Goal: Task Accomplishment & Management: Complete application form

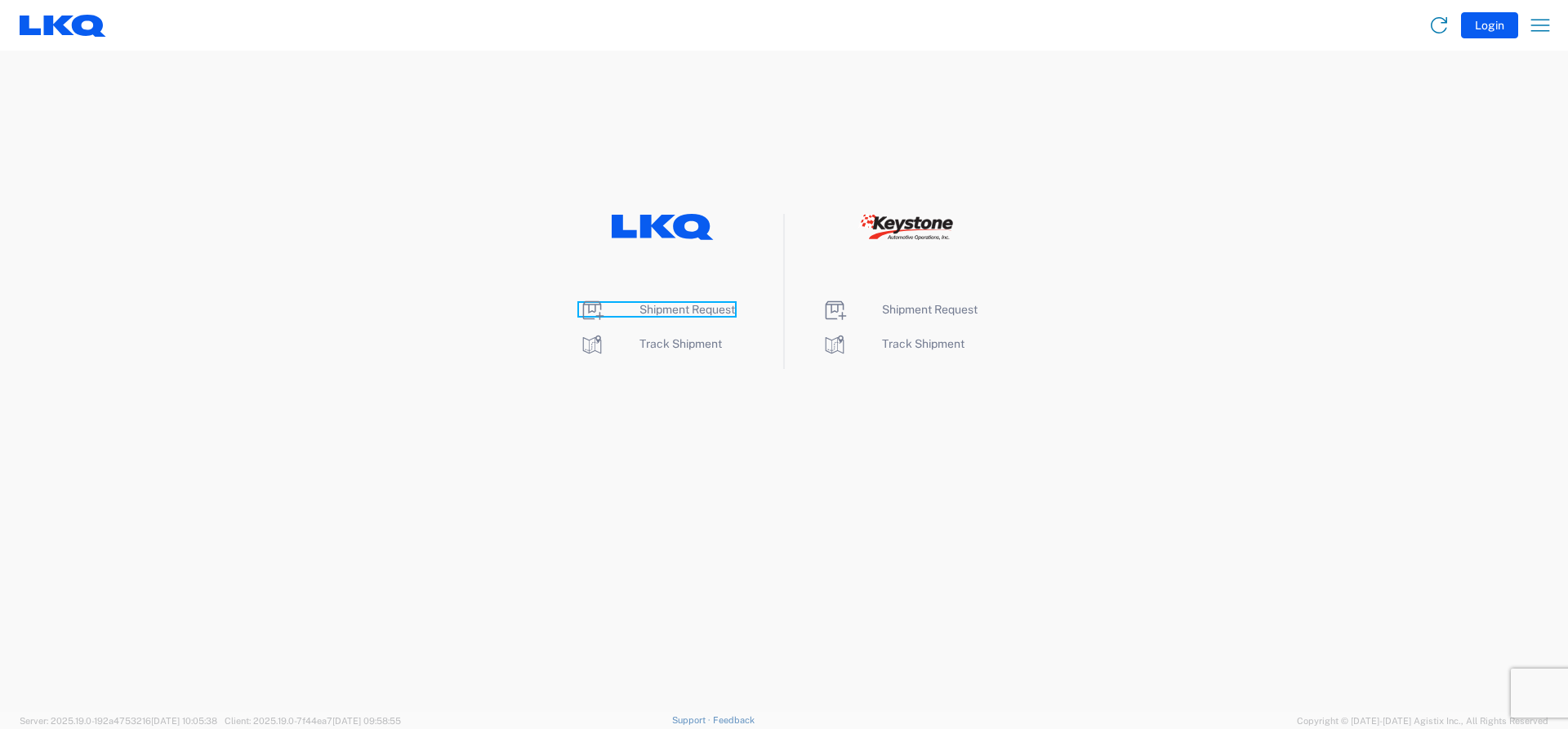
click at [674, 315] on span "Shipment Request" at bounding box center [687, 309] width 96 height 13
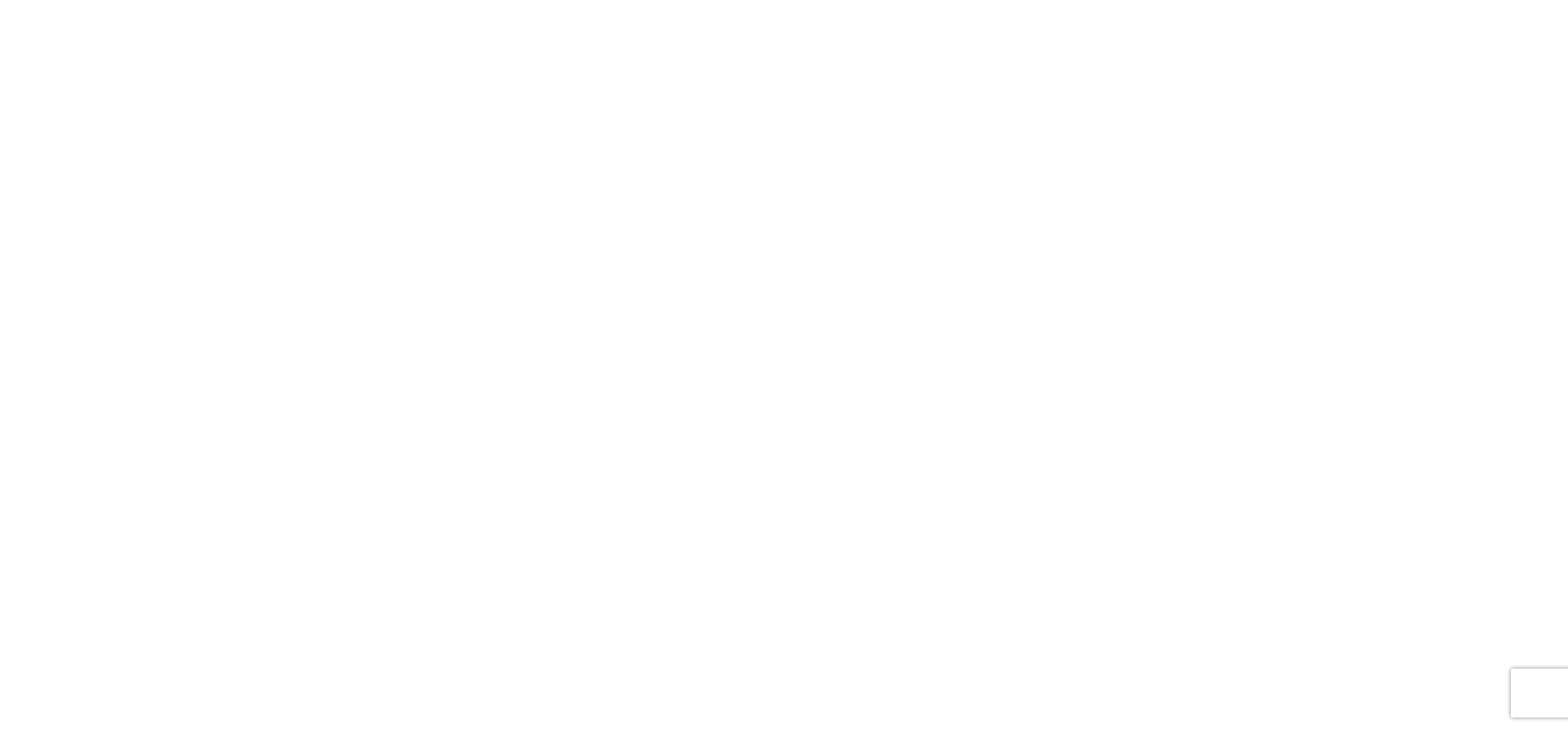
select select "FULL"
select select "LBS"
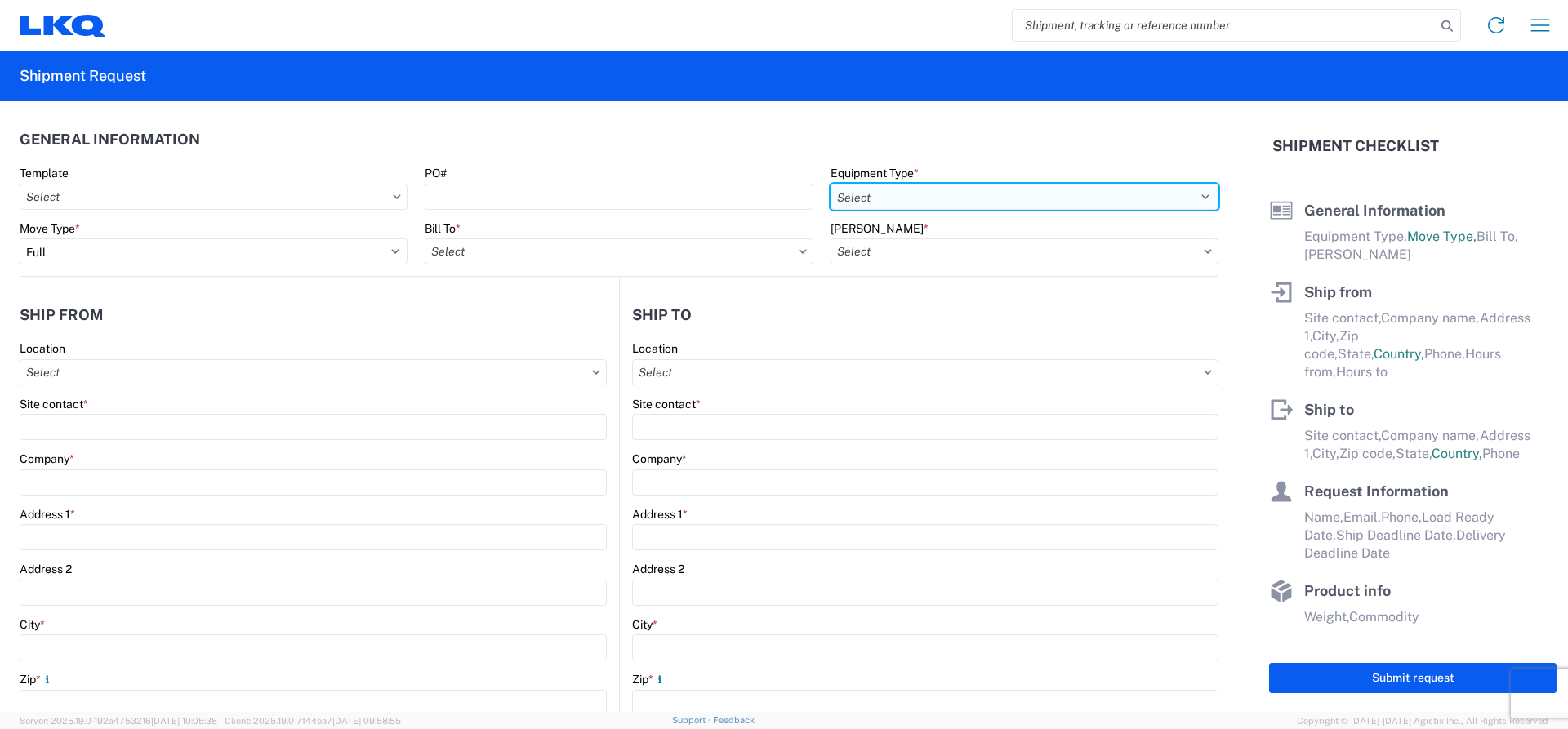
click at [868, 202] on select "Select 53’ Dry Van Flatbed Dropdeck (van) Lowboy (flatbed) Rail" at bounding box center [1025, 197] width 388 height 26
select select "STDV"
click at [831, 184] on select "Select 53’ Dry Van Flatbed Dropdeck (van) Lowboy (flatbed) Rail" at bounding box center [1025, 197] width 388 height 26
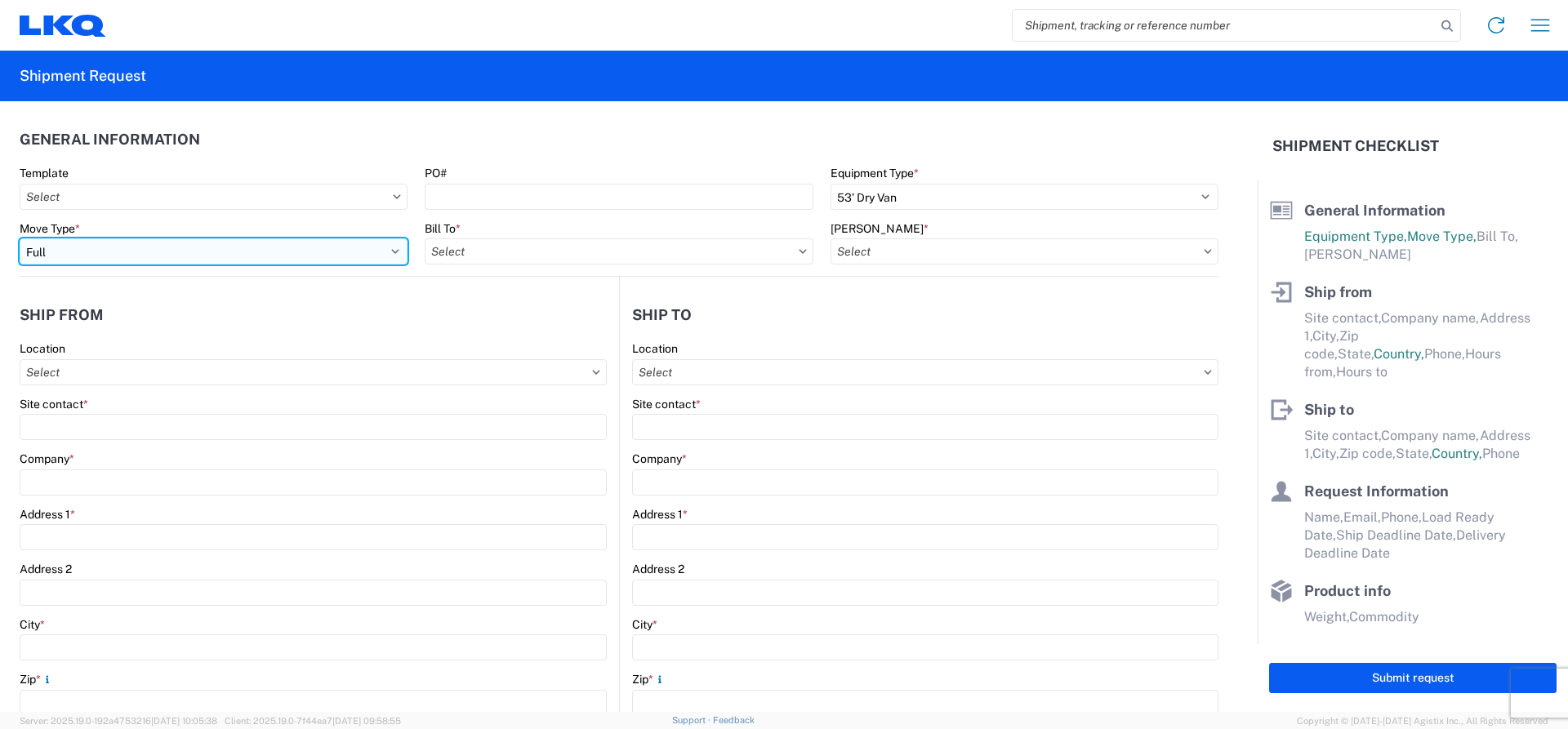
click at [246, 247] on select "Select Full Partial TL" at bounding box center [213, 251] width 388 height 26
click at [19, 238] on select "Select Full Partial TL" at bounding box center [213, 251] width 388 height 26
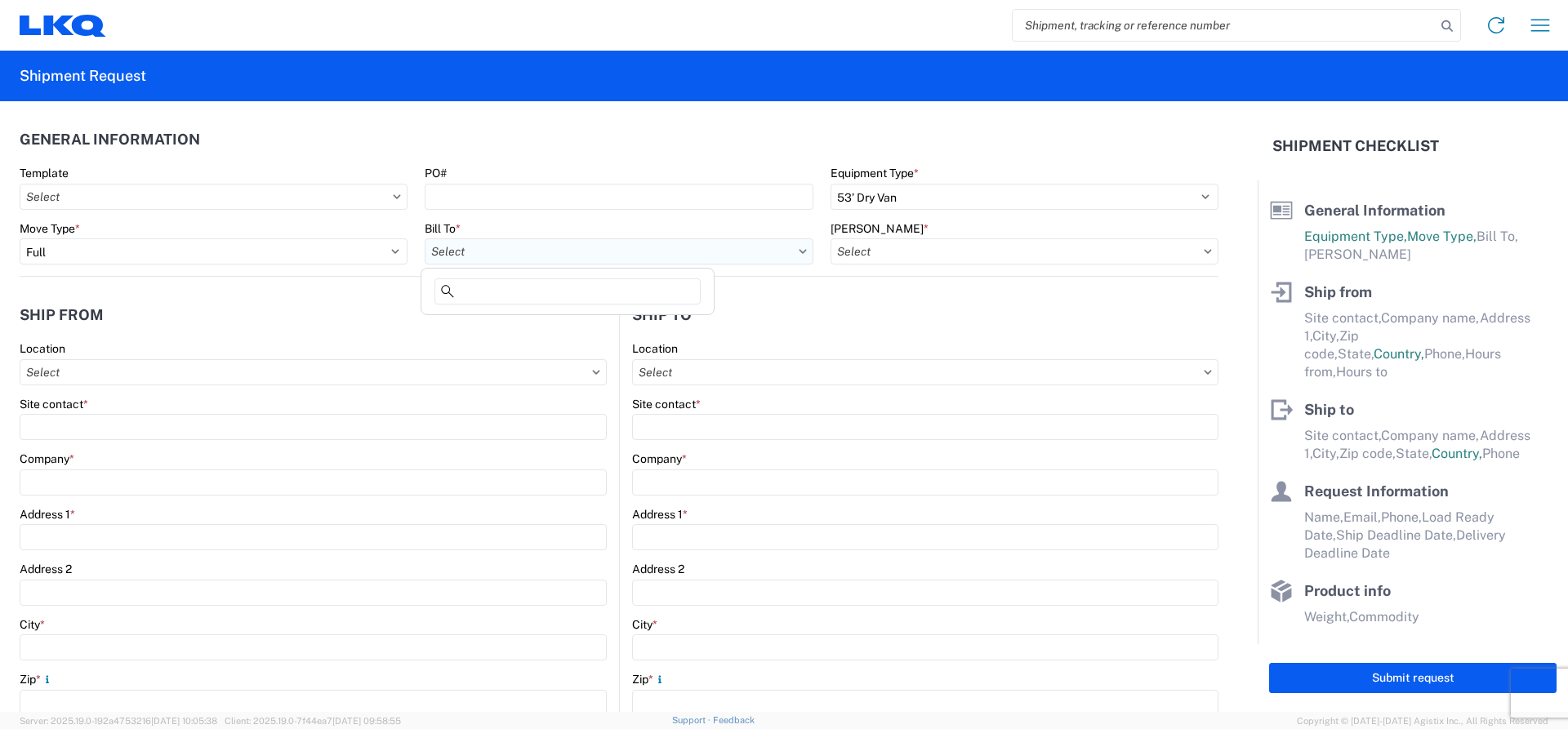
click at [565, 254] on input "text" at bounding box center [619, 251] width 388 height 26
type input "1882"
click at [556, 329] on div "1882 - North American ATK Corporation" at bounding box center [568, 323] width 286 height 26
type input "1882 - North American ATK Corporation"
click at [874, 244] on input "text" at bounding box center [1025, 251] width 388 height 26
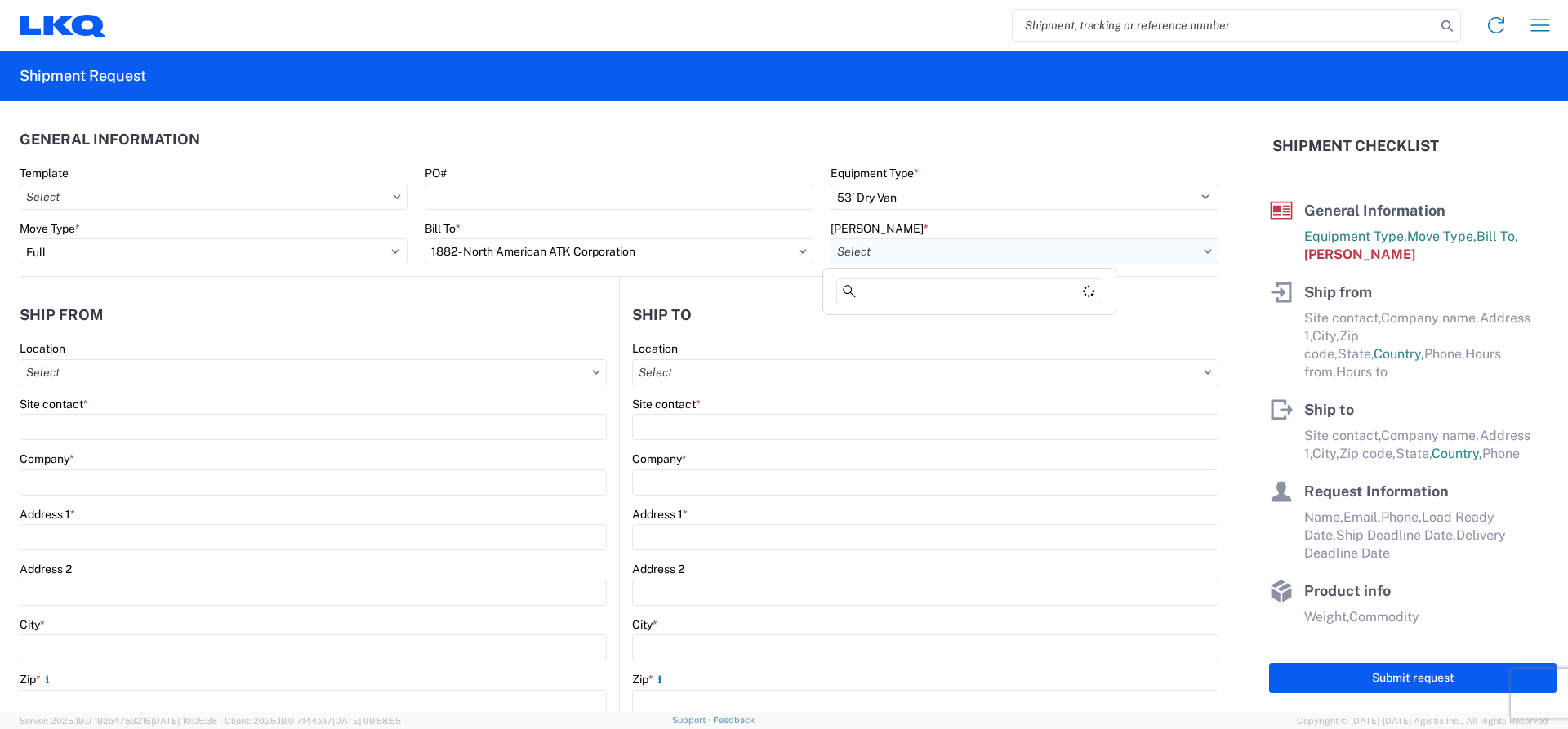
click at [878, 257] on input "text" at bounding box center [1025, 251] width 388 height 26
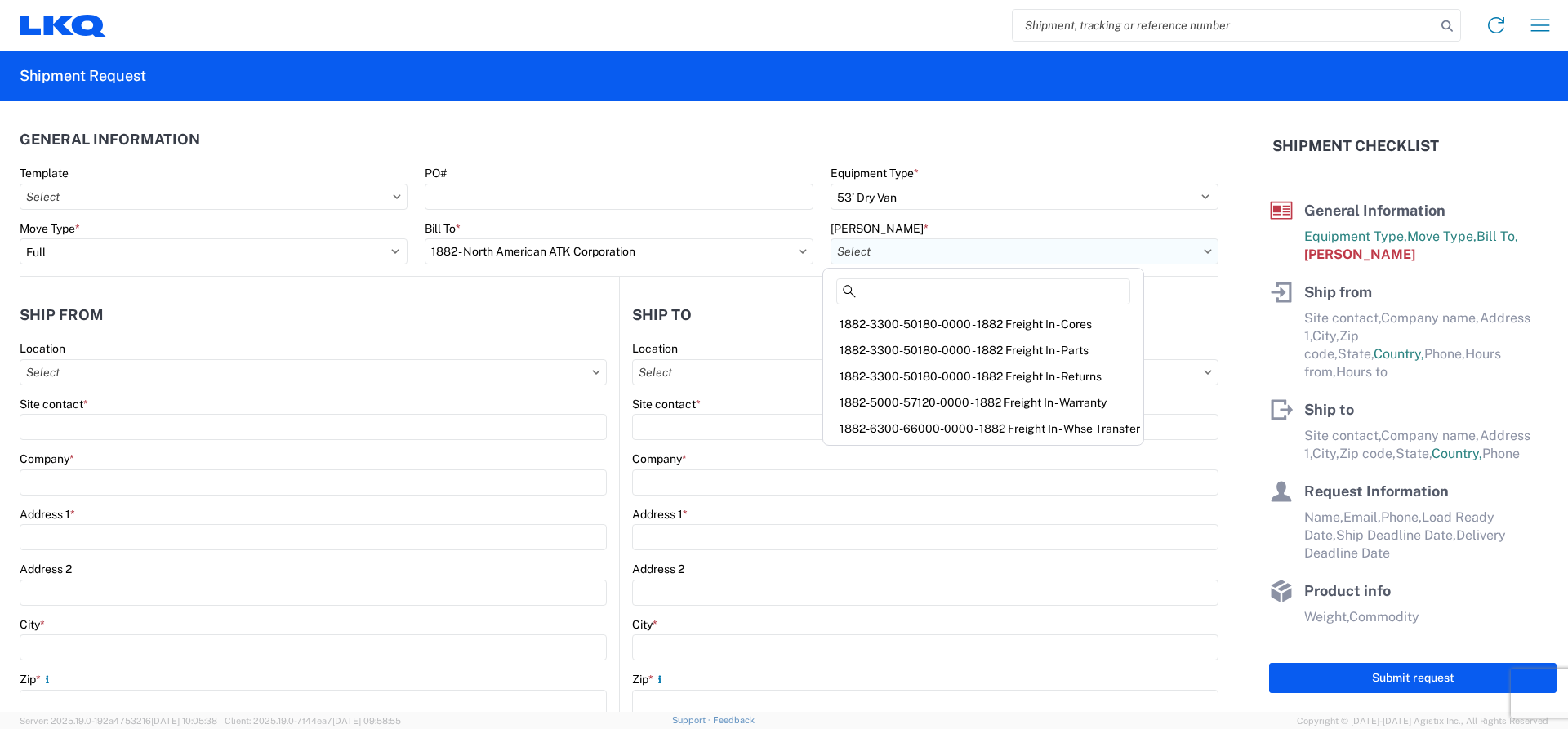
click at [878, 257] on input "text" at bounding box center [1025, 251] width 388 height 26
drag, startPoint x: 915, startPoint y: 426, endPoint x: 706, endPoint y: 393, distance: 211.6
click at [913, 426] on div "1882-6300-66000-0000 - 1882 Freight In - Whse Transfer" at bounding box center [984, 428] width 314 height 26
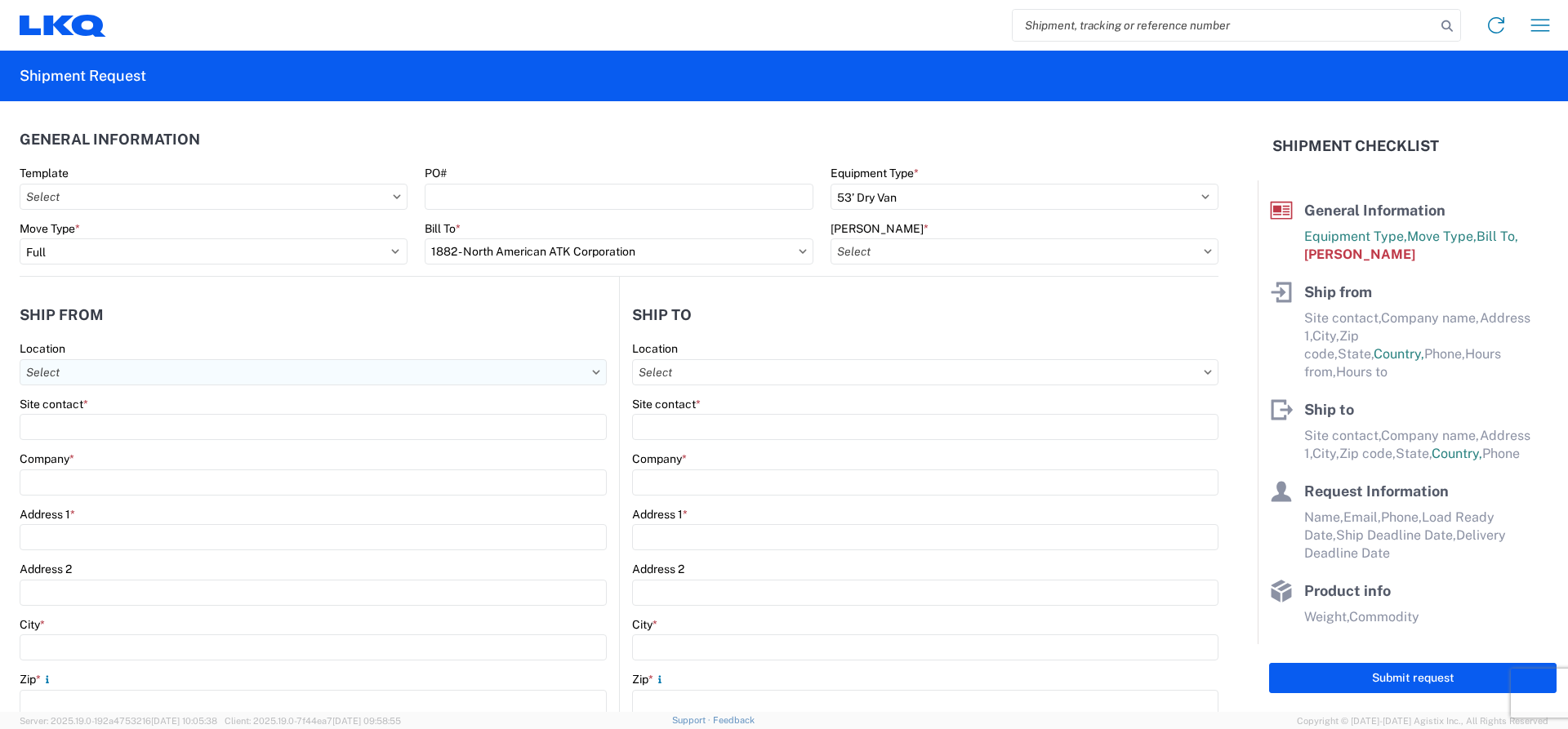
type input "1882-6300-66000-0000 - 1882 Freight In - Whse Transfer"
click at [120, 373] on input "text" at bounding box center [313, 372] width 587 height 26
type input "1882"
click at [207, 440] on div "1882 - North American ATK Corporation" at bounding box center [166, 444] width 286 height 26
type input "1882 - North American ATK Corporation"
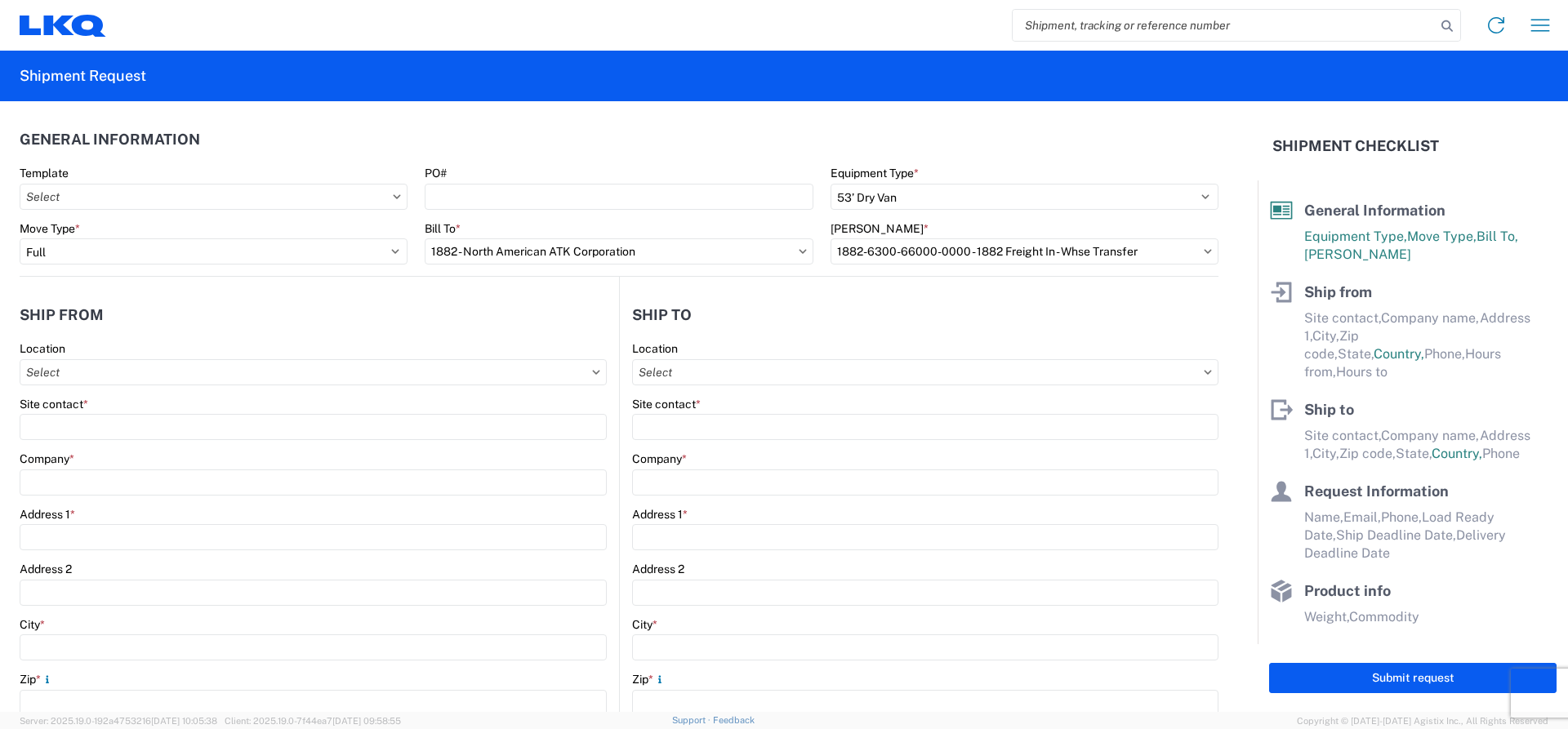
type input "LKQ Corporation"
type input "1102 W Carrier Pkwy STE 100"
type input "Grand Prairie"
type input "75050"
select select "TX"
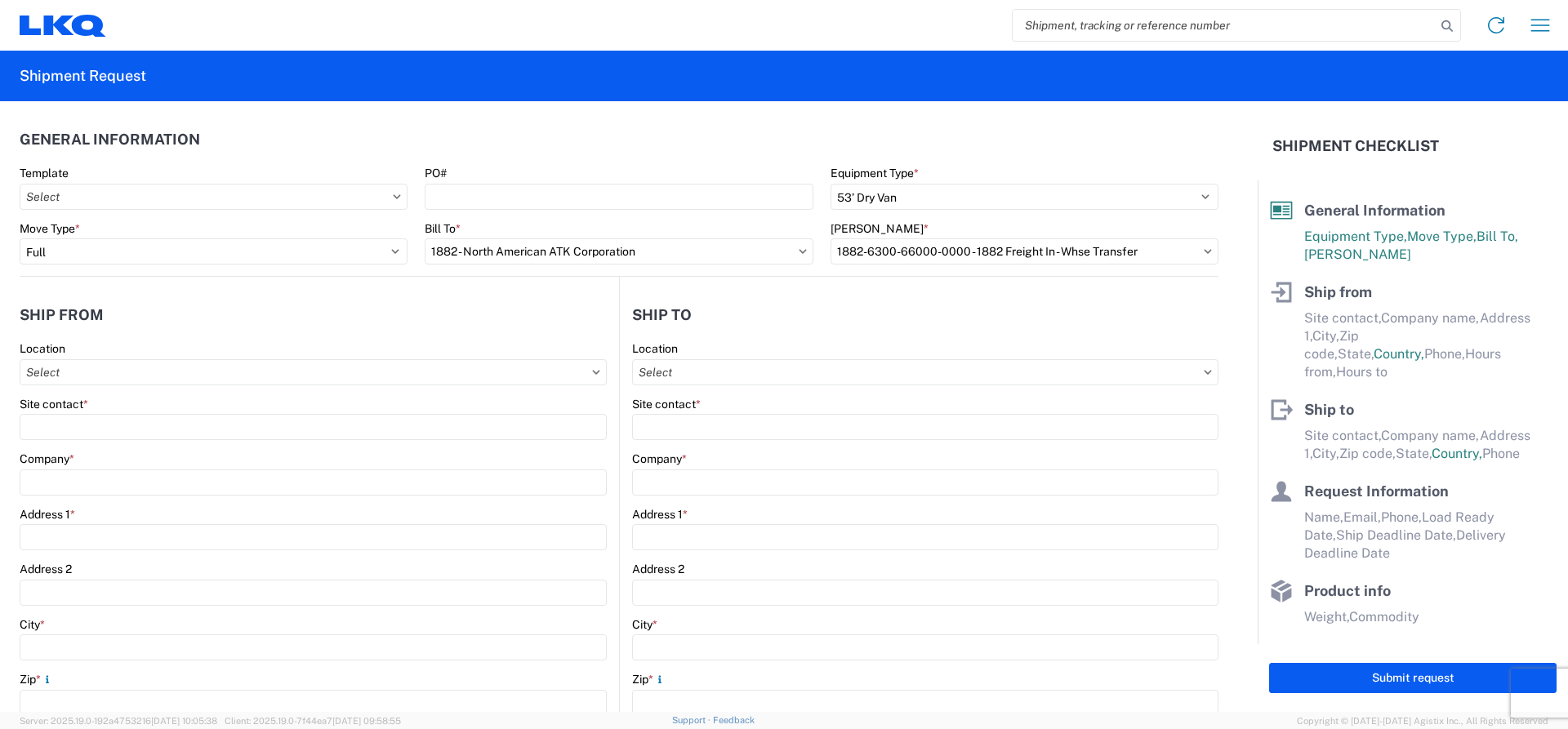
select select "US"
type input "800-421-3746"
type input "07:00"
type input "17:00"
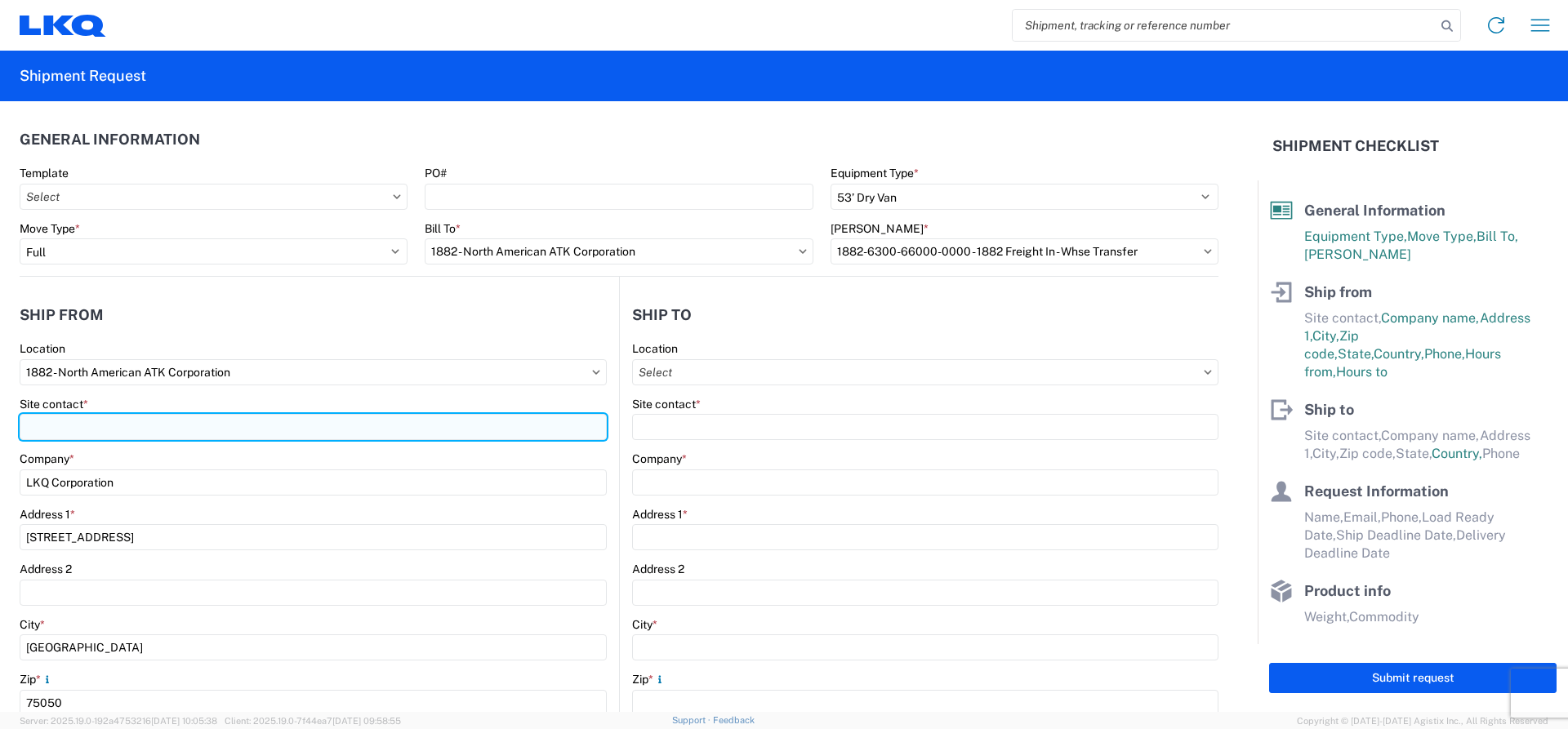
click at [173, 437] on input "Site contact *" at bounding box center [313, 427] width 587 height 26
type input "MICHAEL VASQUEZ"
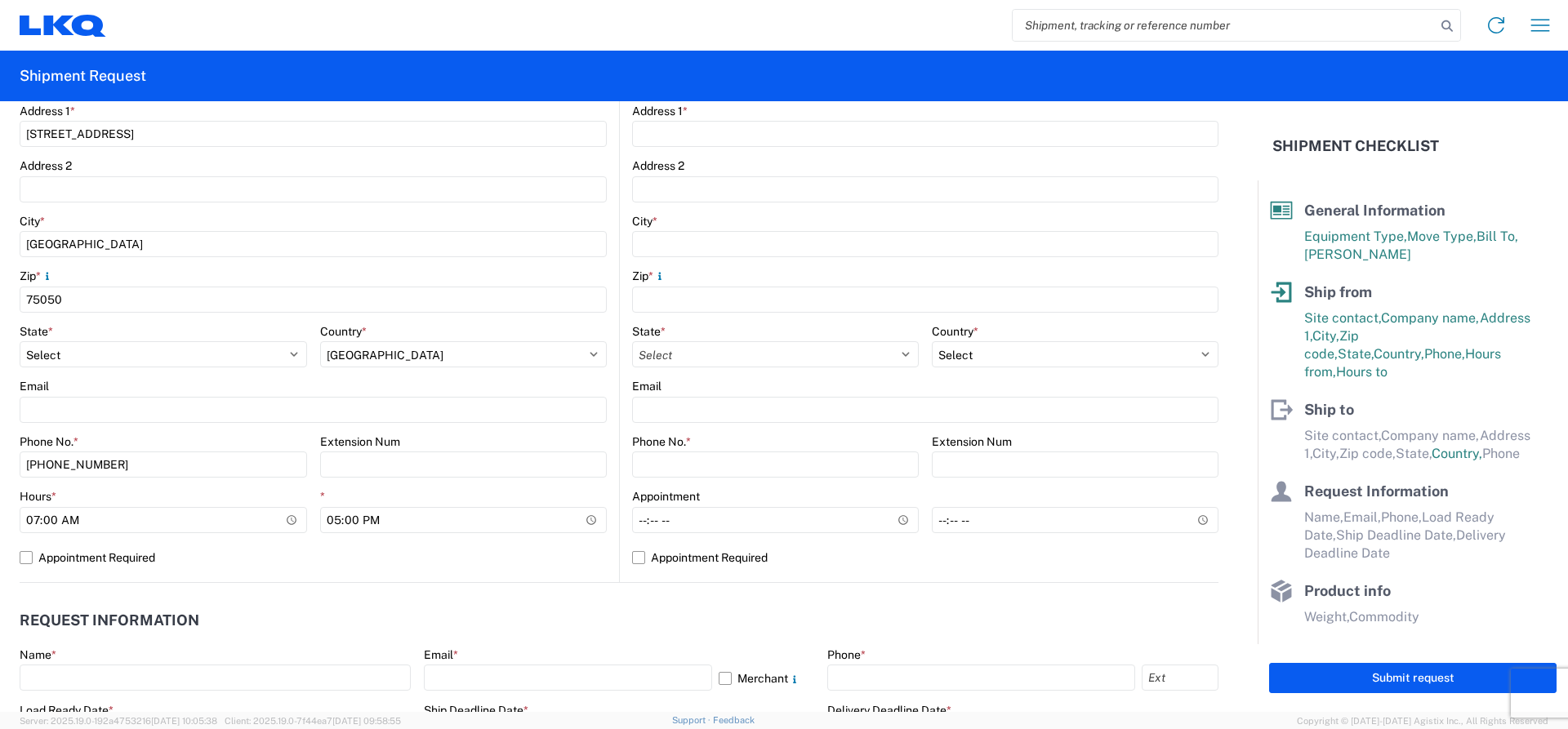
scroll to position [409, 0]
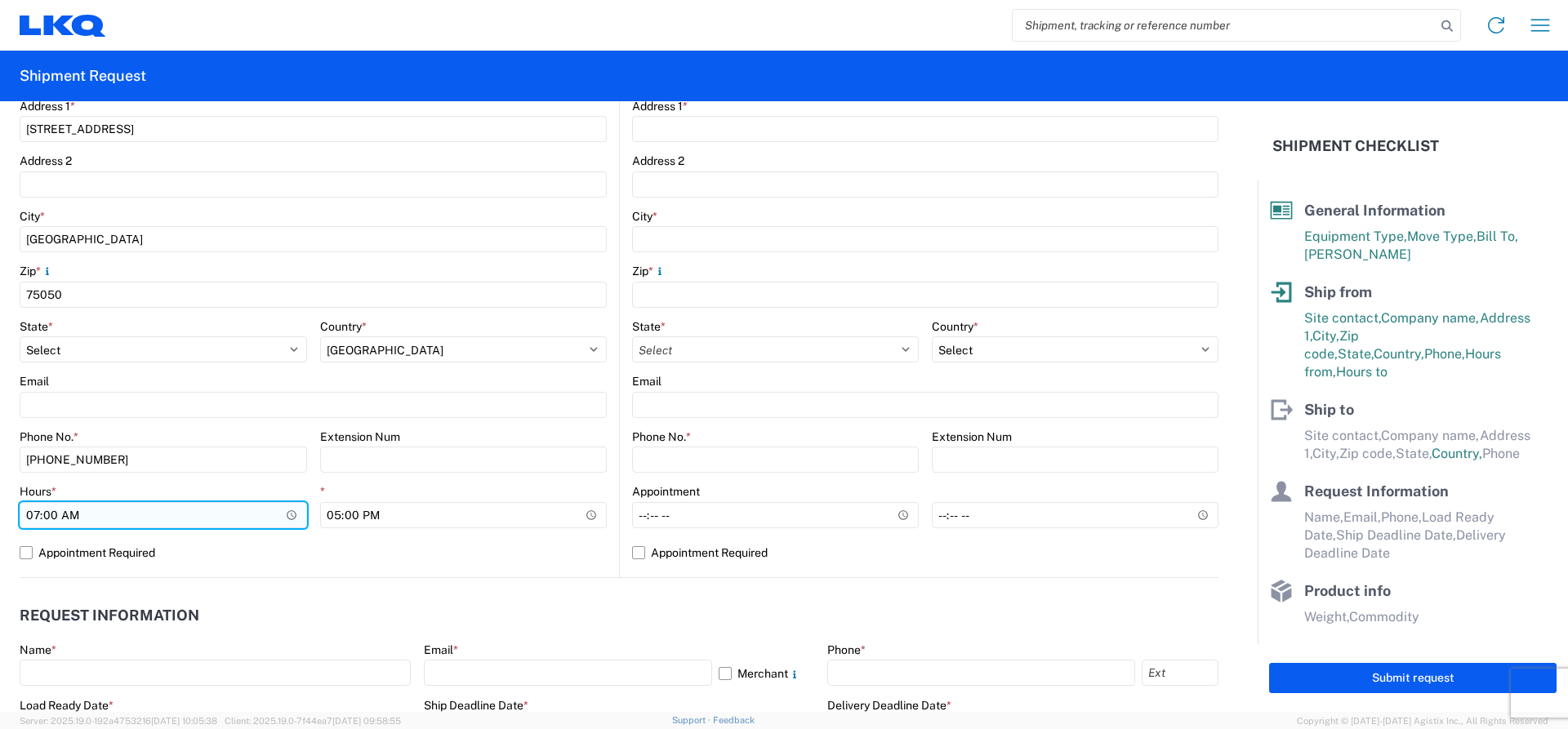
click at [126, 513] on input "07:00" at bounding box center [163, 515] width 288 height 26
type input "13:00"
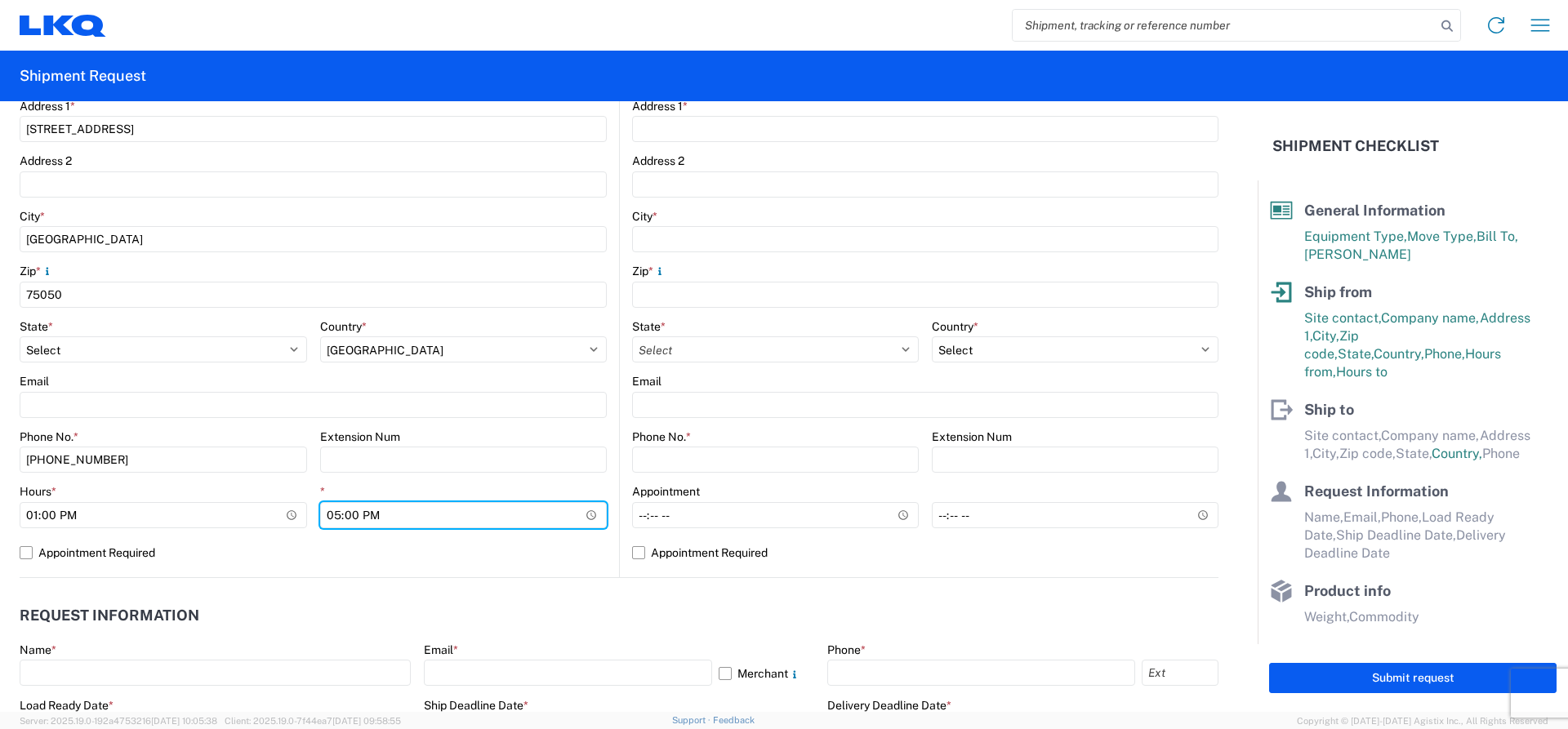
type input "15:00"
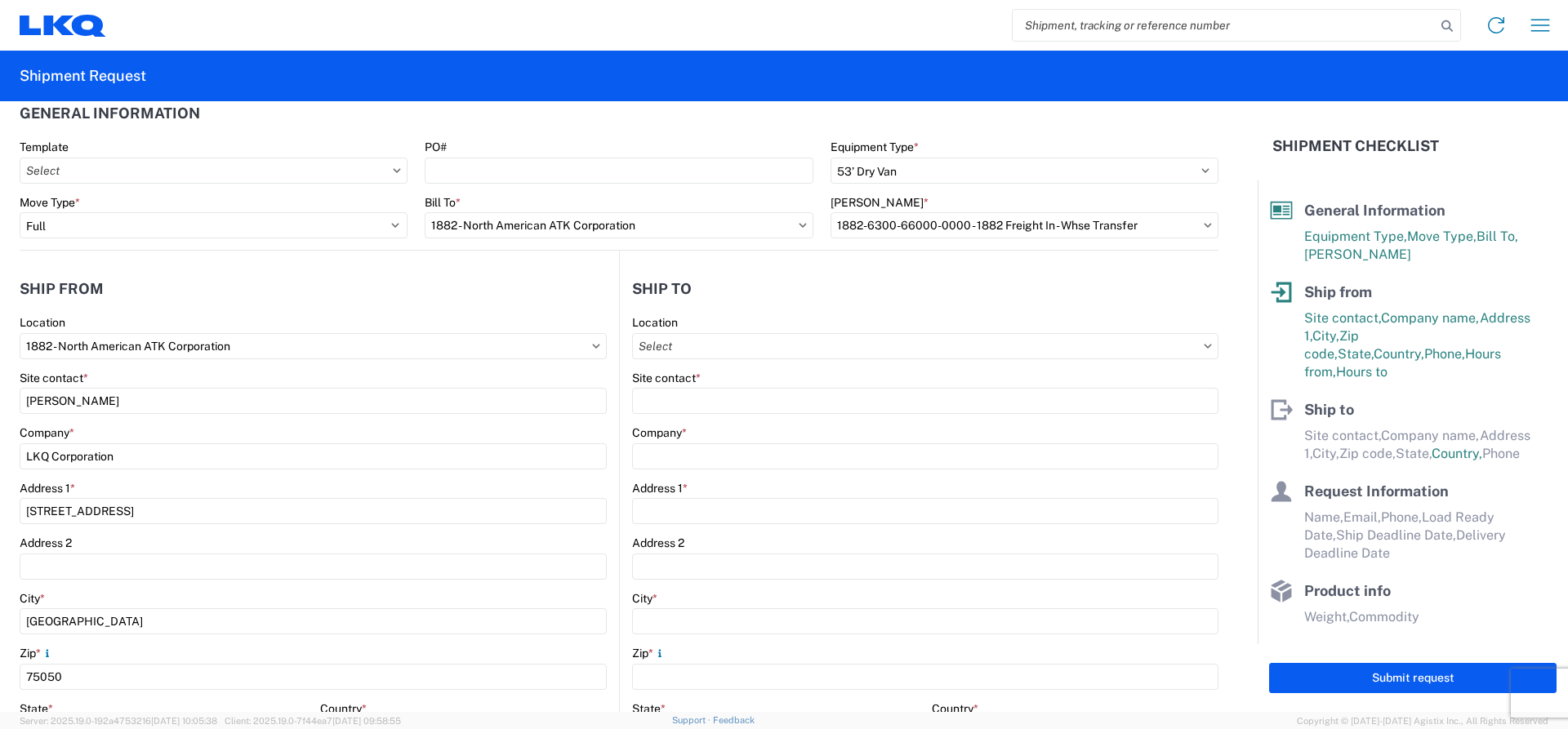
scroll to position [0, 0]
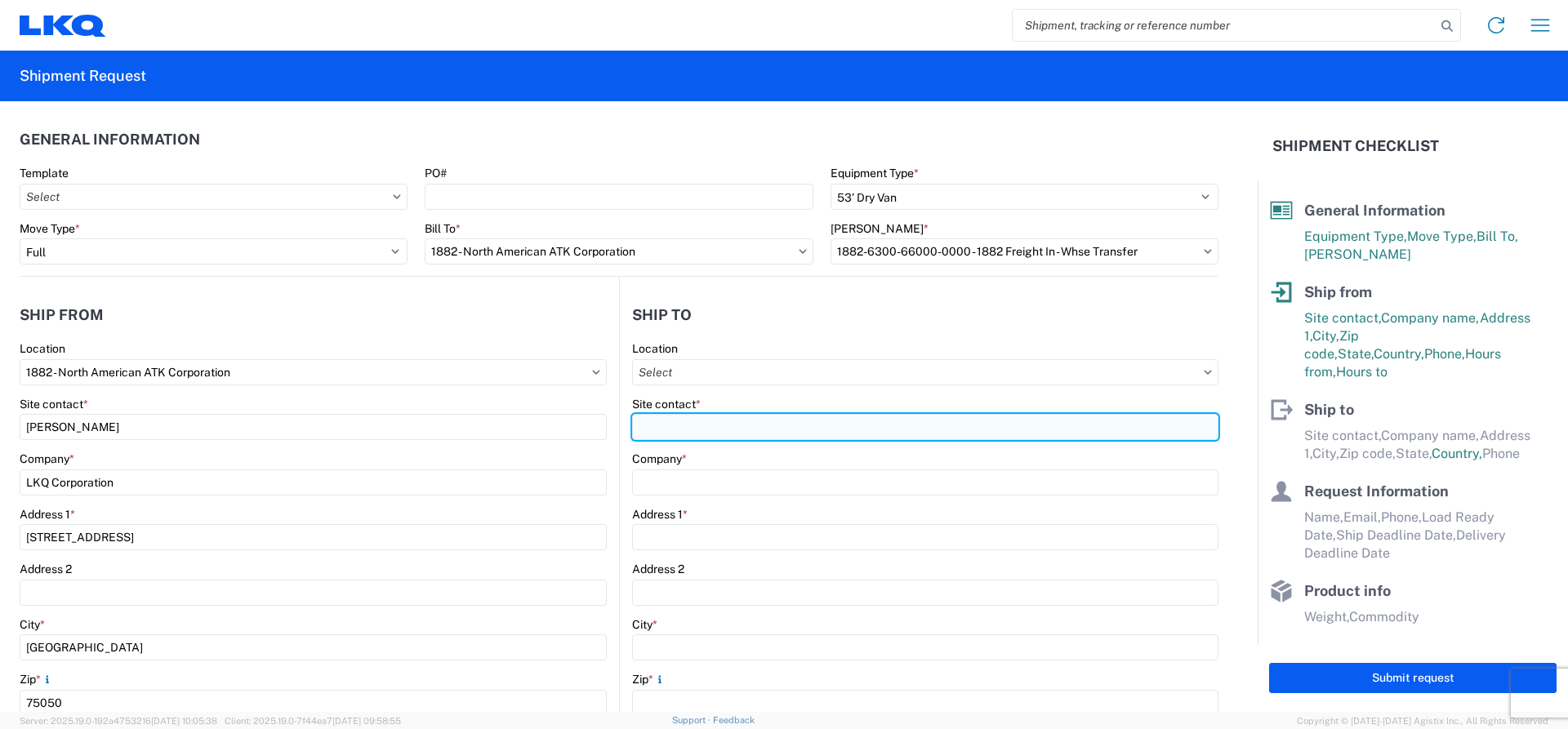
click at [711, 428] on input "Site contact *" at bounding box center [926, 427] width 587 height 26
type input "RECIEVING"
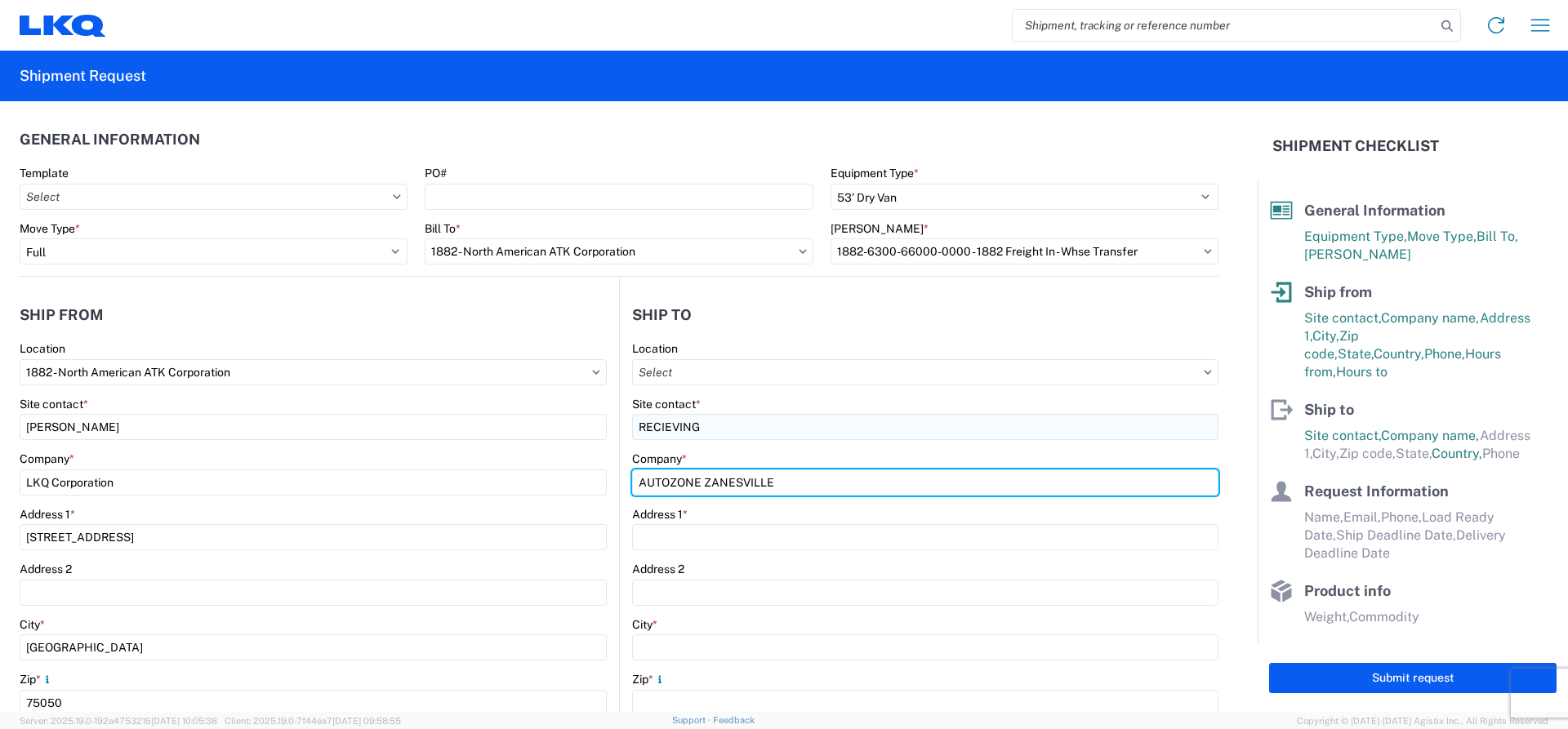
type input "AUTOZONE ZANESVILLE"
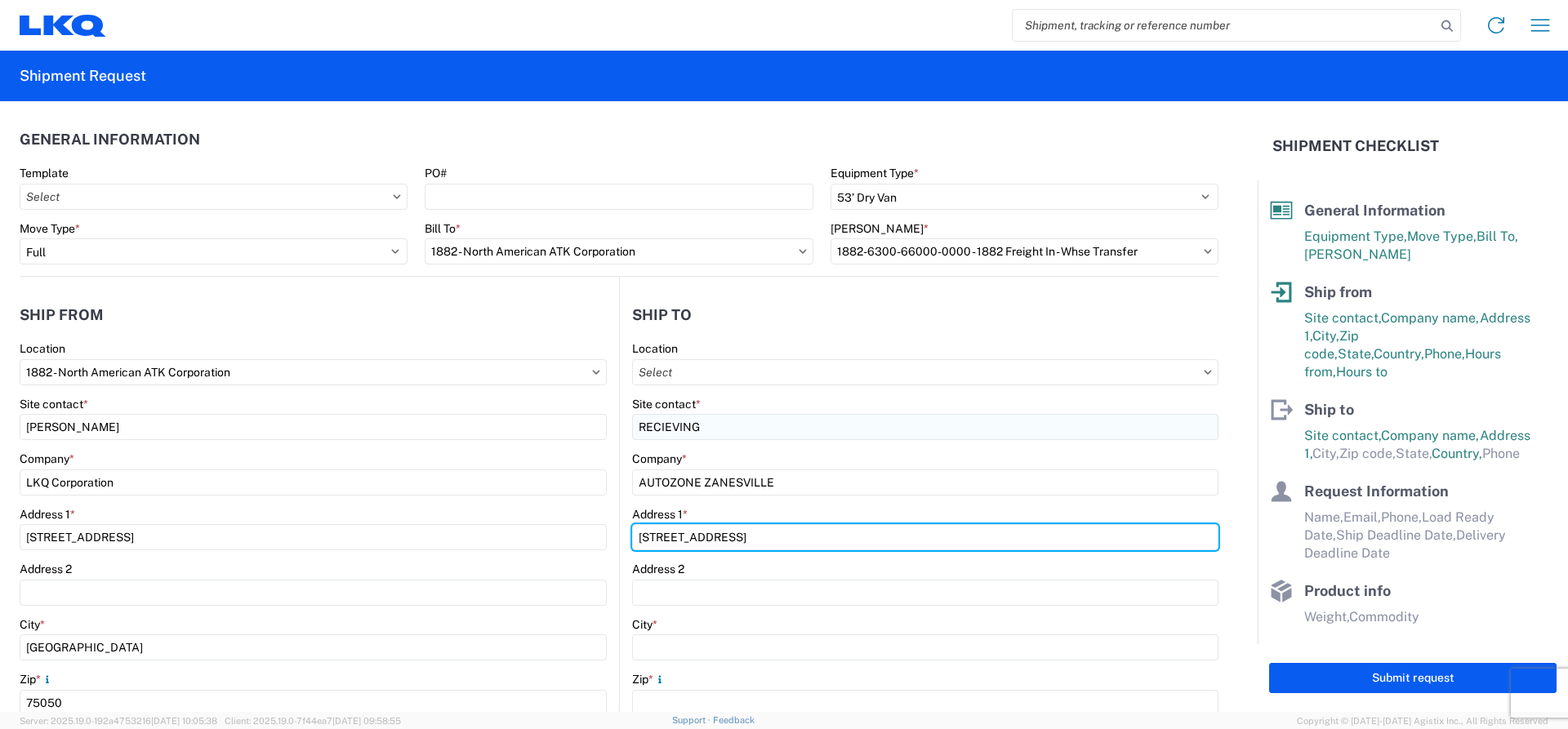
type input "2110 SONORA ROAD"
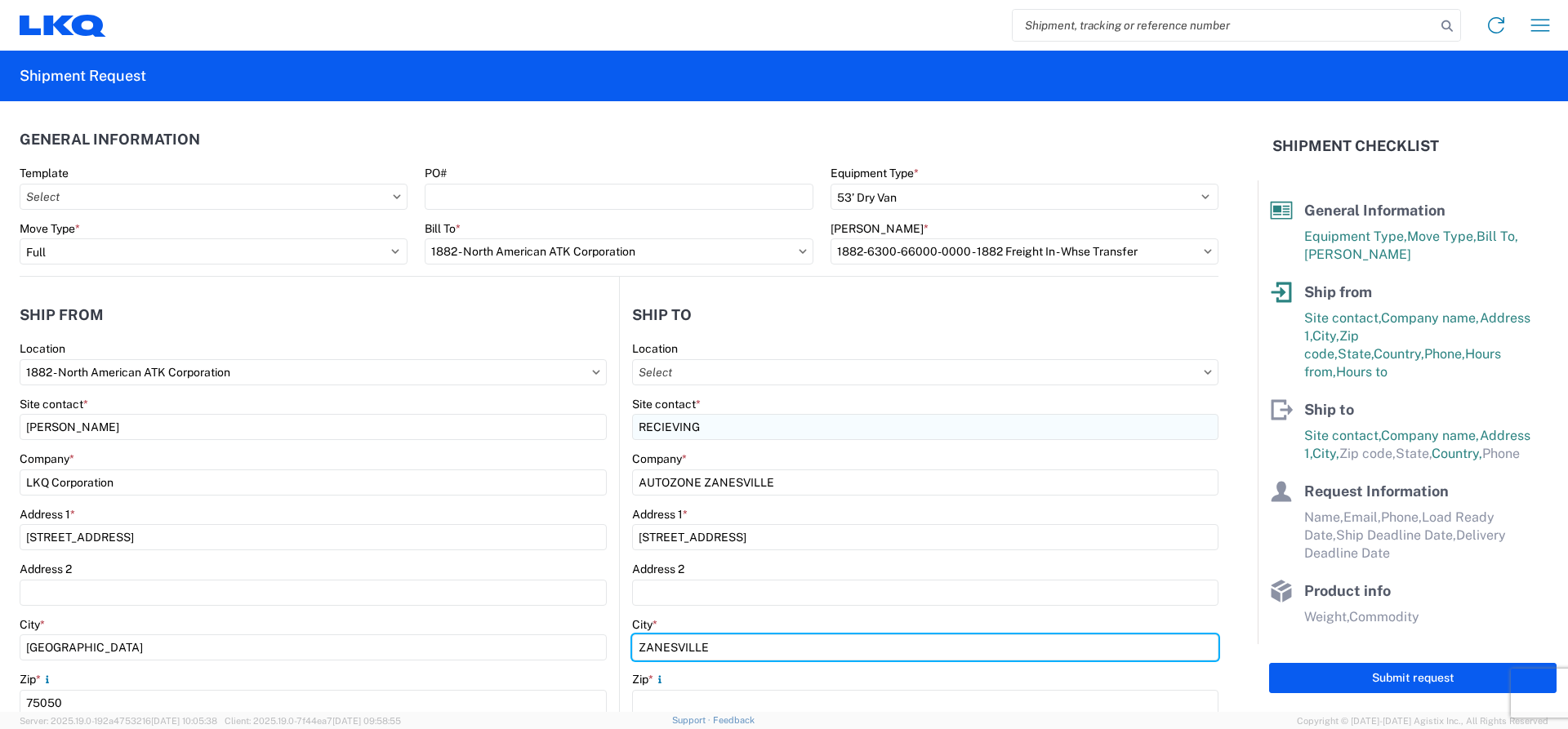
type input "ZANESVILLE"
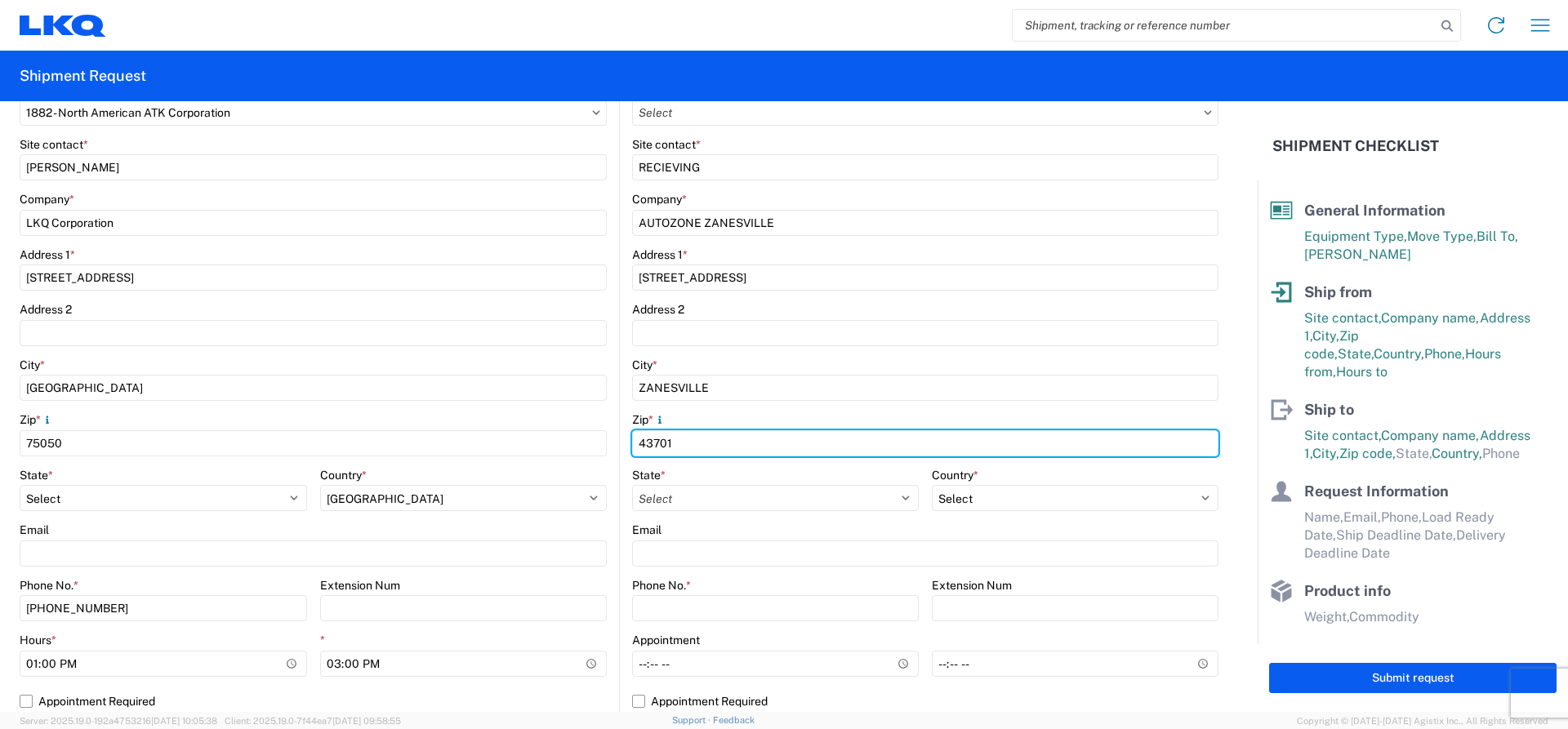
scroll to position [331, 0]
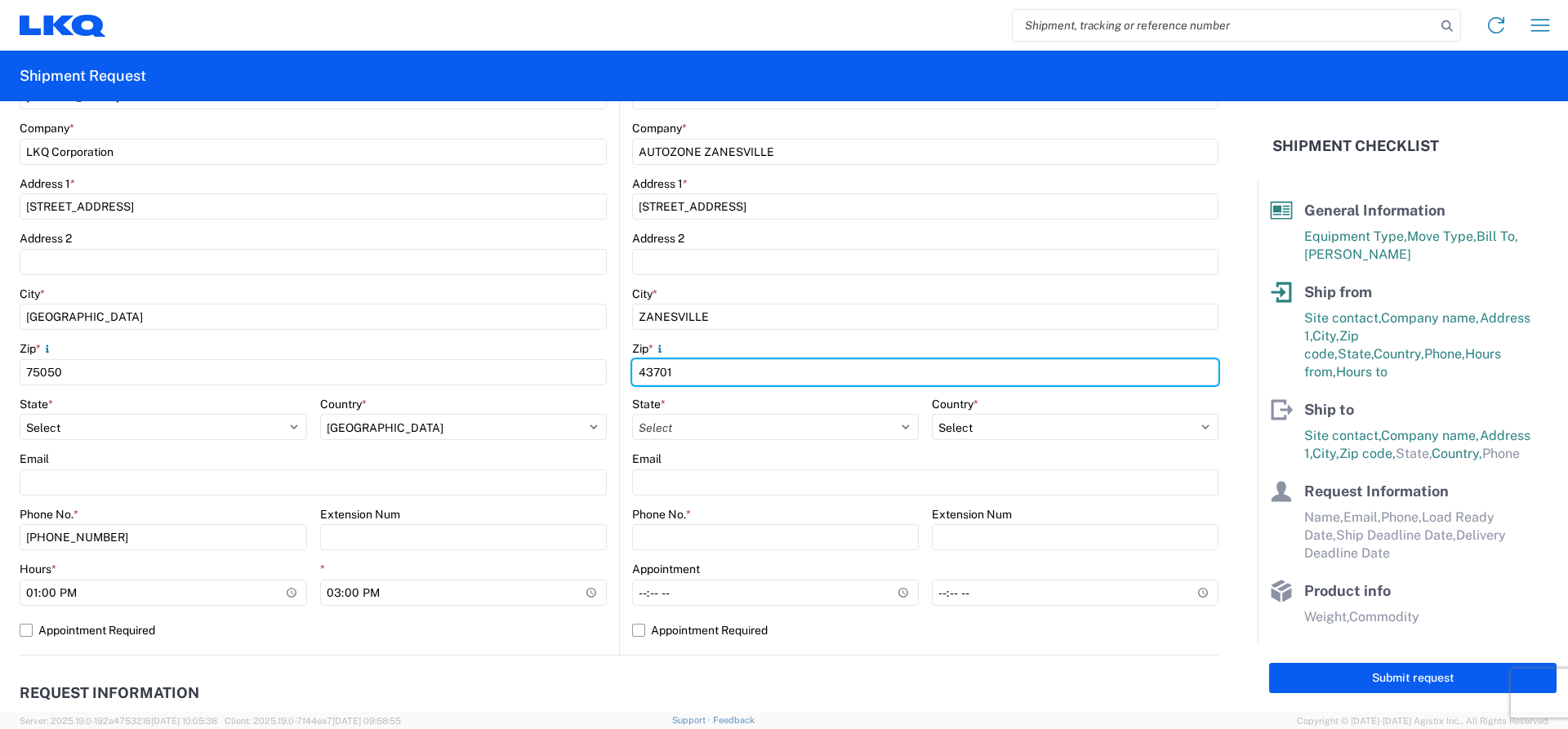
type input "43701"
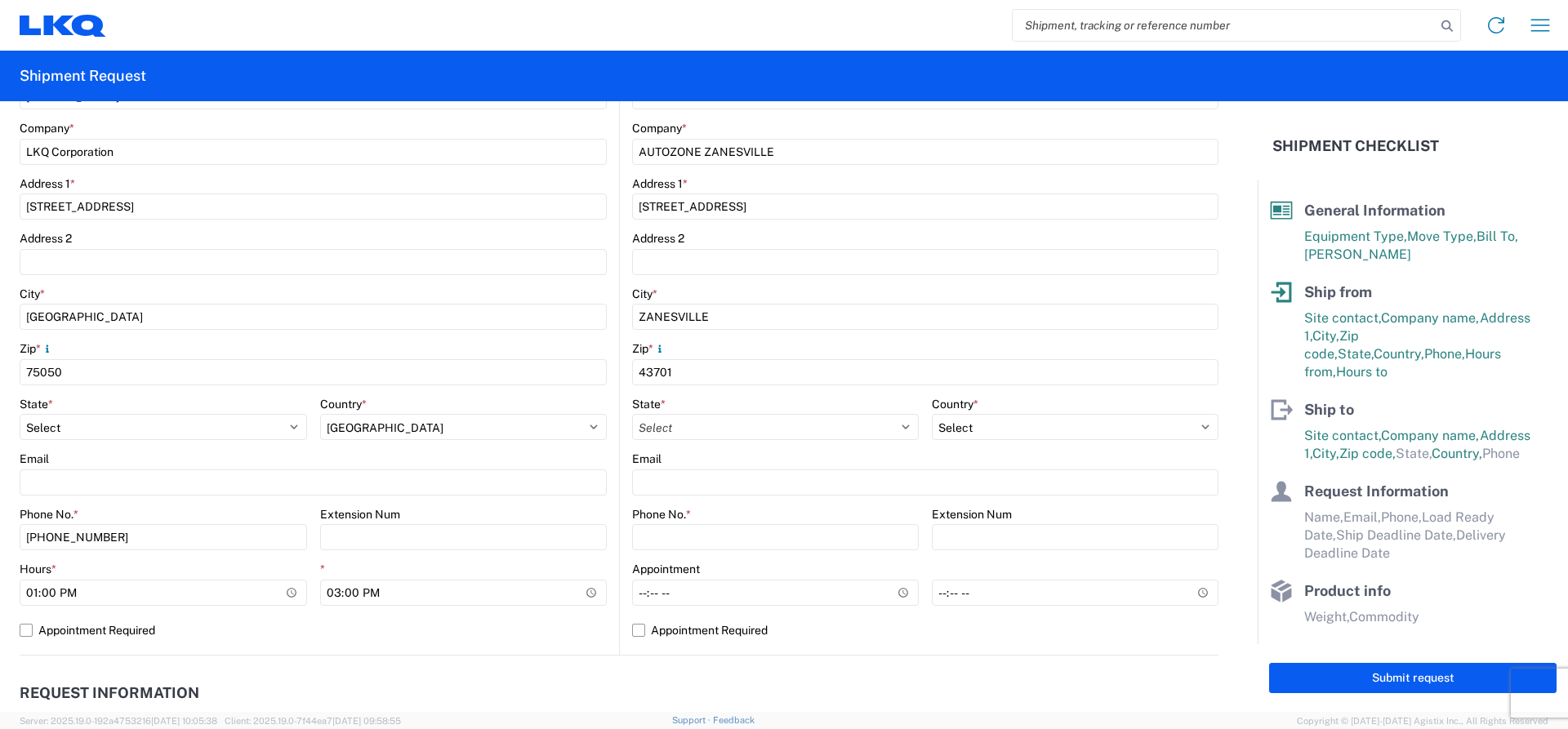
click at [723, 449] on agx-form-control-wrapper-v2 "State * Select Alabama Alaska Arizona Arkansas Armed Forces Americas Armed Forc…" at bounding box center [776, 424] width 287 height 55
click at [723, 431] on select "Select Alabama Alaska Arizona Arkansas Armed Forces Americas Armed Forces Europ…" at bounding box center [776, 427] width 287 height 26
select select "OH"
click at [632, 414] on select "Select Alabama Alaska Arizona Arkansas Armed Forces Americas Armed Forces Europ…" at bounding box center [776, 427] width 287 height 26
click at [727, 596] on input "Hours *" at bounding box center [776, 592] width 287 height 26
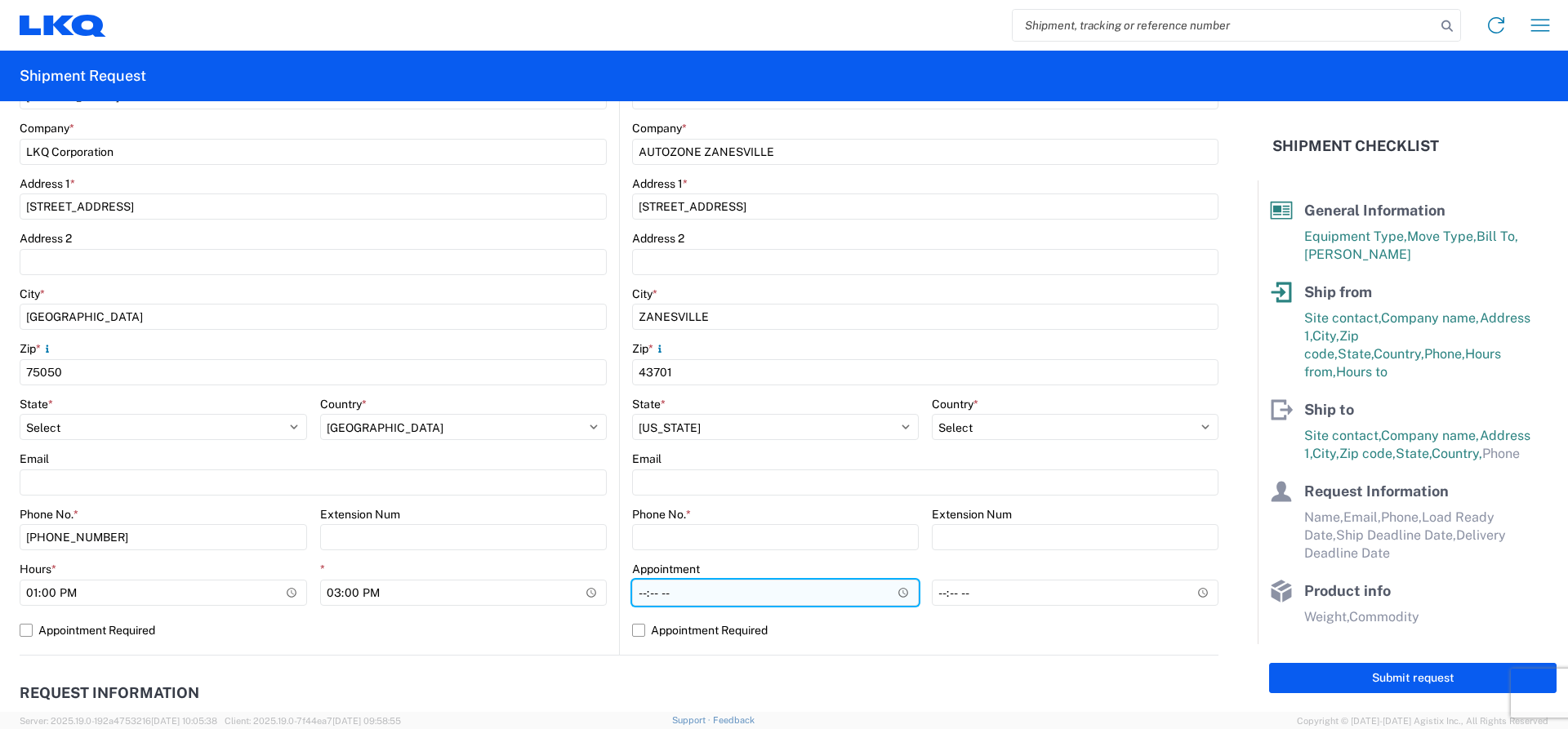
type input "10:30"
click at [640, 626] on label "Appointment Required" at bounding box center [926, 630] width 587 height 26
click at [0, 0] on input "Appointment Required" at bounding box center [0, 0] width 0 height 0
select select "US"
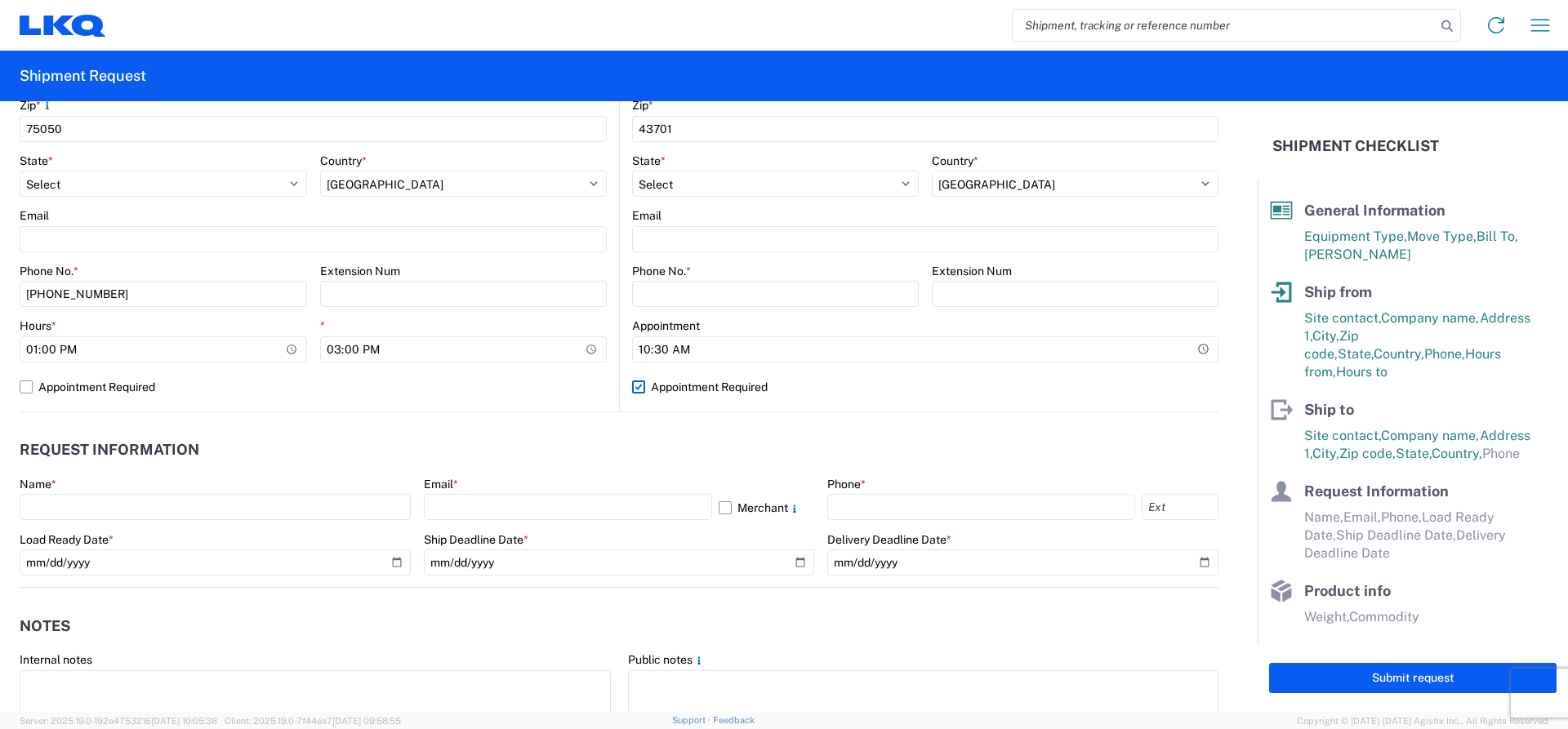
scroll to position [576, 0]
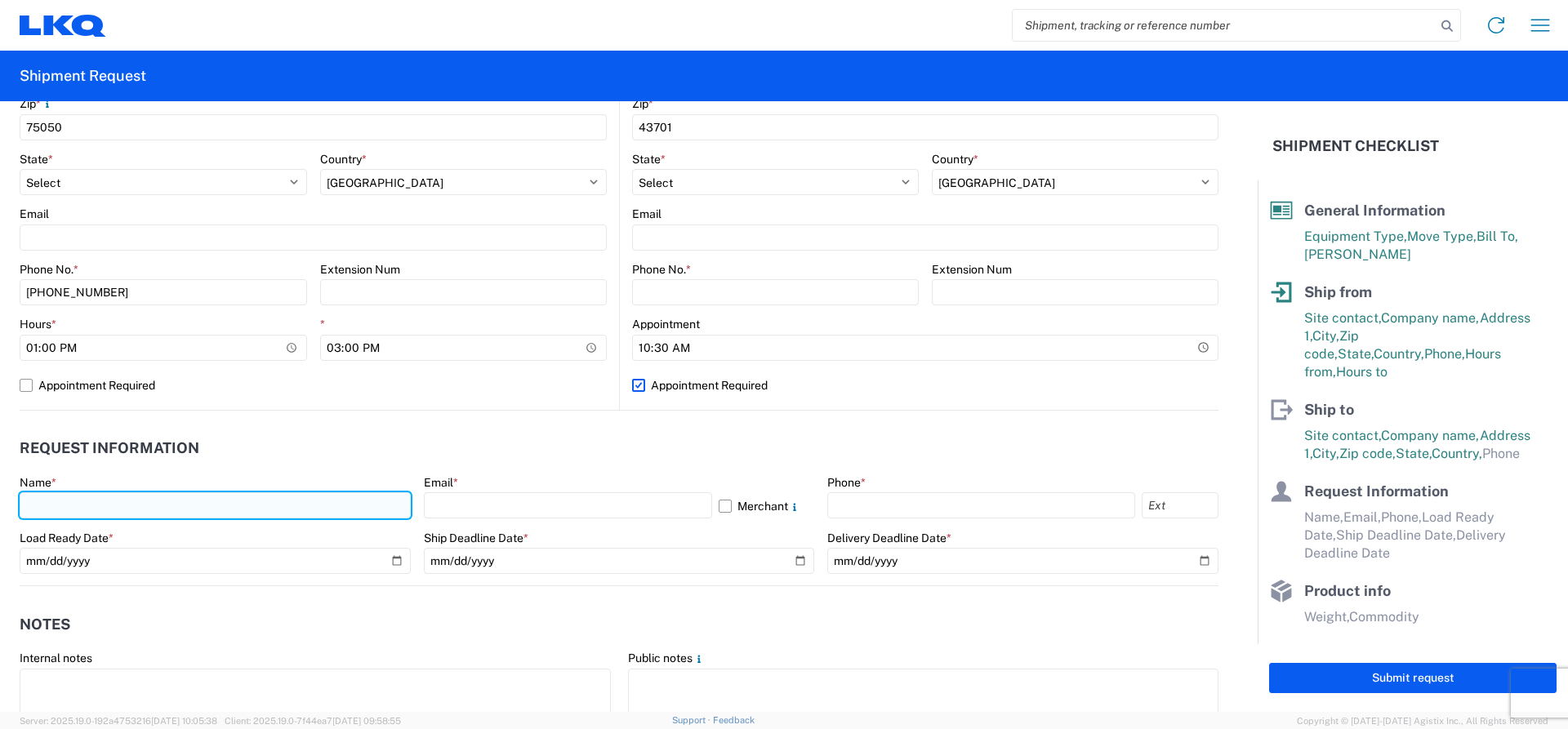
click at [143, 502] on input "text" at bounding box center [215, 505] width 391 height 26
type input "ANNA LOPEZ"
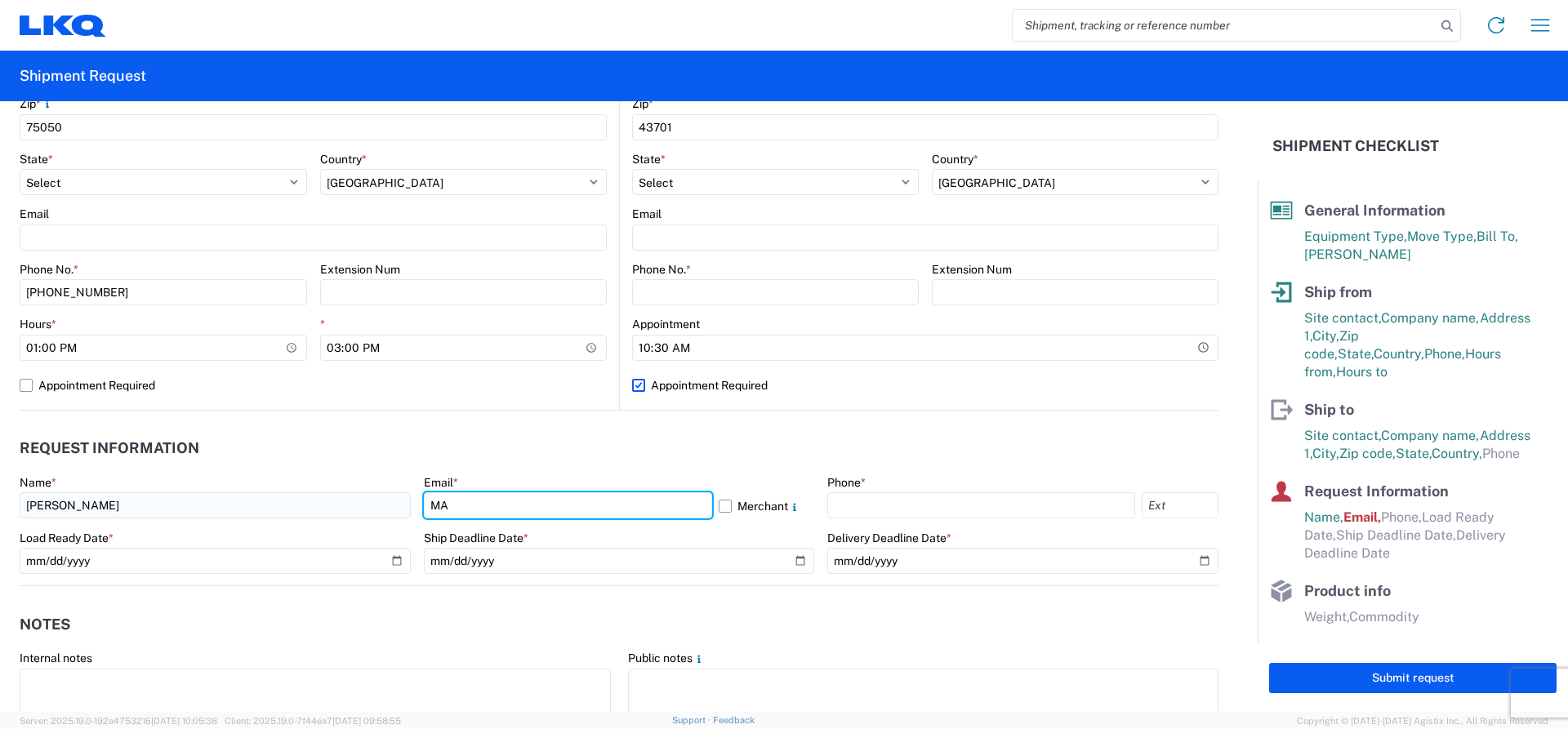
type input "M"
type input "malopez@lkqcorp.com"
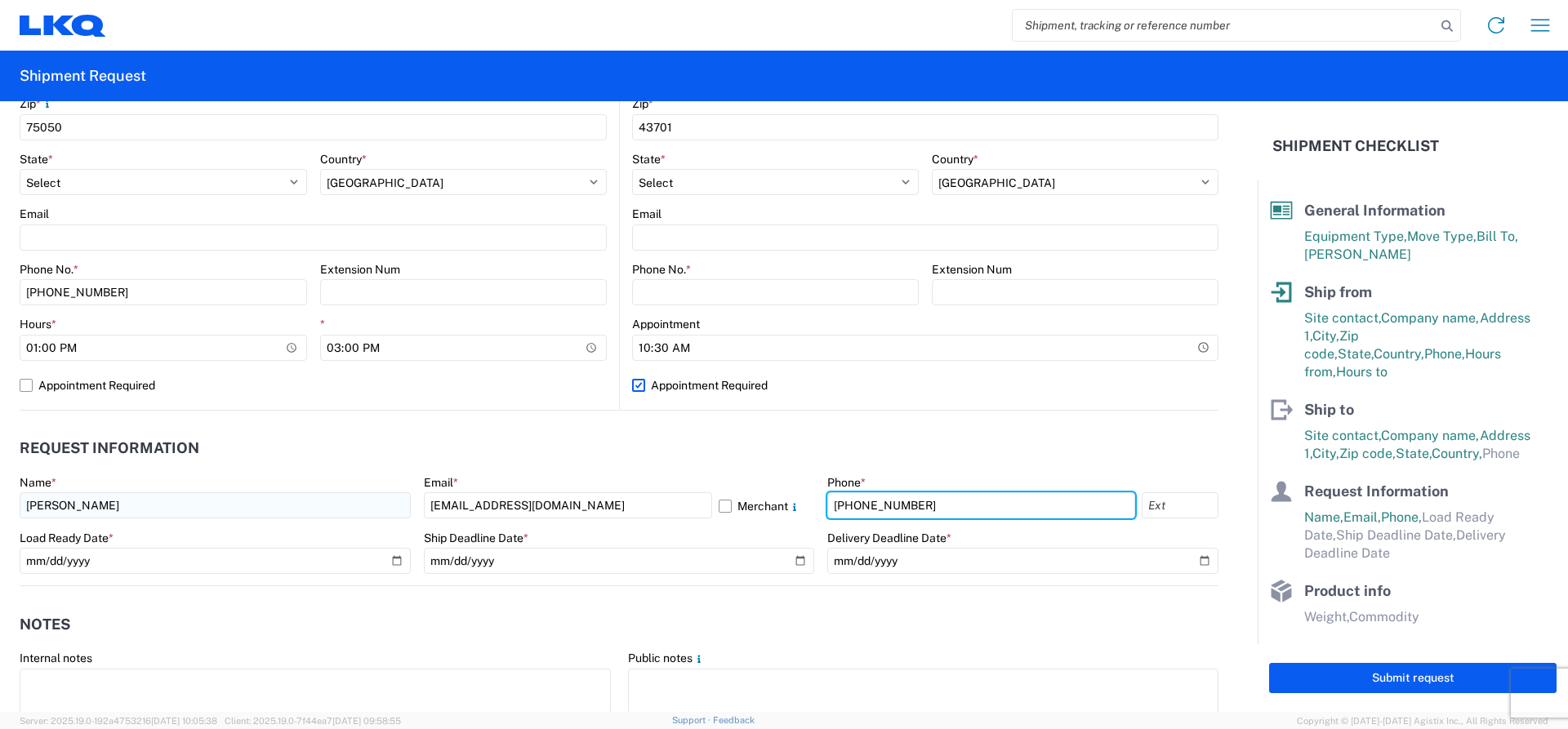
type input "800-421-3746"
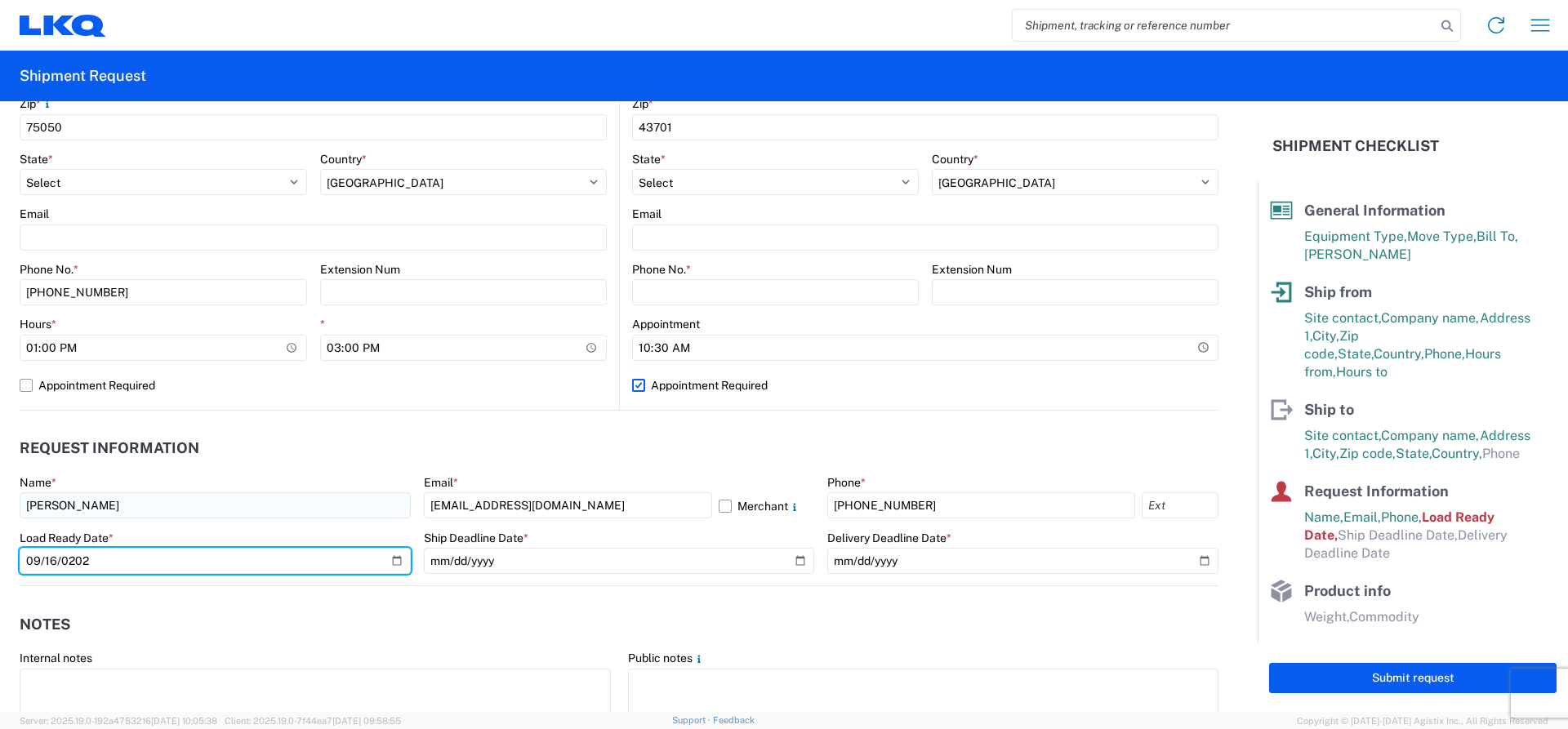
type input "2025-09-16"
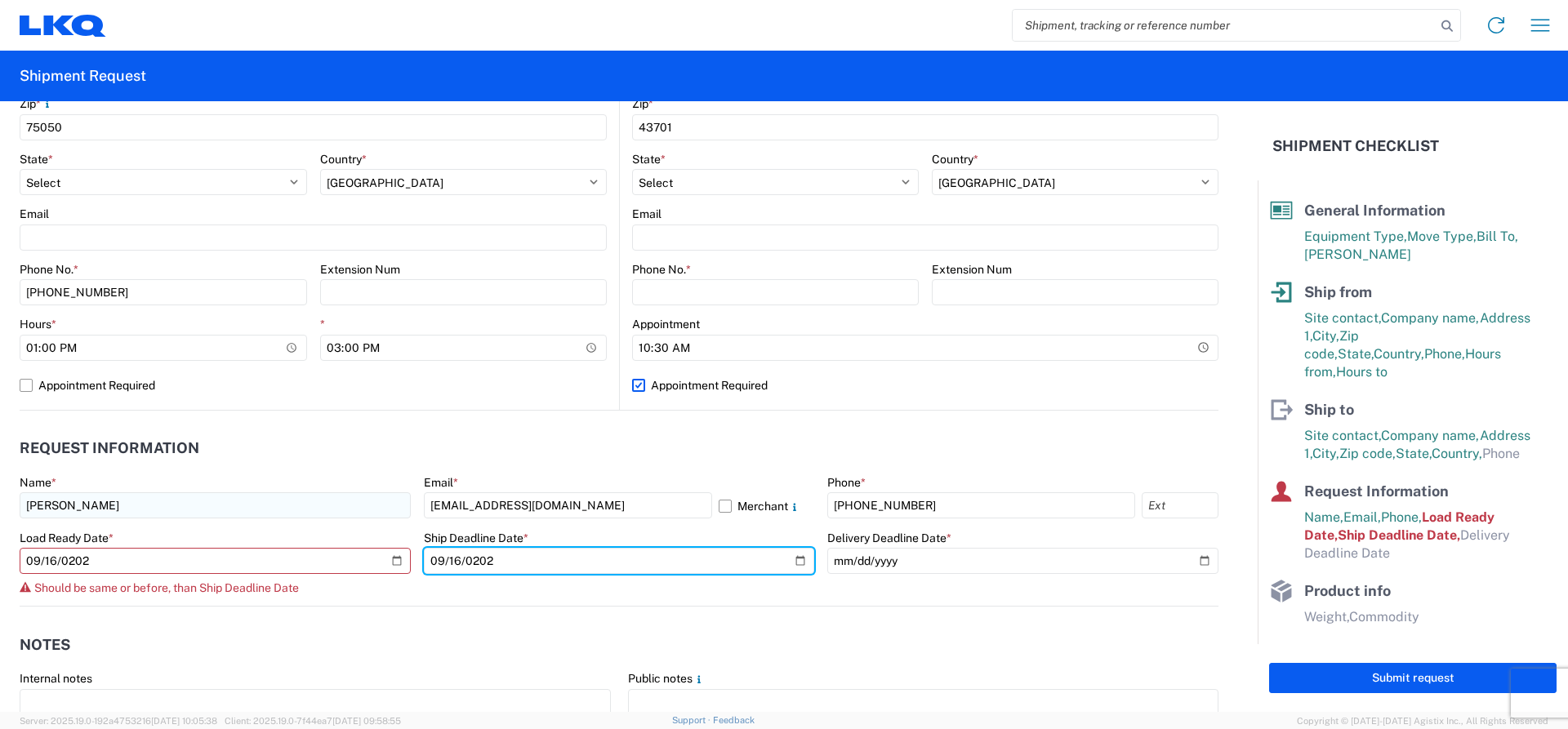
type input "2022-09-16"
type input "2025-09-16"
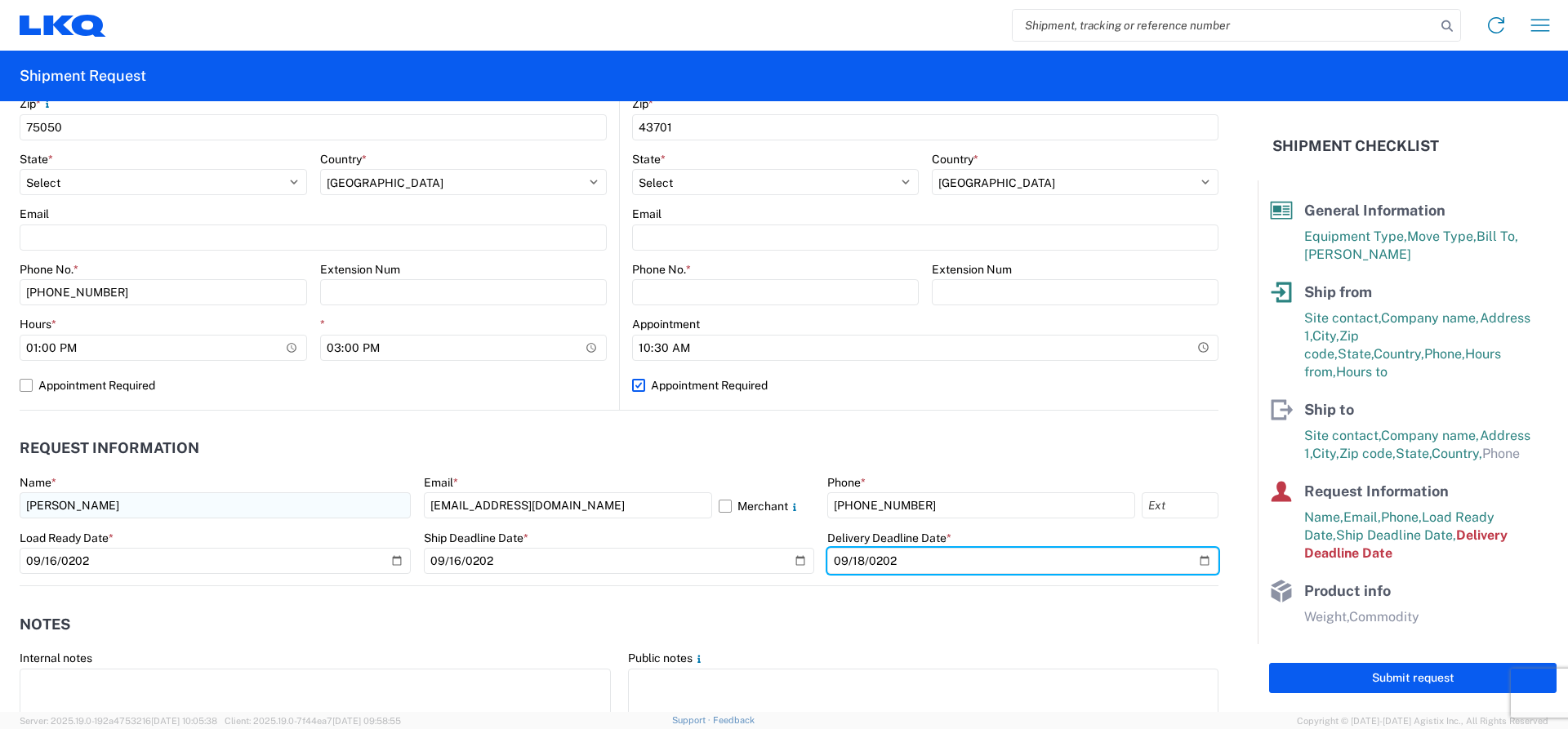
type input "2025-09-18"
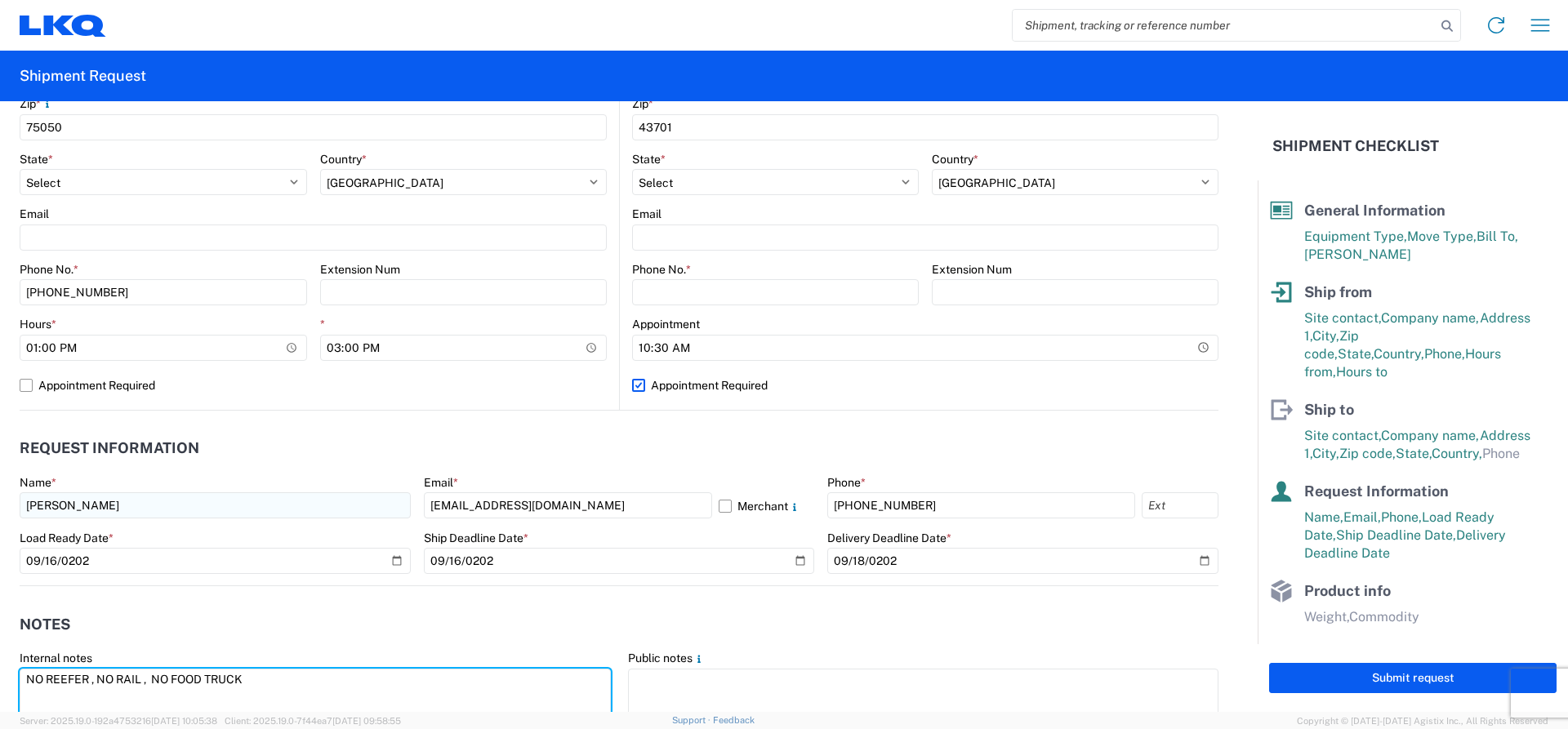
type textarea "NO REEFER , NO RAIL , NO FOOD TRUCK"
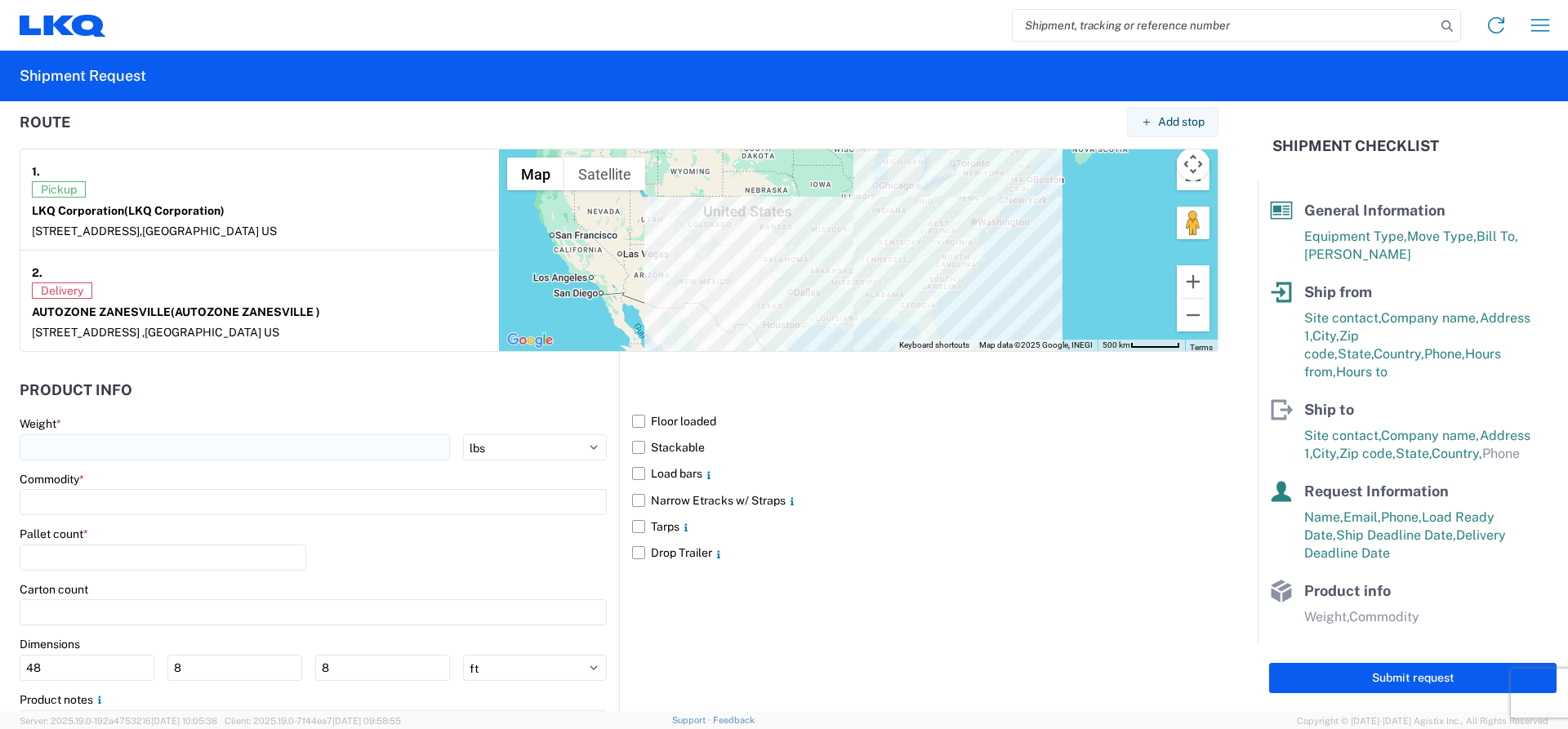
scroll to position [1311, 0]
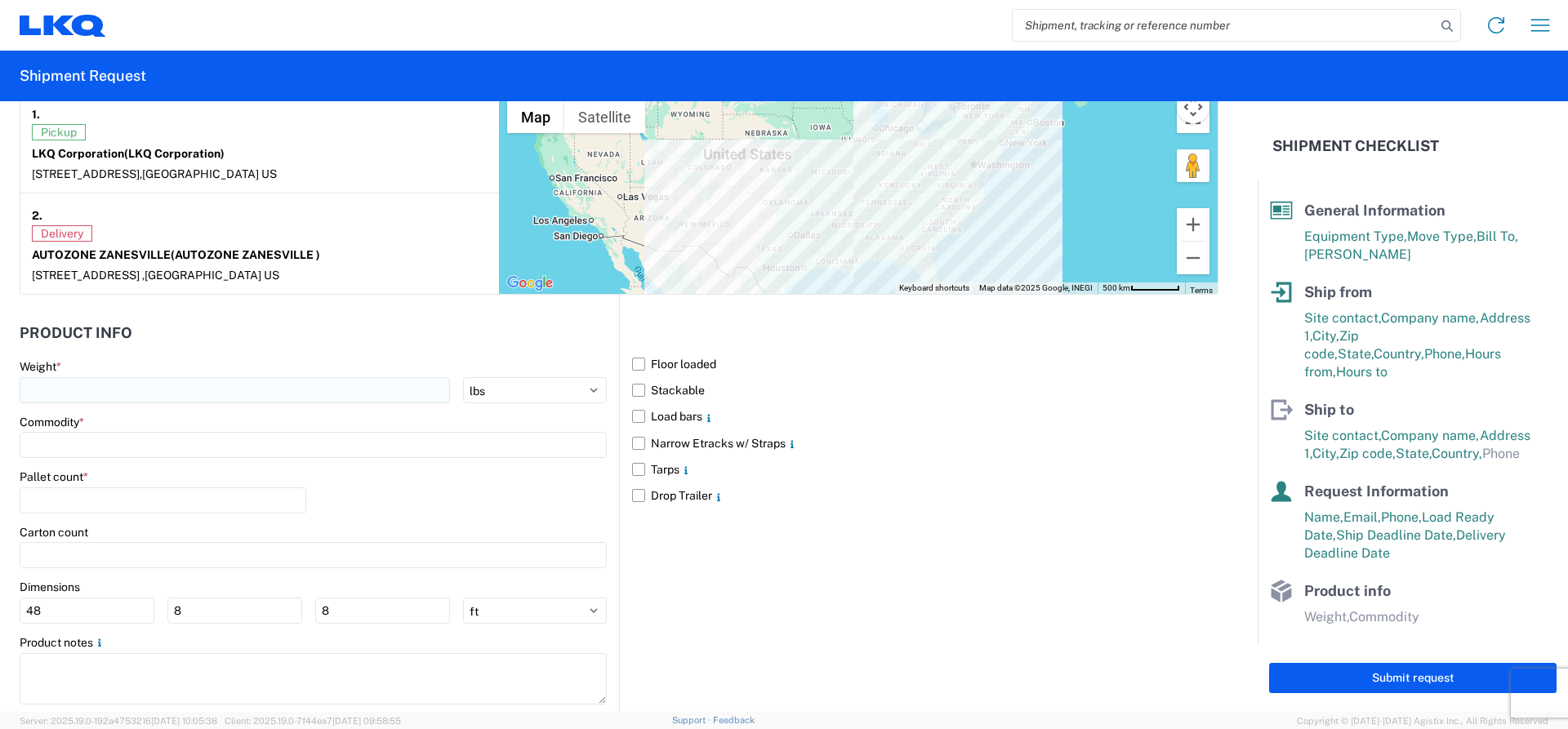
type textarea "APPOINTMENT @ 10:30 ON 9-18-2025 CONFIRMATION # IS 138C5-250918"
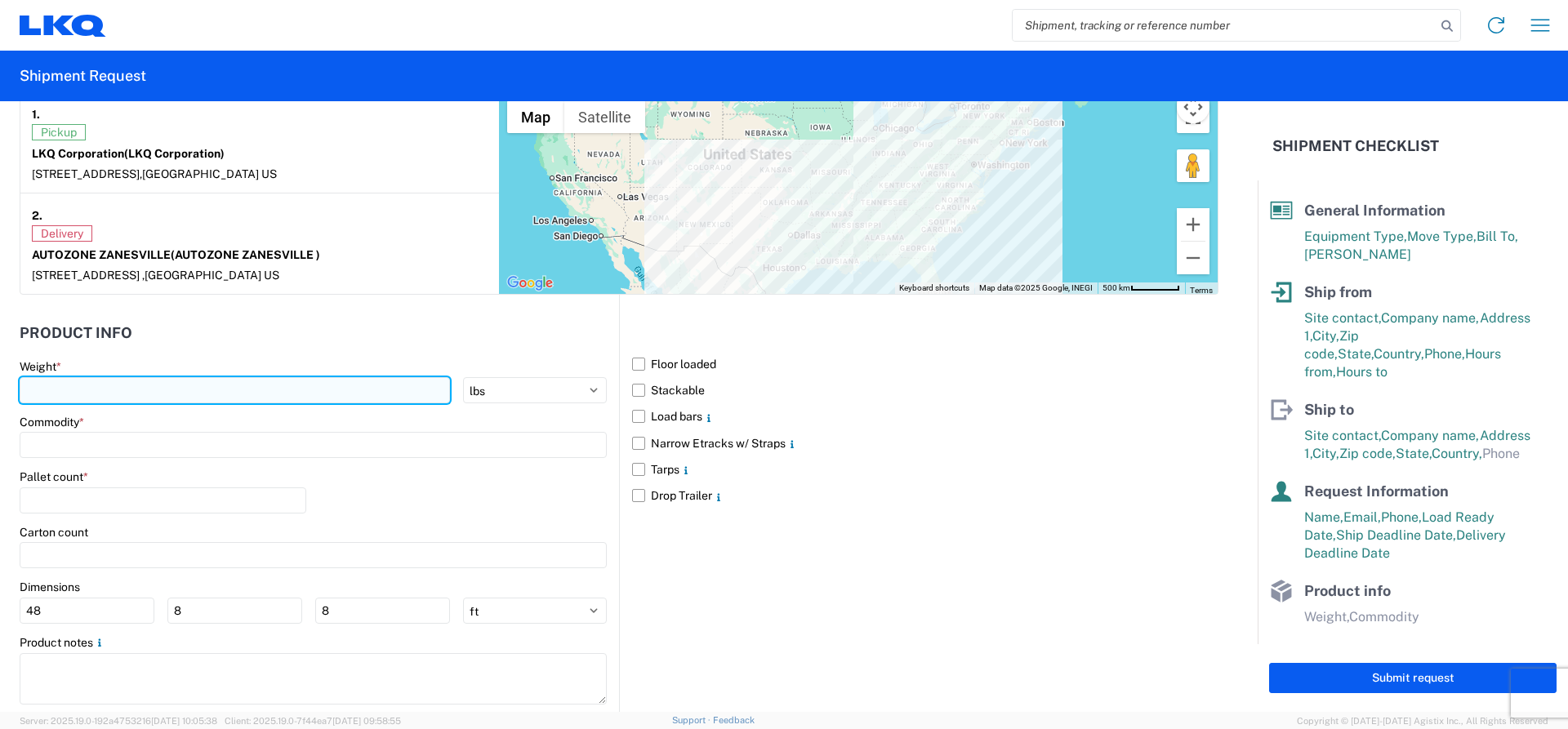
click at [99, 394] on input "number" at bounding box center [234, 390] width 430 height 26
type input "37000"
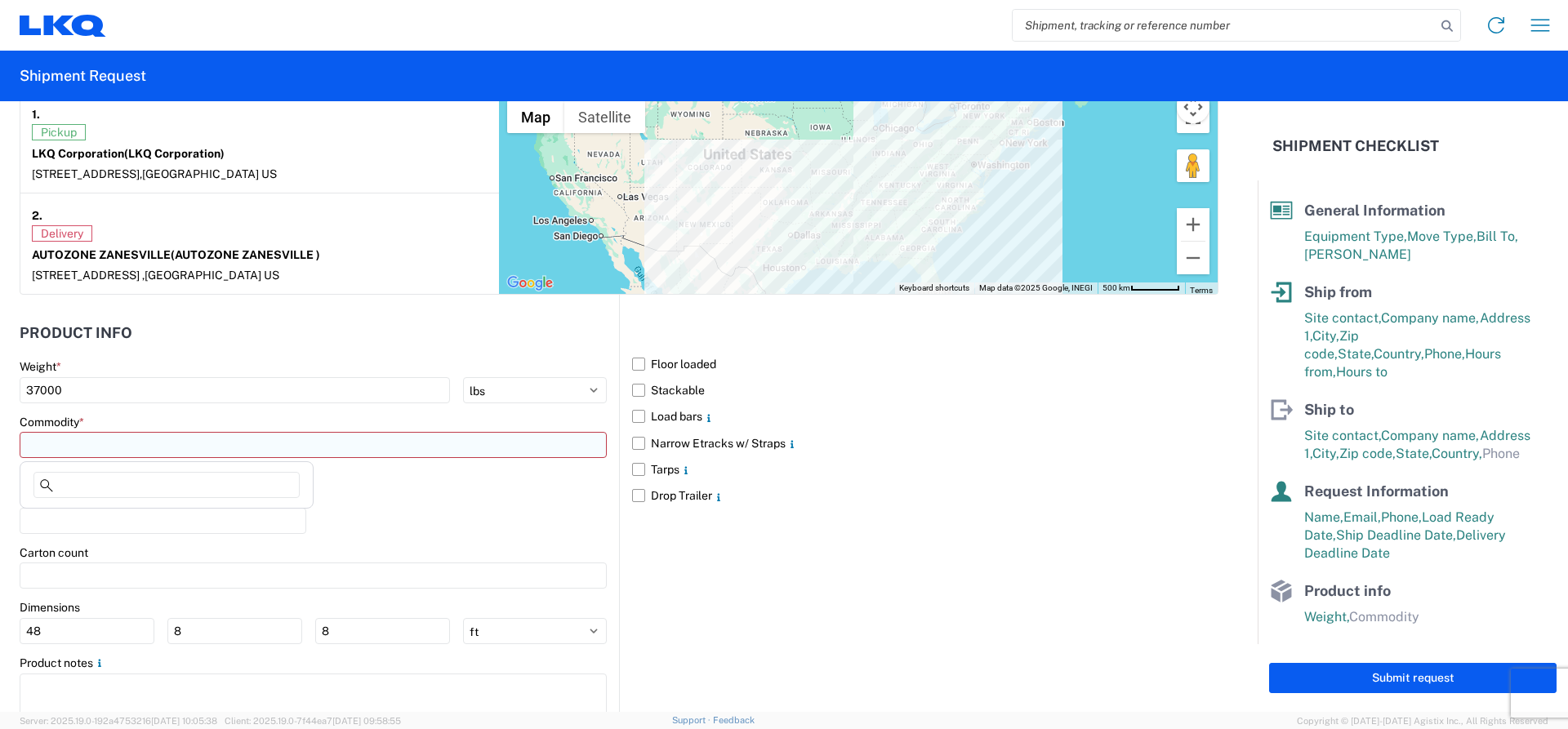
click at [139, 436] on input at bounding box center [313, 444] width 587 height 26
click at [138, 440] on input at bounding box center [313, 444] width 587 height 26
click at [138, 442] on input at bounding box center [313, 444] width 587 height 26
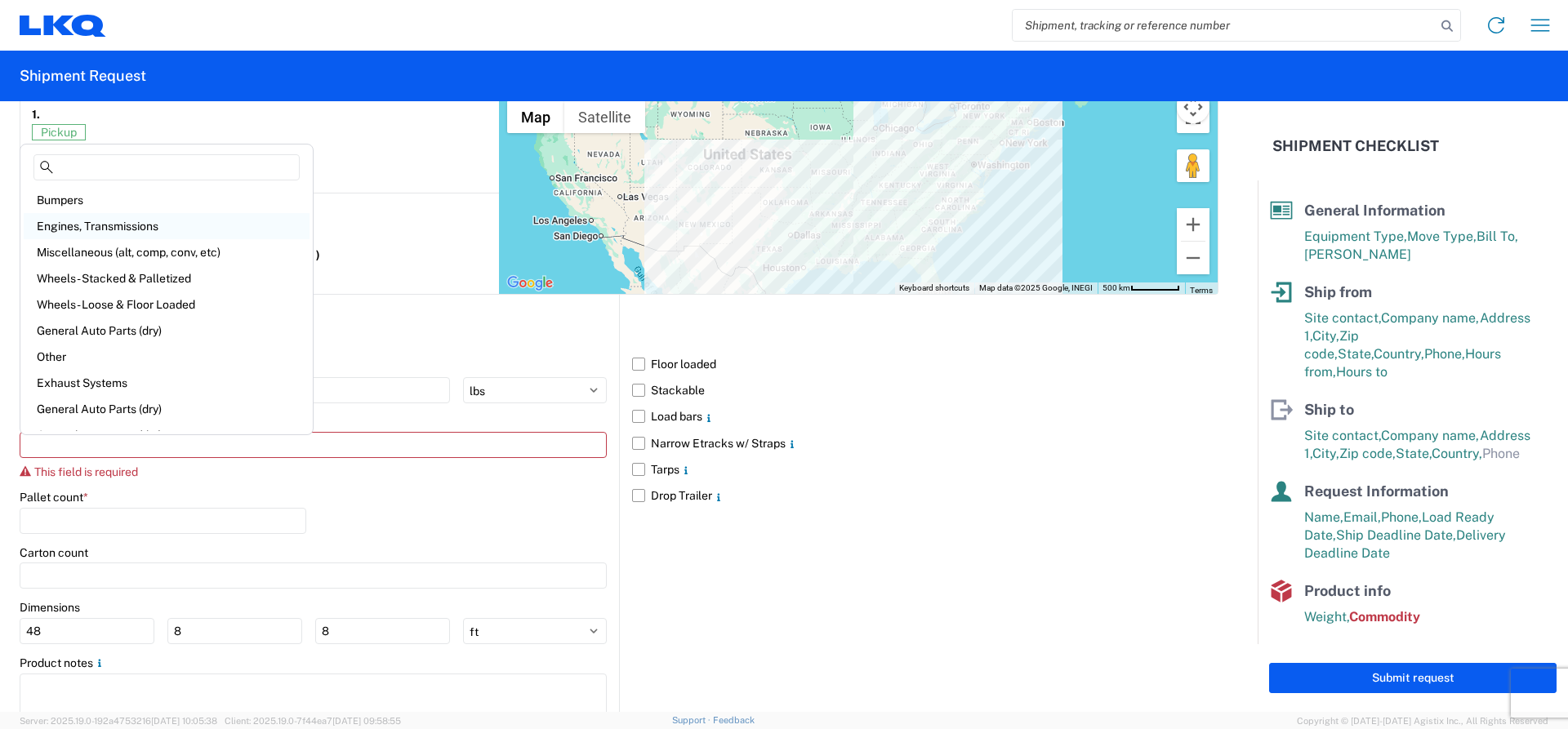
click at [128, 226] on div "Engines, Transmissions" at bounding box center [166, 226] width 286 height 26
type input "Engines, Transmissions"
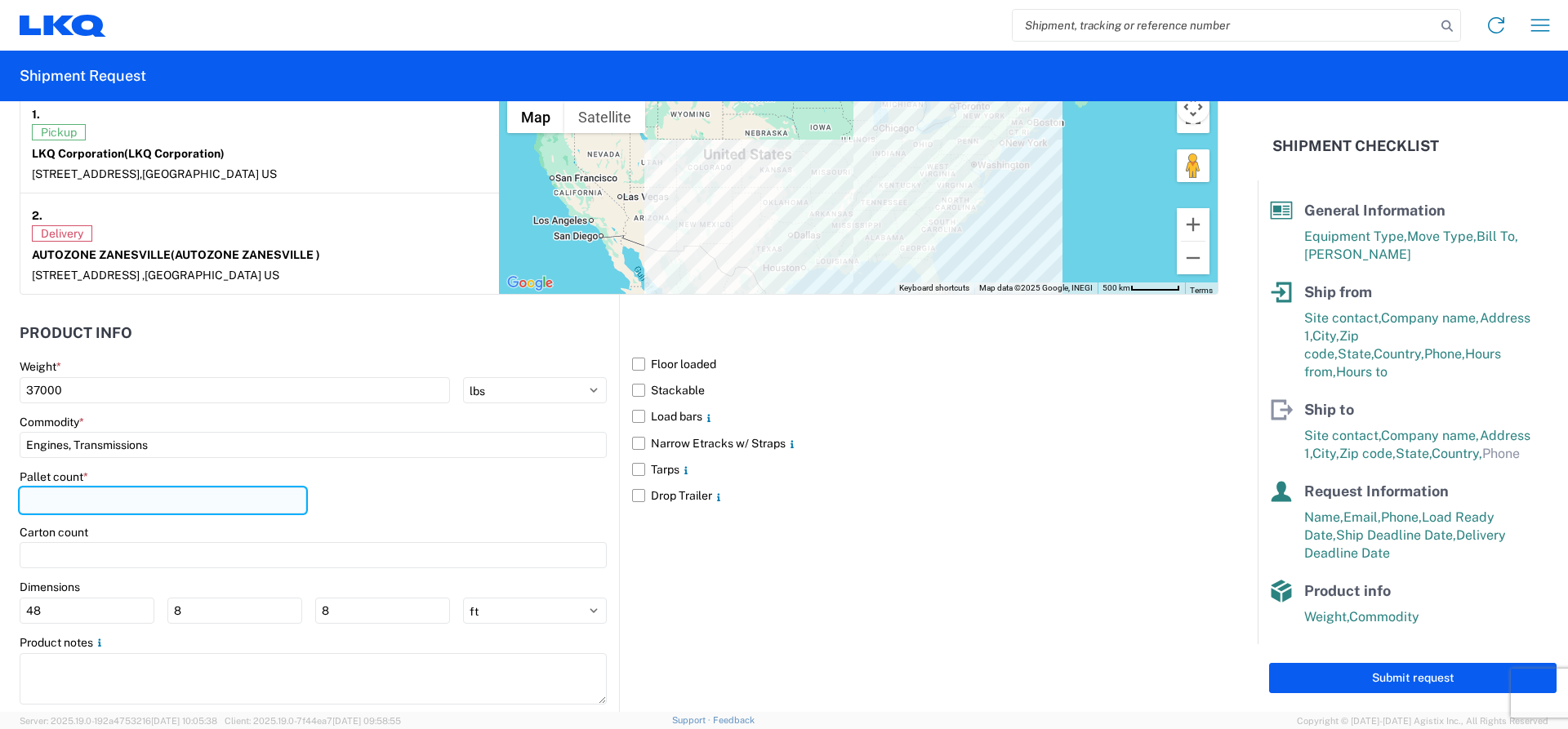
click at [71, 504] on input "number" at bounding box center [163, 501] width 287 height 26
type input "49"
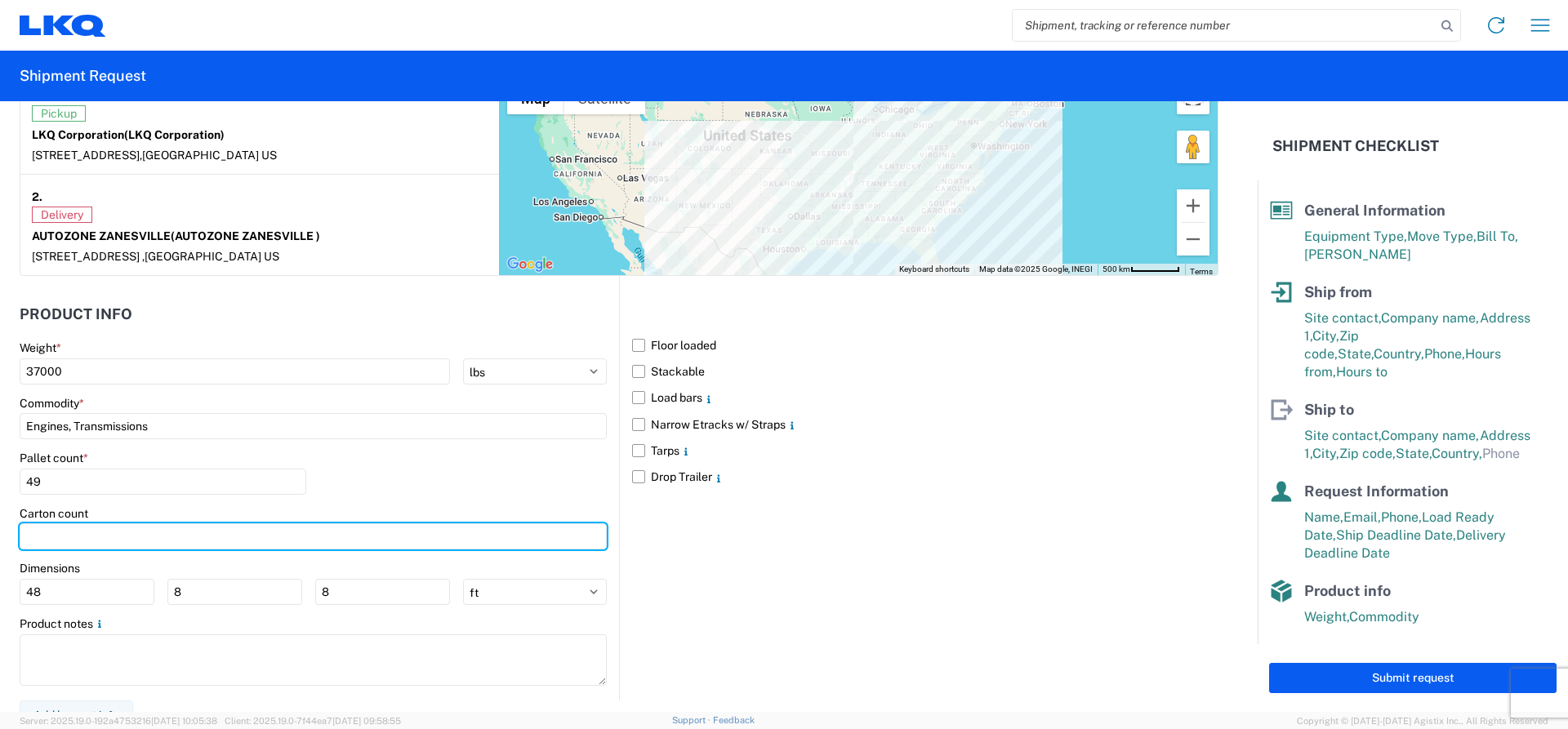
scroll to position [1348, 0]
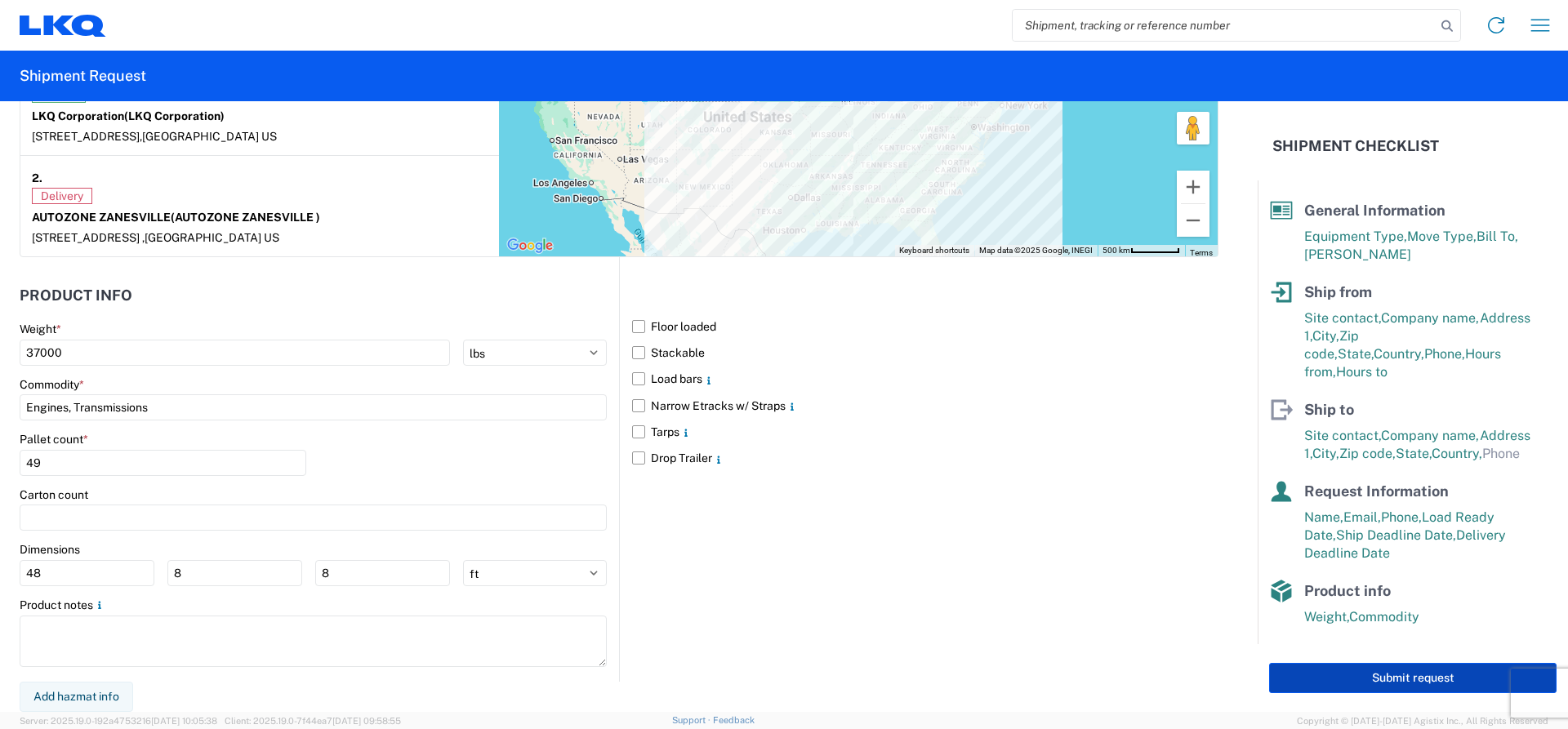
click at [1406, 677] on button "Submit request" at bounding box center [1413, 678] width 288 height 30
select select "TX"
select select "US"
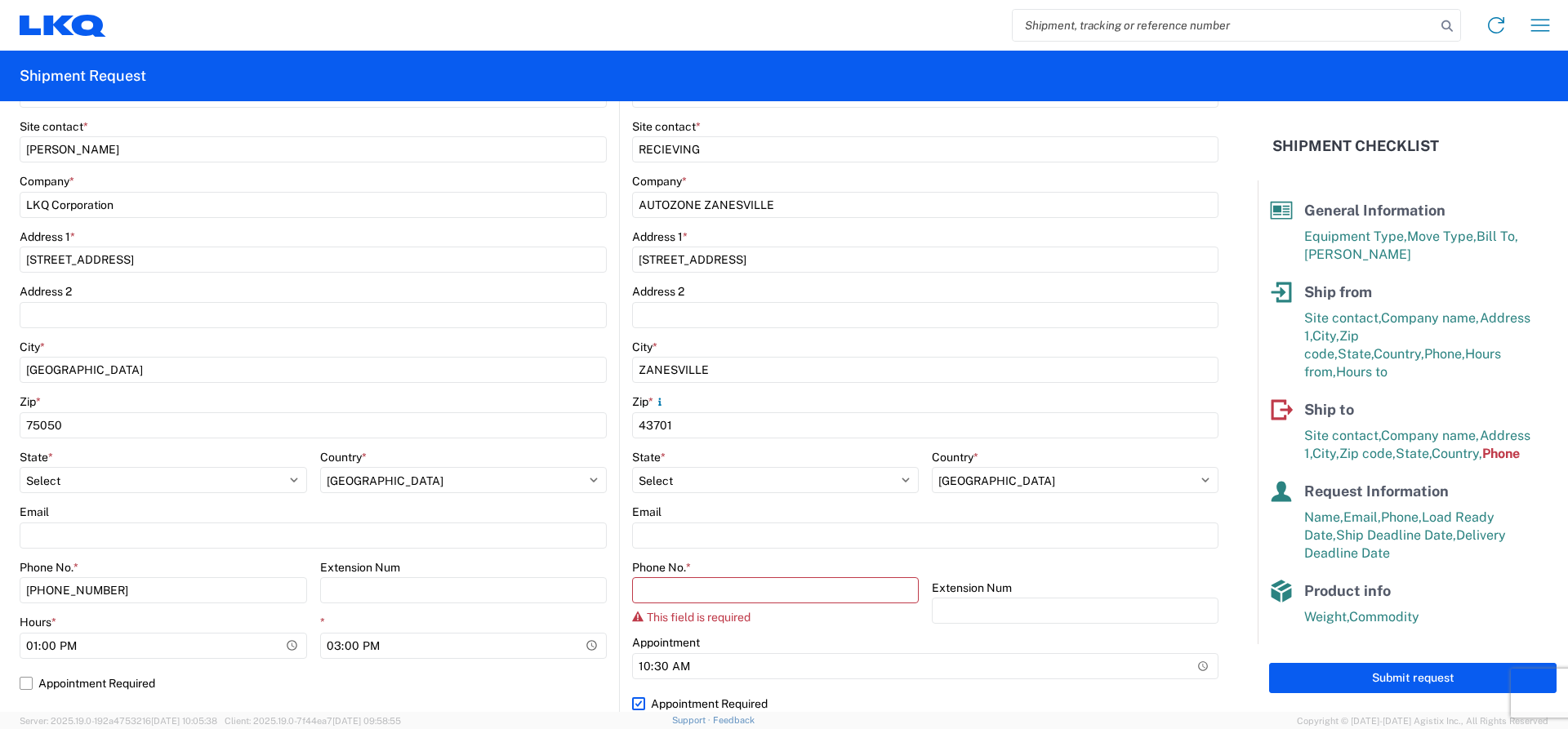
scroll to position [307, 0]
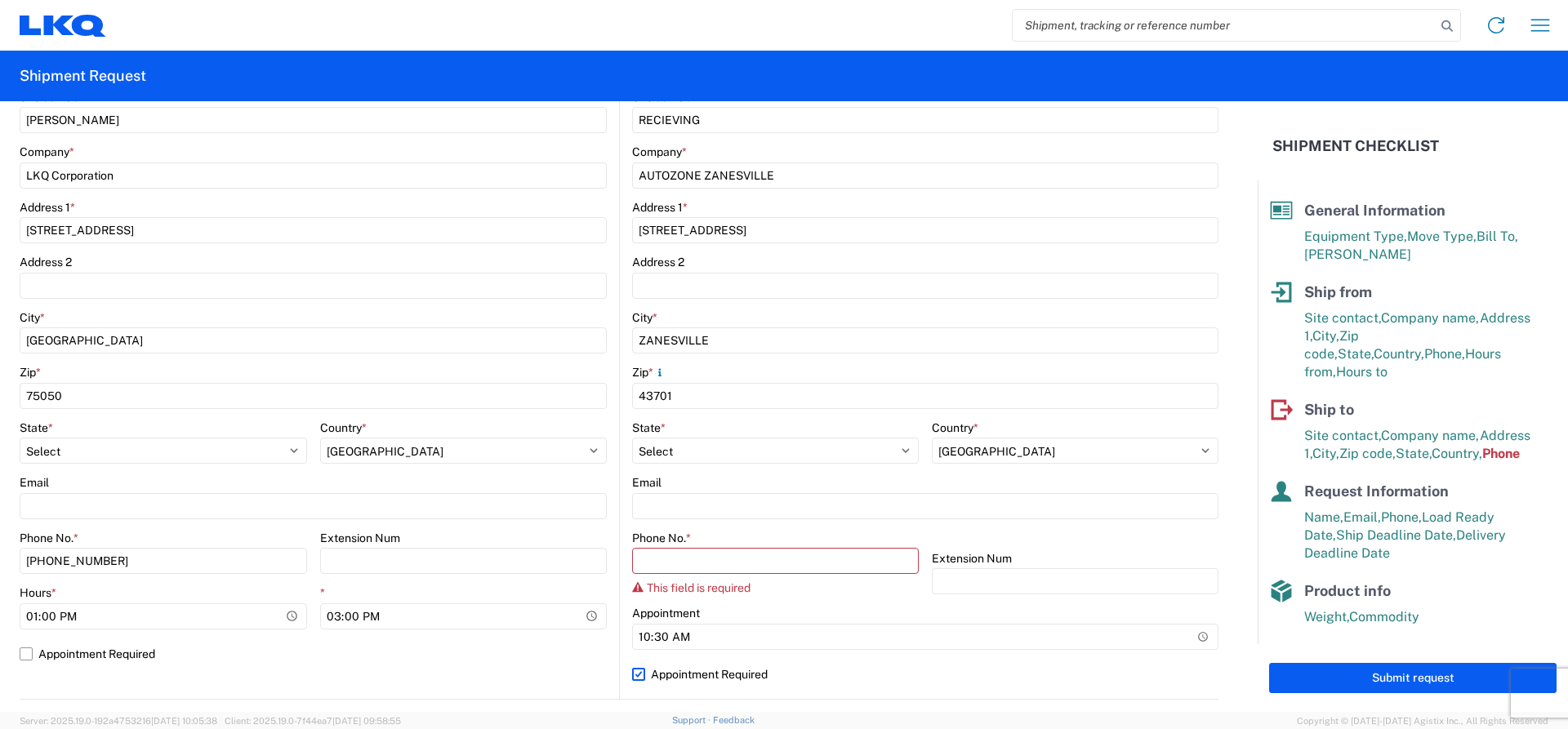
click at [775, 544] on div "Phone No. *" at bounding box center [776, 537] width 287 height 15
click at [775, 558] on input "Phone No. *" at bounding box center [776, 561] width 287 height 26
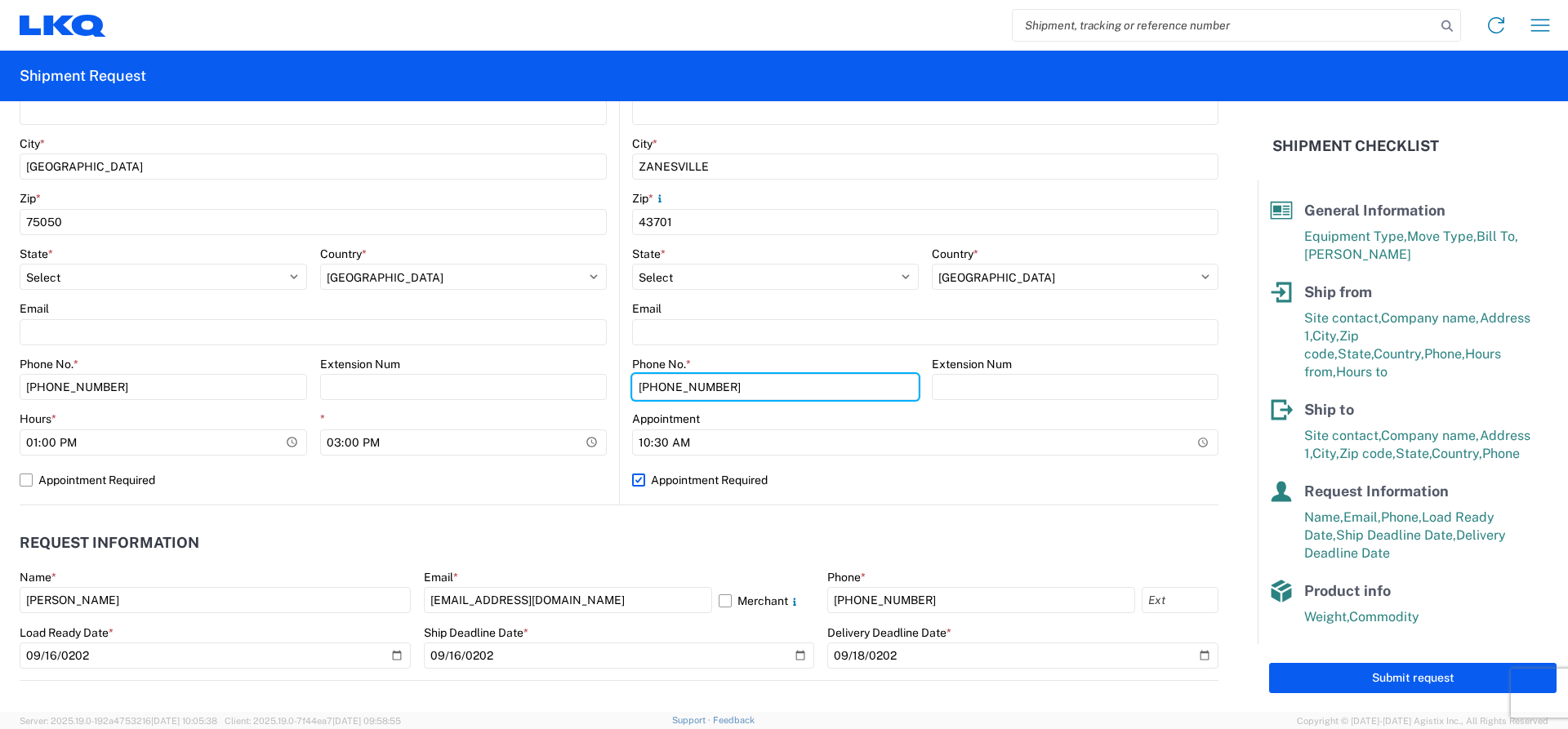
scroll to position [879, 0]
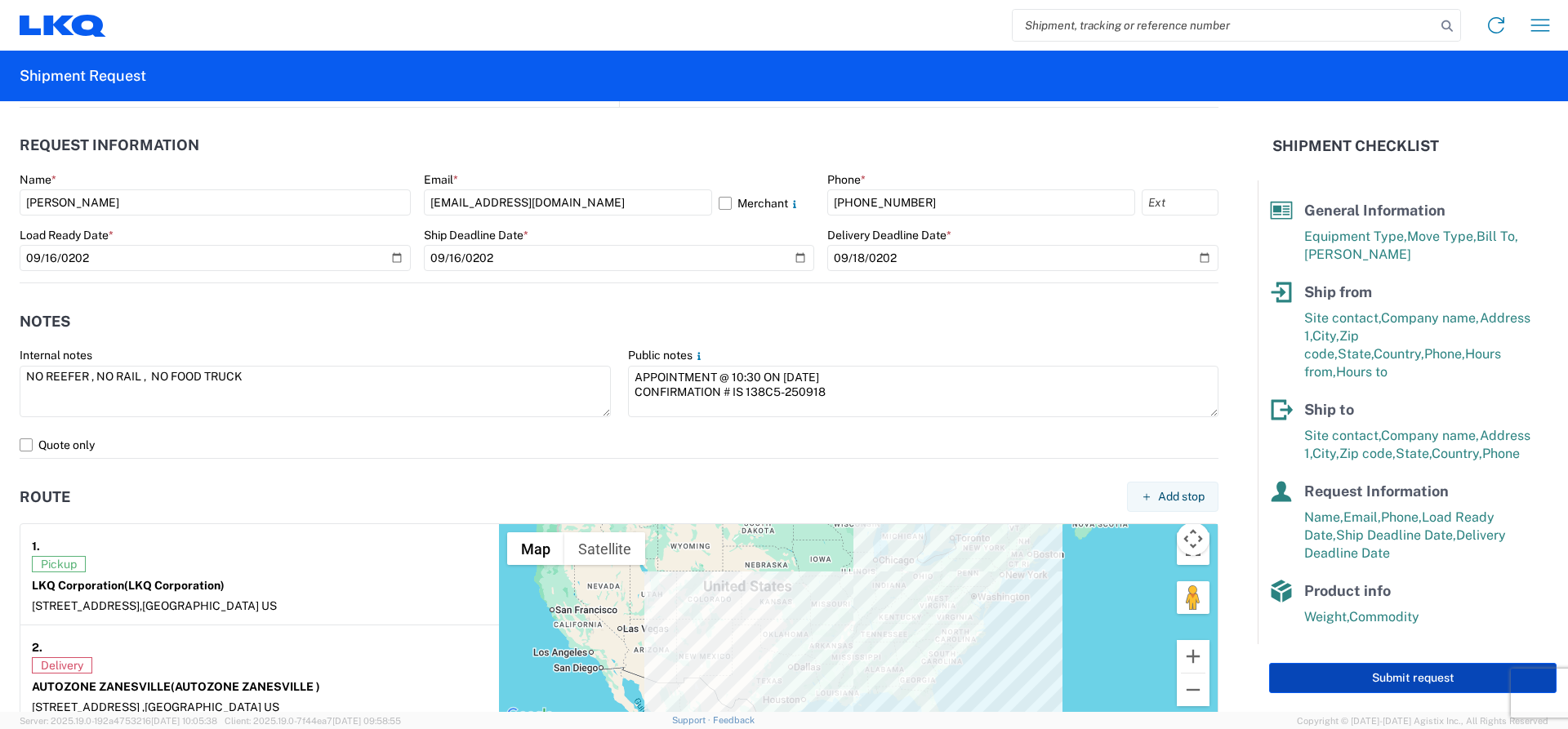
type input "740-450-5670"
click at [1415, 682] on button "Submit request" at bounding box center [1413, 678] width 288 height 30
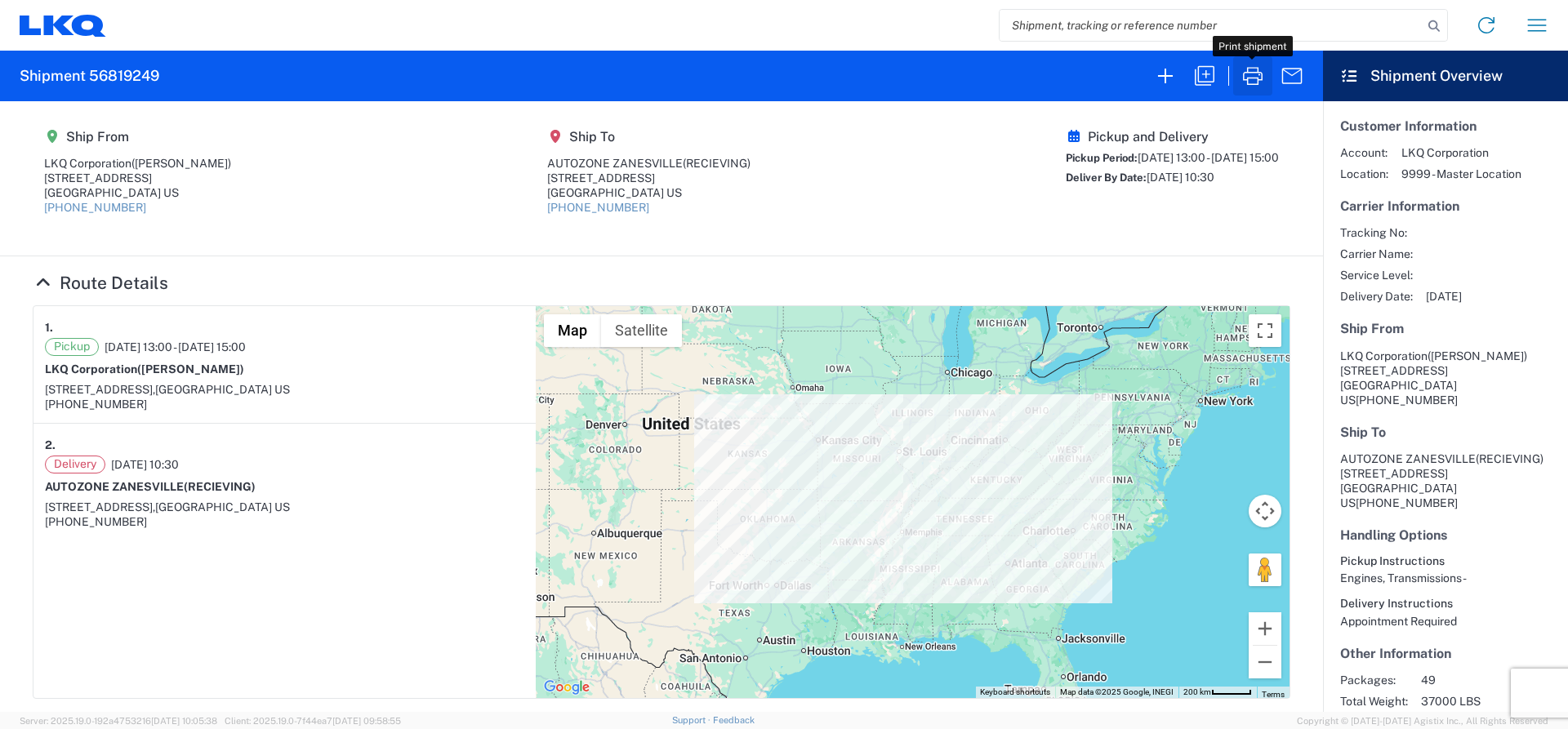
click at [1254, 75] on icon "button" at bounding box center [1252, 76] width 26 height 26
click at [1159, 75] on icon "button" at bounding box center [1165, 76] width 26 height 26
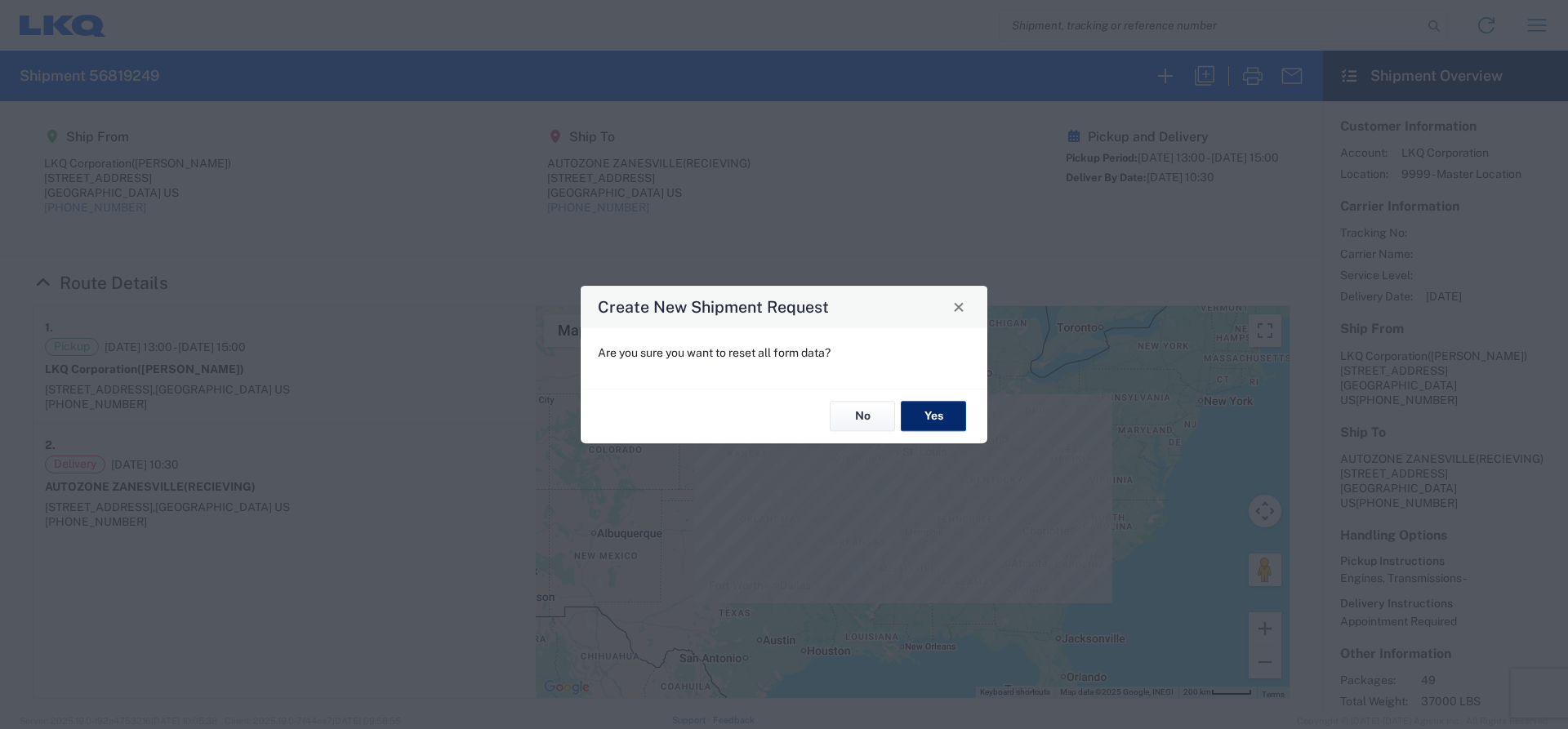
click at [931, 418] on button "Yes" at bounding box center [933, 416] width 65 height 30
select select "FULL"
select select "US"
select select "LBS"
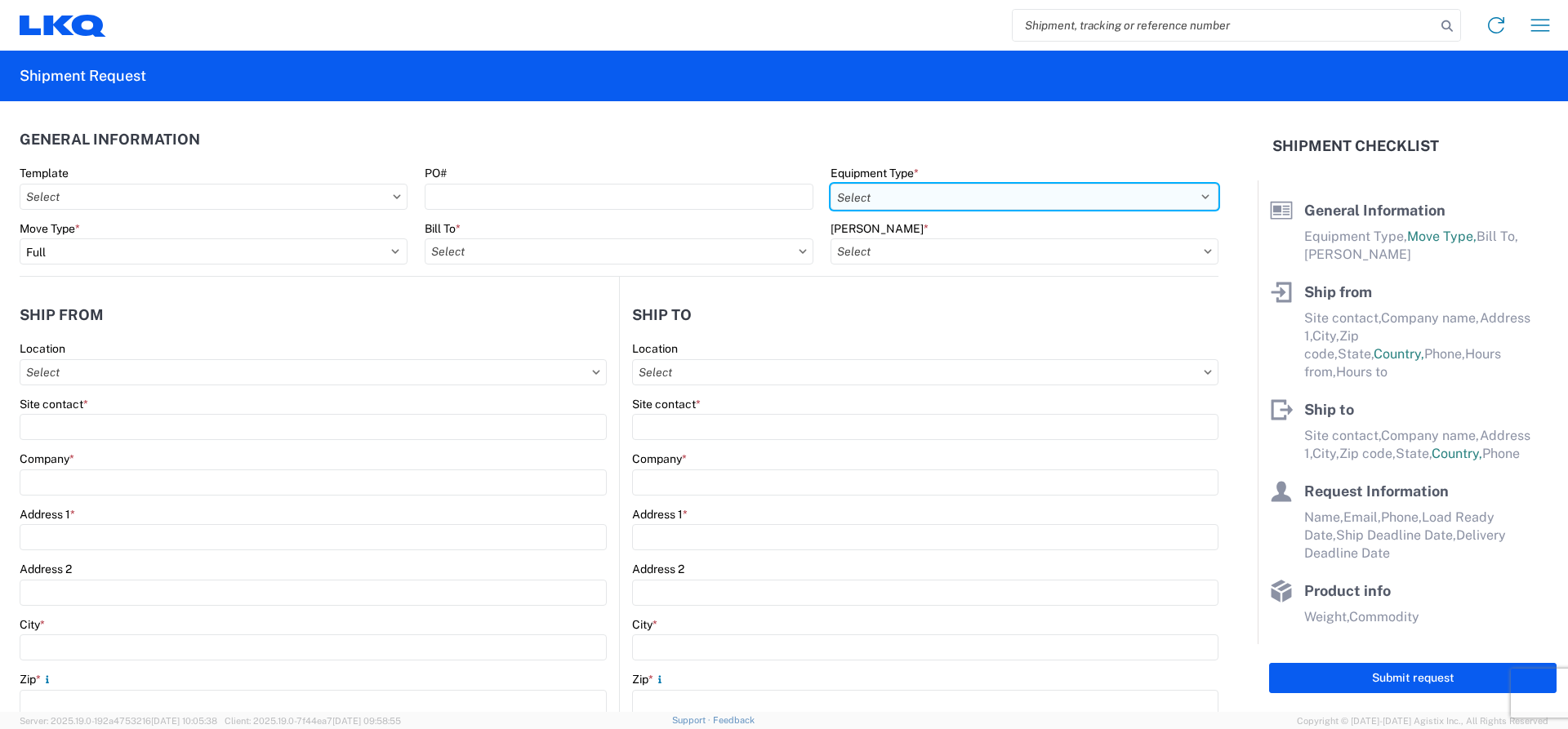
click at [918, 195] on select "Select 53’ Dry Van Flatbed Dropdeck (van) Lowboy (flatbed) Rail" at bounding box center [1025, 197] width 388 height 26
select select "STDV"
click at [831, 184] on select "Select 53’ Dry Van Flatbed Dropdeck (van) Lowboy (flatbed) Rail" at bounding box center [1025, 197] width 388 height 26
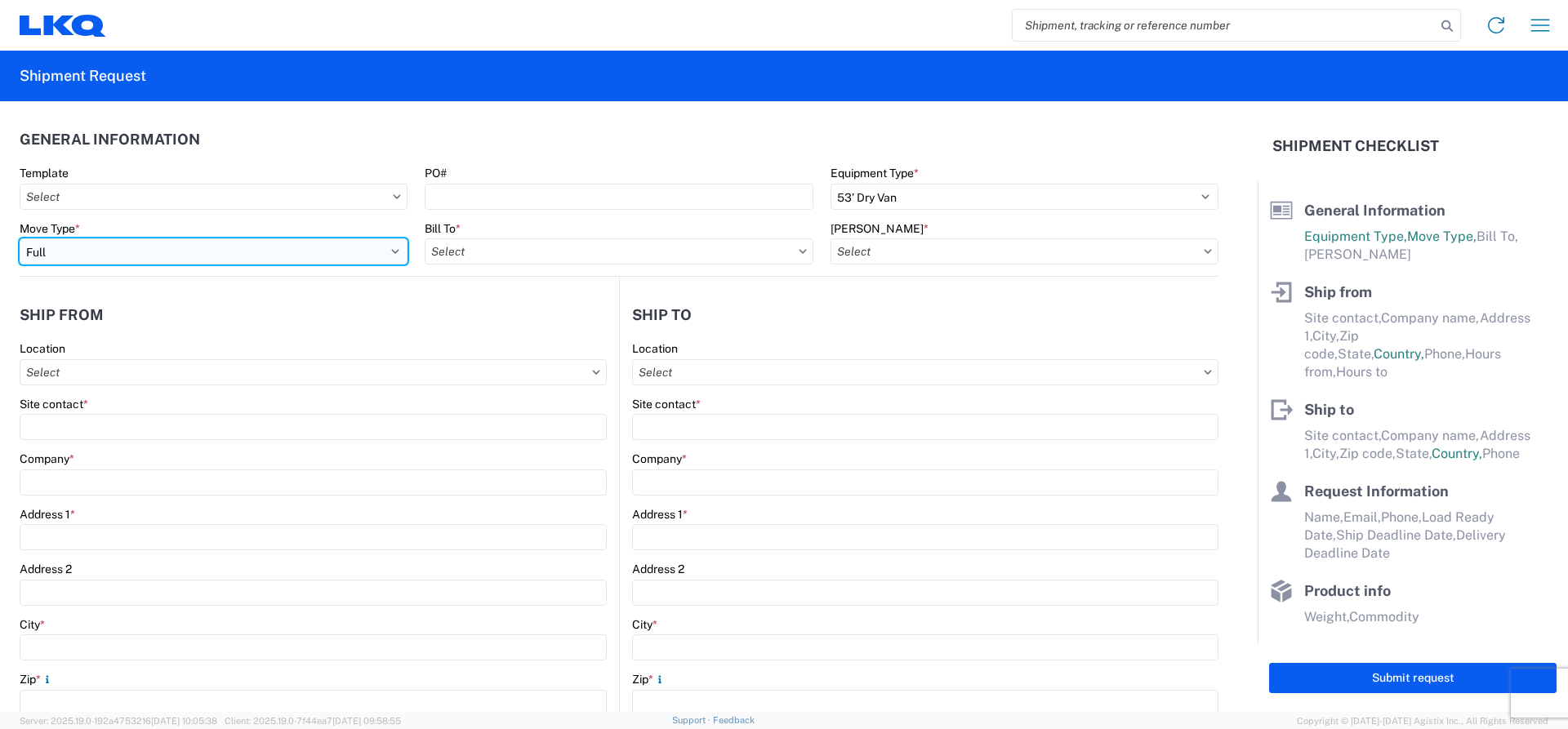
click at [191, 248] on select "Select Full Partial TL" at bounding box center [213, 251] width 388 height 26
click at [19, 238] on select "Select Full Partial TL" at bounding box center [213, 251] width 388 height 26
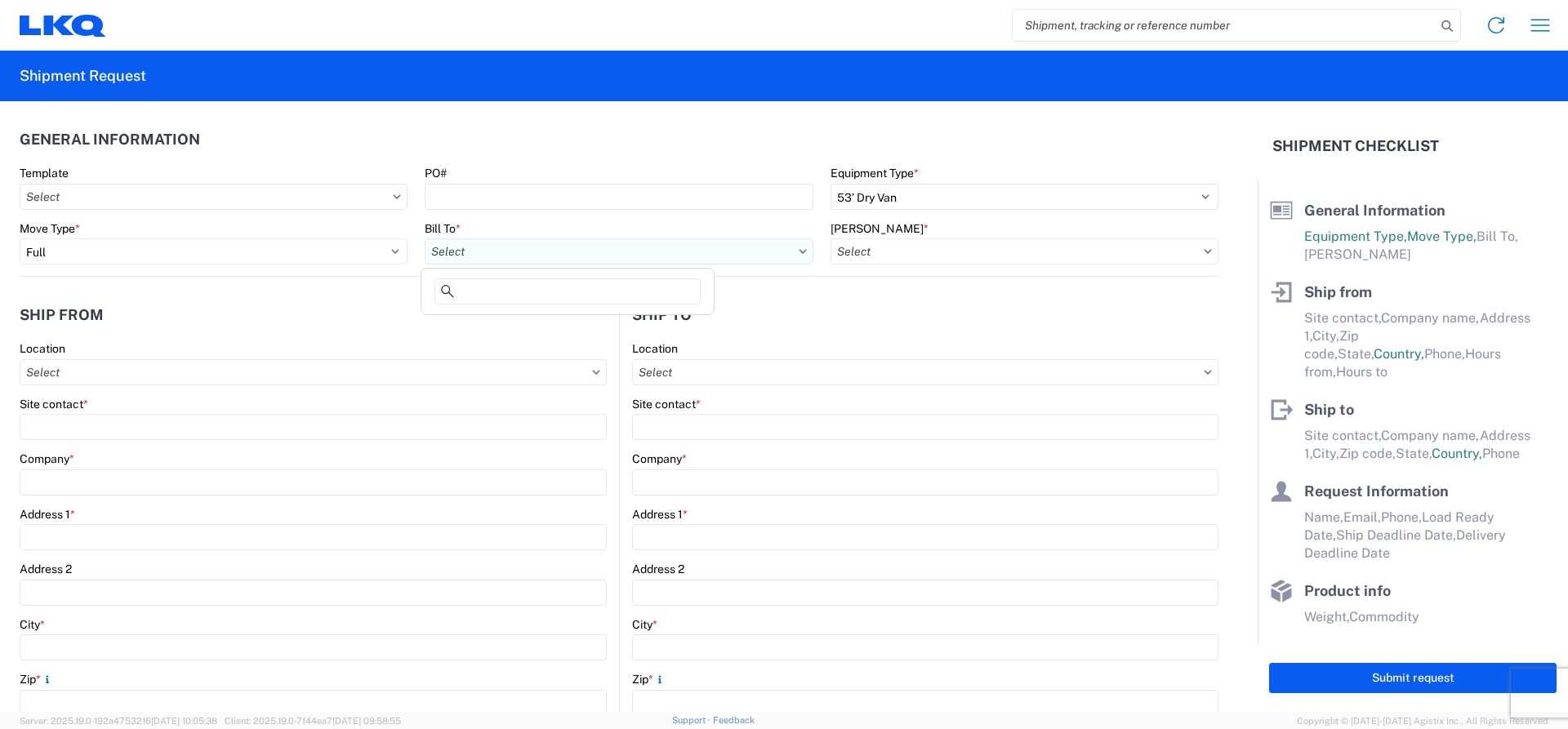
click at [569, 258] on input "text" at bounding box center [619, 251] width 388 height 26
type input "1882"
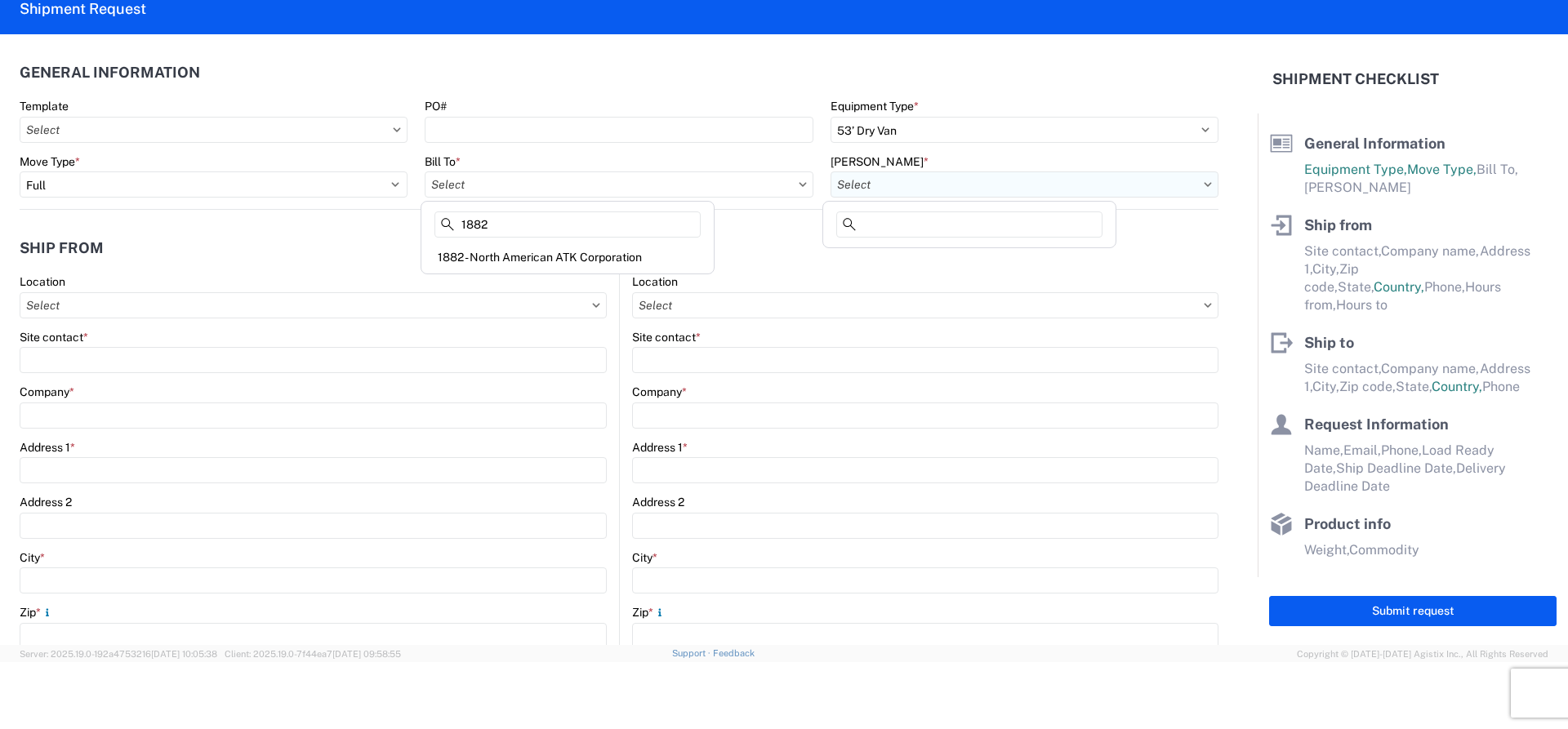
click at [849, 196] on input "text" at bounding box center [1025, 184] width 388 height 26
click at [850, 192] on input "text" at bounding box center [1025, 184] width 388 height 26
click at [850, 195] on input "text" at bounding box center [1025, 184] width 388 height 26
drag, startPoint x: 850, startPoint y: 189, endPoint x: 867, endPoint y: 195, distance: 18.0
click at [854, 191] on input "text" at bounding box center [1025, 184] width 388 height 26
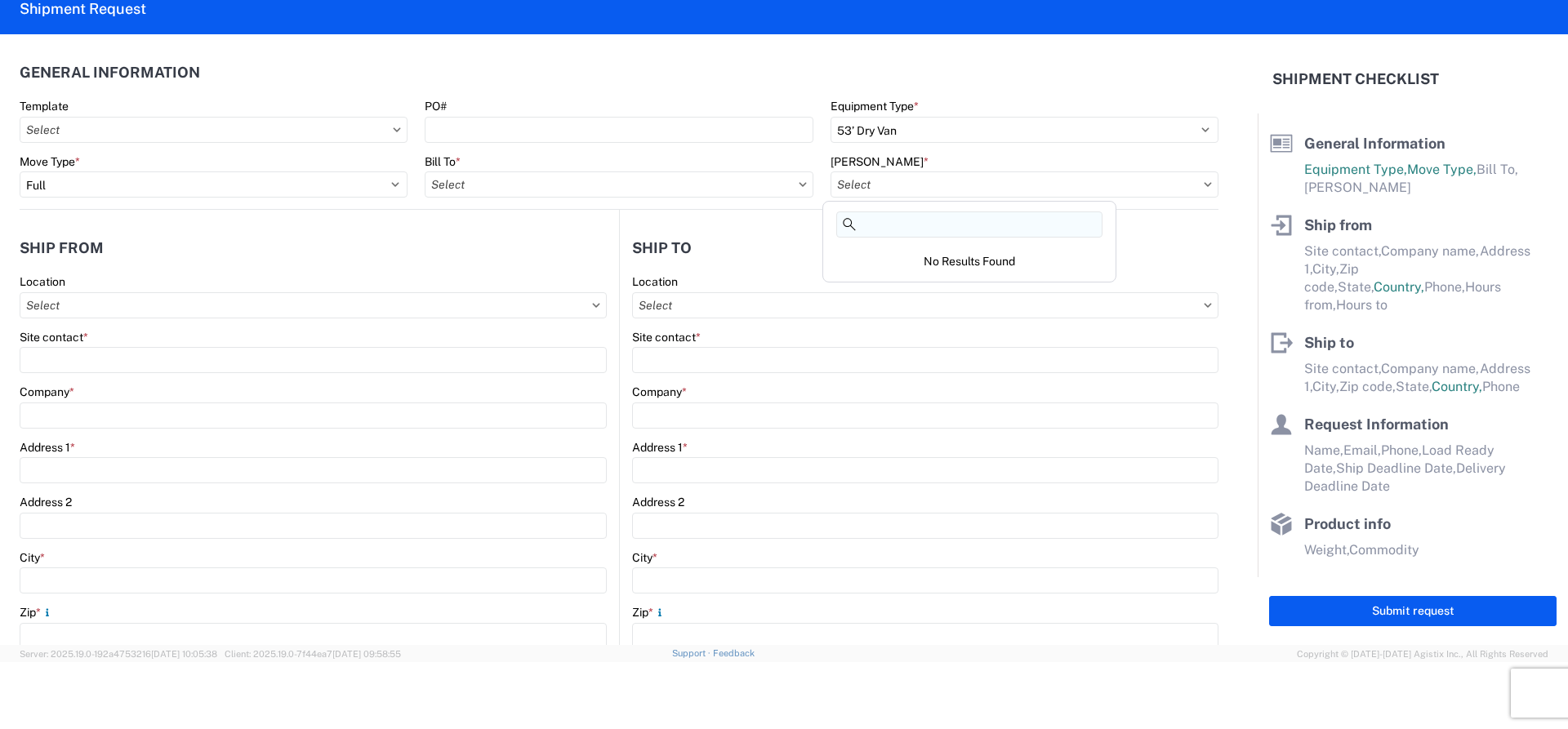
click at [880, 216] on input at bounding box center [969, 224] width 266 height 26
click at [892, 191] on input "text" at bounding box center [1025, 184] width 388 height 26
click at [889, 189] on input "text" at bounding box center [1025, 184] width 388 height 26
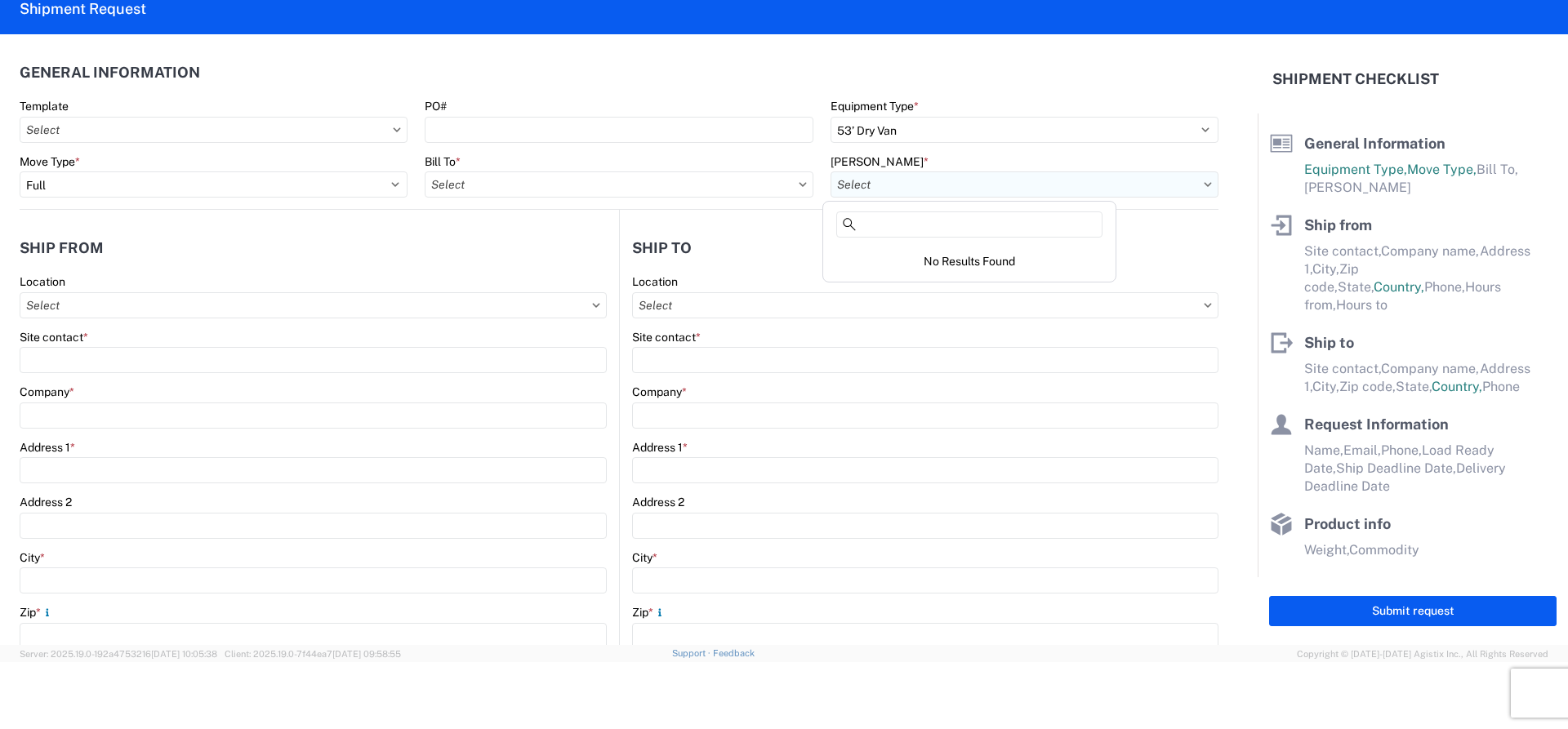
click at [1192, 191] on agx-dropdown-control at bounding box center [1025, 184] width 388 height 13
click at [995, 190] on input "text" at bounding box center [1025, 184] width 388 height 26
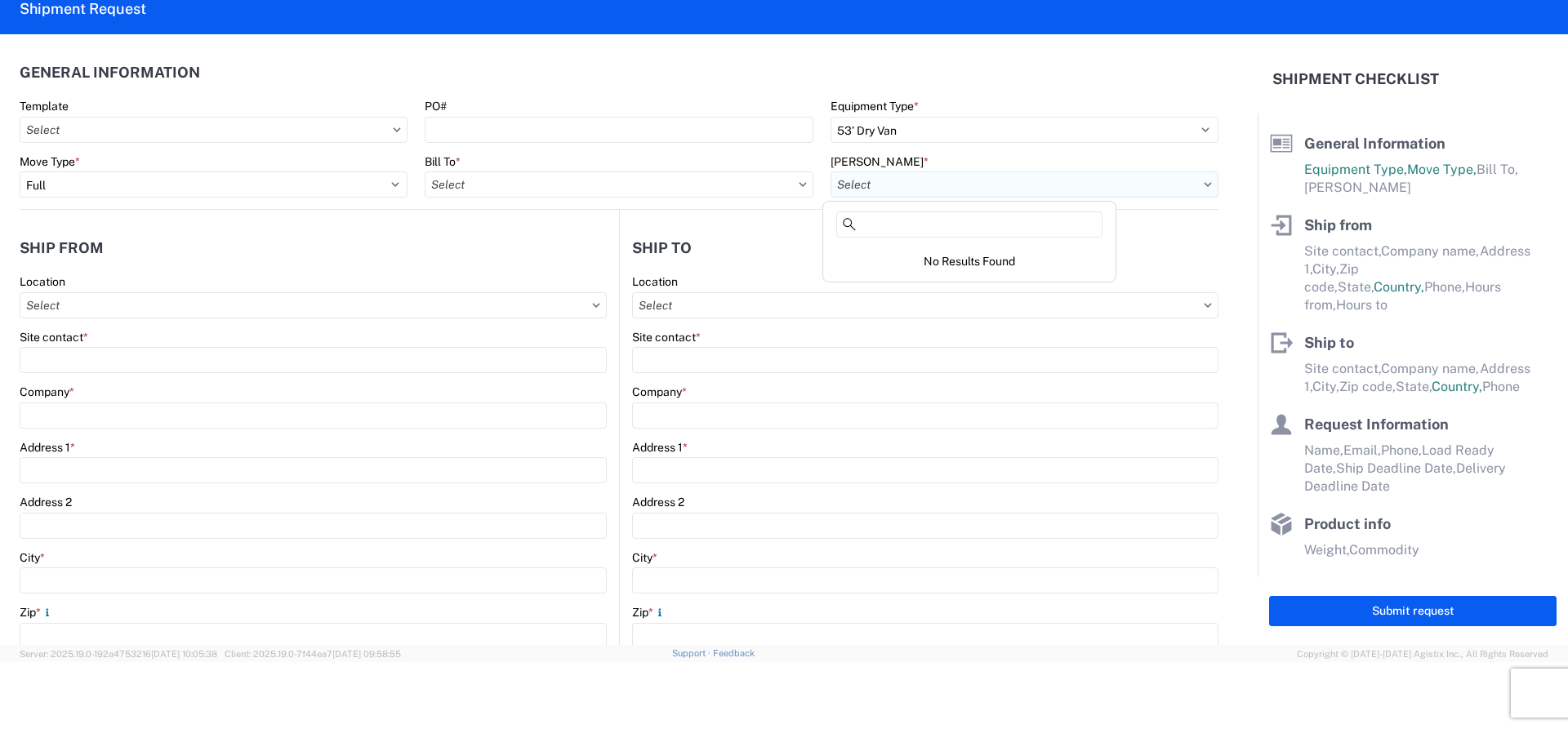
click at [995, 191] on input "text" at bounding box center [1025, 184] width 388 height 26
drag, startPoint x: 995, startPoint y: 191, endPoint x: 1040, endPoint y: 173, distance: 48.5
click at [999, 190] on input "text" at bounding box center [1025, 184] width 388 height 26
drag, startPoint x: 1071, startPoint y: 187, endPoint x: 1147, endPoint y: 170, distance: 77.9
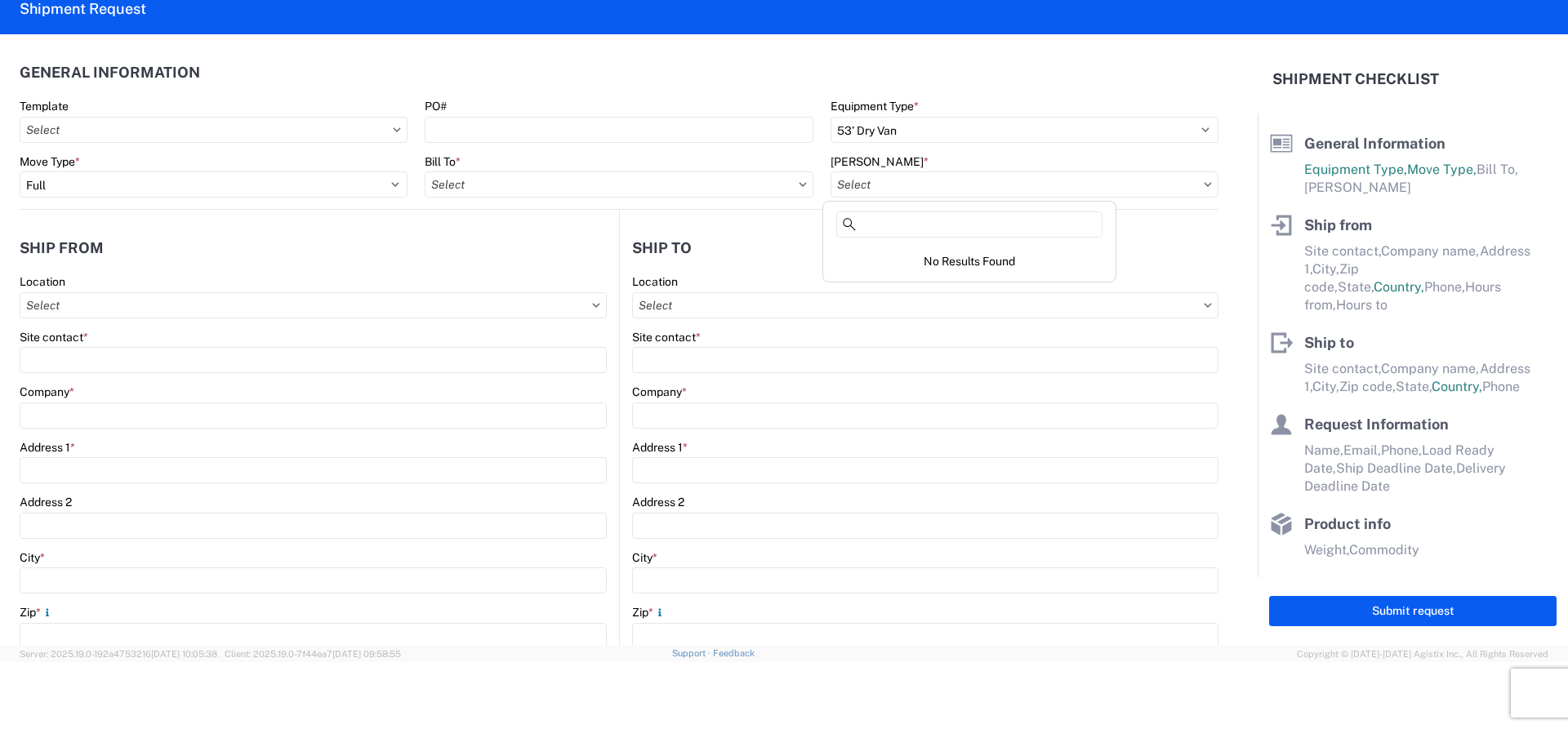
click at [1084, 185] on input "text" at bounding box center [1025, 184] width 388 height 26
click at [1199, 186] on agx-dropdown-control at bounding box center [1025, 184] width 388 height 13
click at [1205, 185] on icon at bounding box center [1209, 184] width 8 height 4
click at [538, 180] on input "text" at bounding box center [619, 184] width 388 height 26
type input "1882"
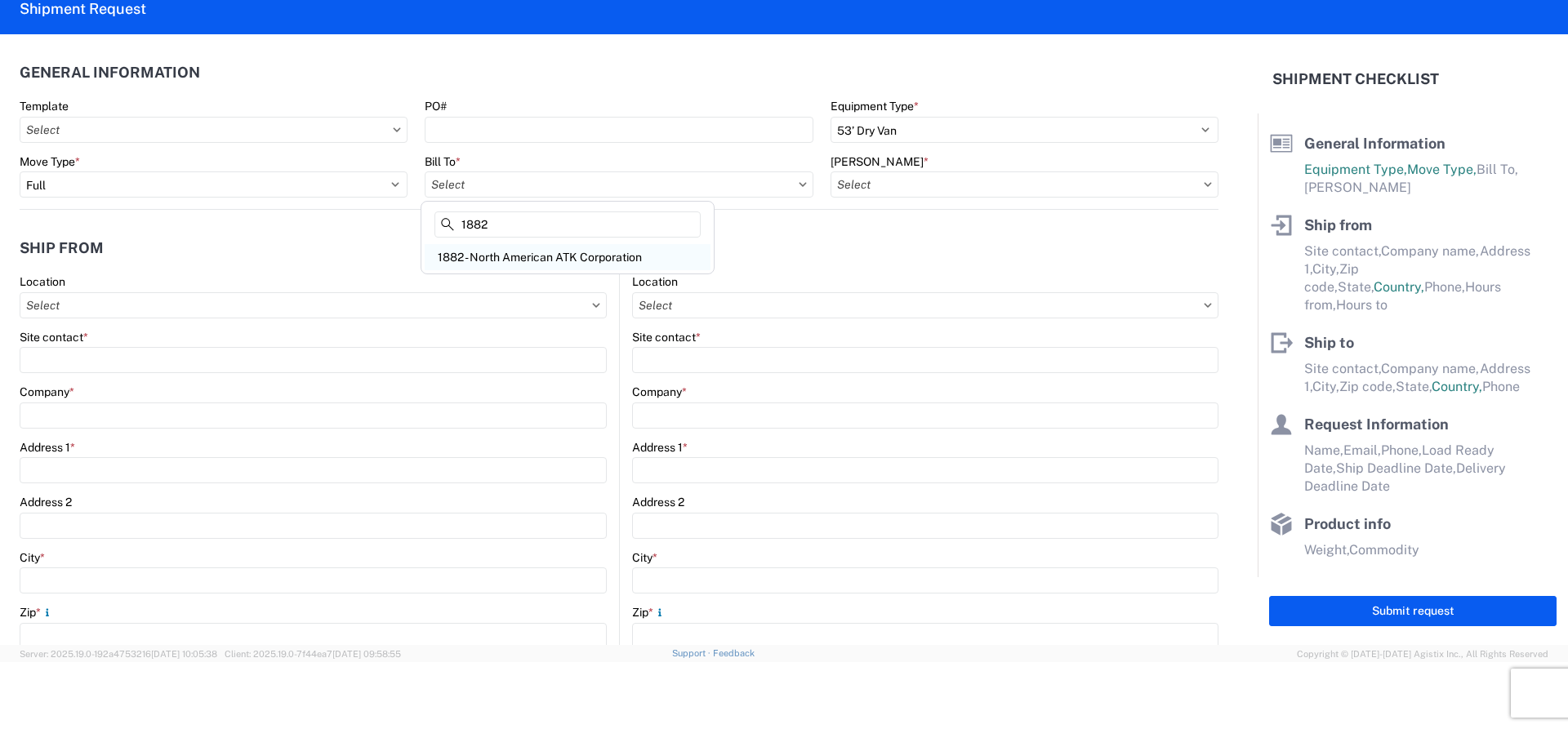
click at [512, 259] on div "1882 - North American ATK Corporation" at bounding box center [568, 257] width 286 height 26
type input "1882 - North American ATK Corporation"
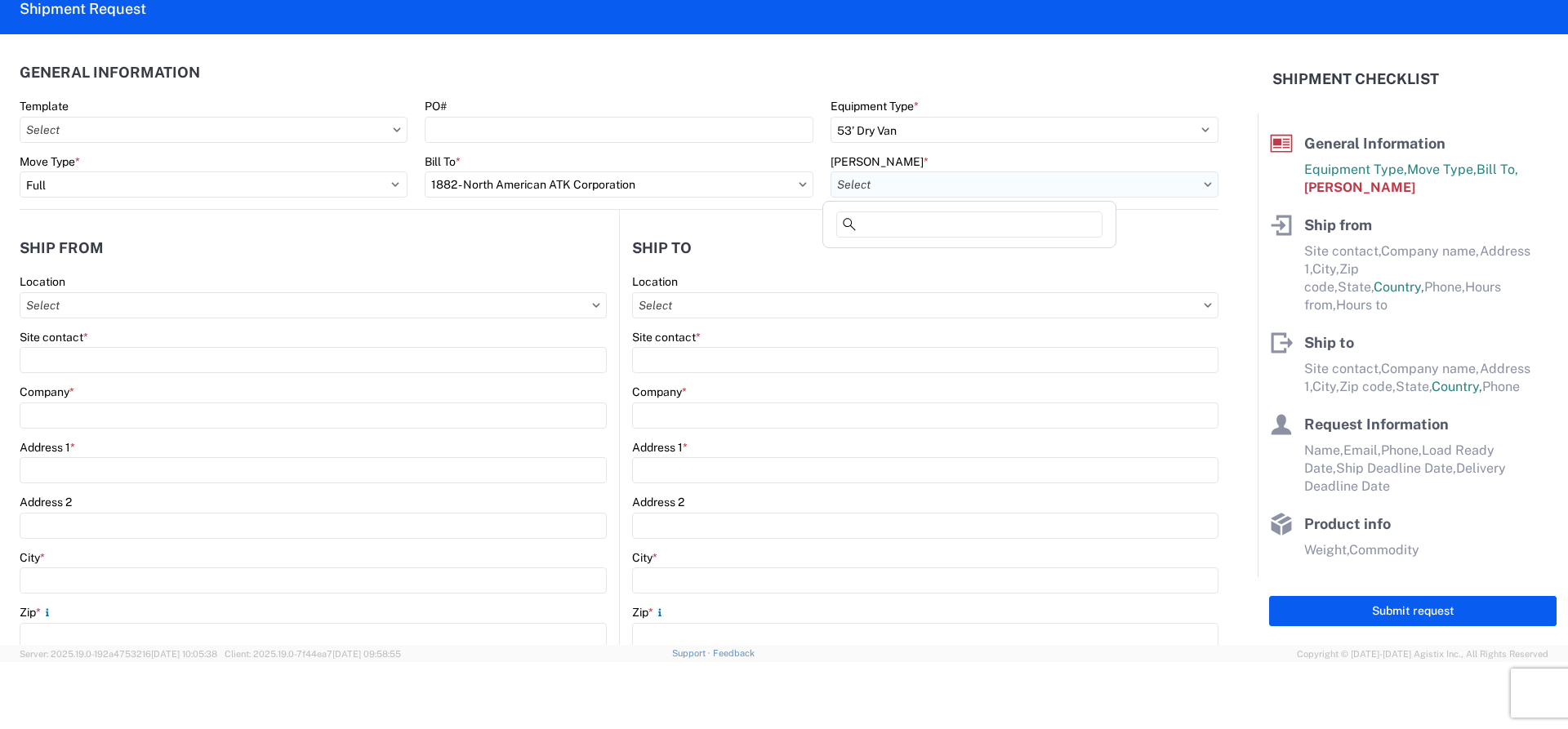
click at [884, 188] on input "text" at bounding box center [1025, 184] width 388 height 26
click at [884, 187] on input "text" at bounding box center [1025, 184] width 388 height 26
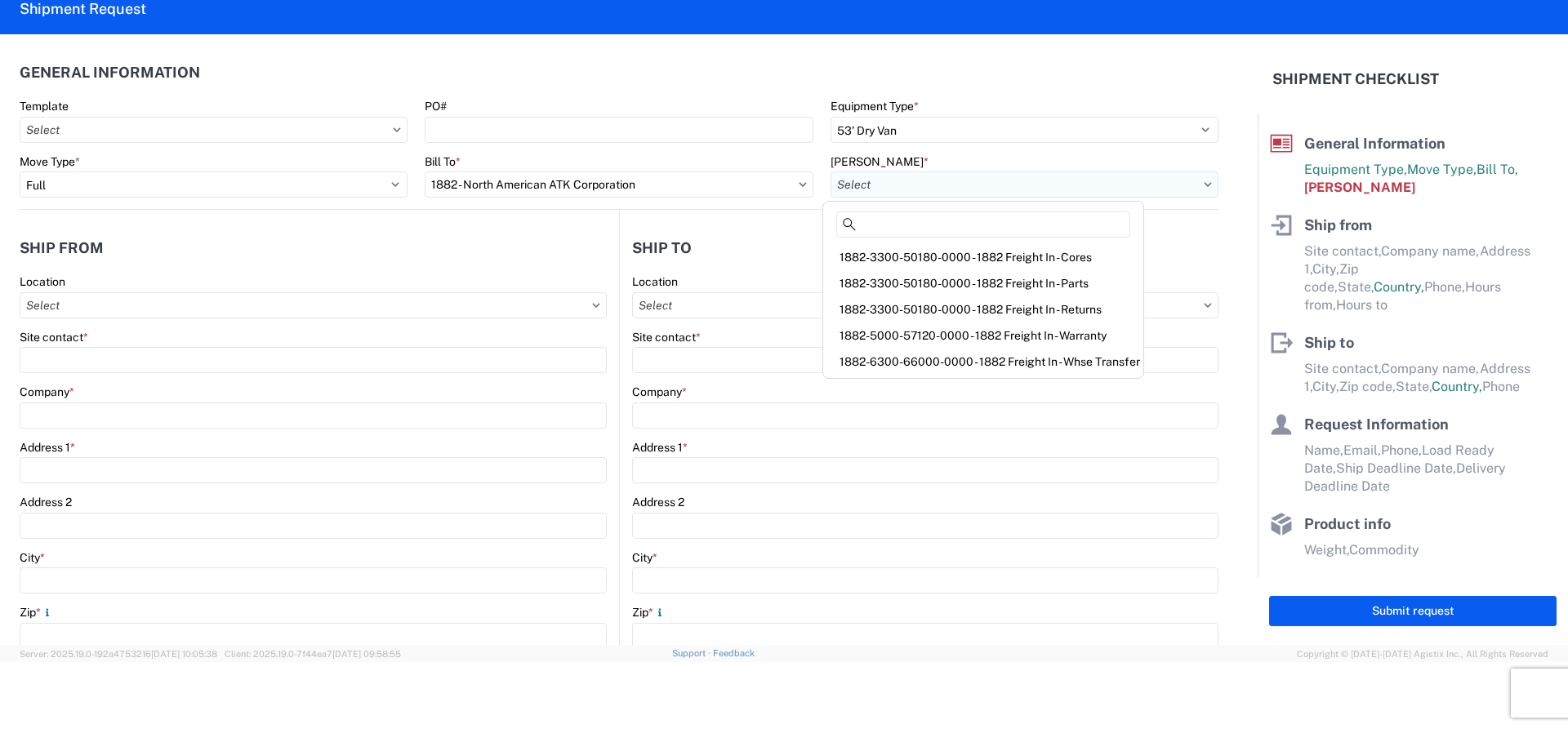
click at [884, 187] on input "text" at bounding box center [1025, 184] width 388 height 26
click at [946, 362] on div "1882-6300-66000-0000 - 1882 Freight In - Whse Transfer" at bounding box center [984, 361] width 314 height 26
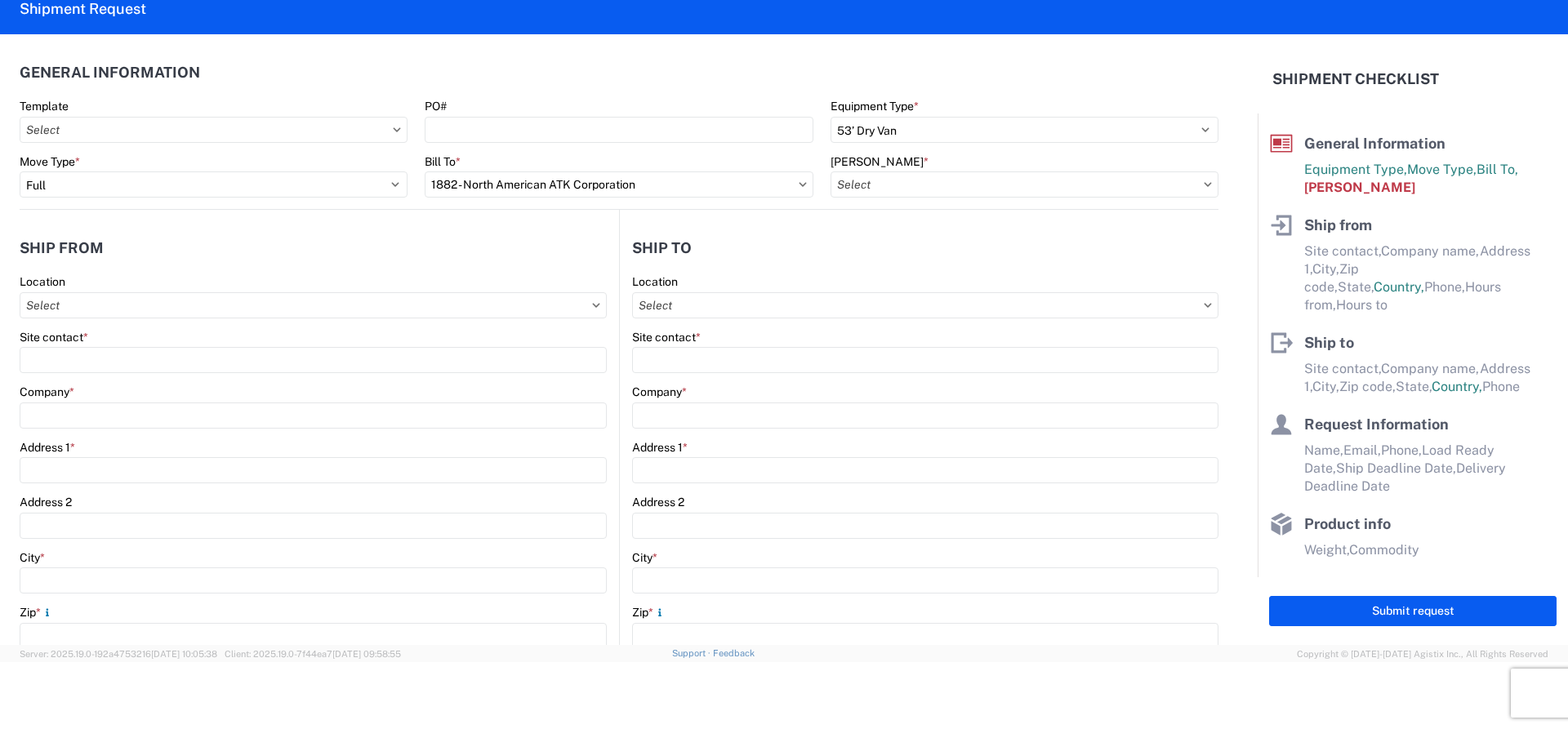
type input "1882-6300-66000-0000 - 1882 Freight In - Whse Transfer"
click at [76, 305] on input "text" at bounding box center [313, 305] width 587 height 26
type input "1882"
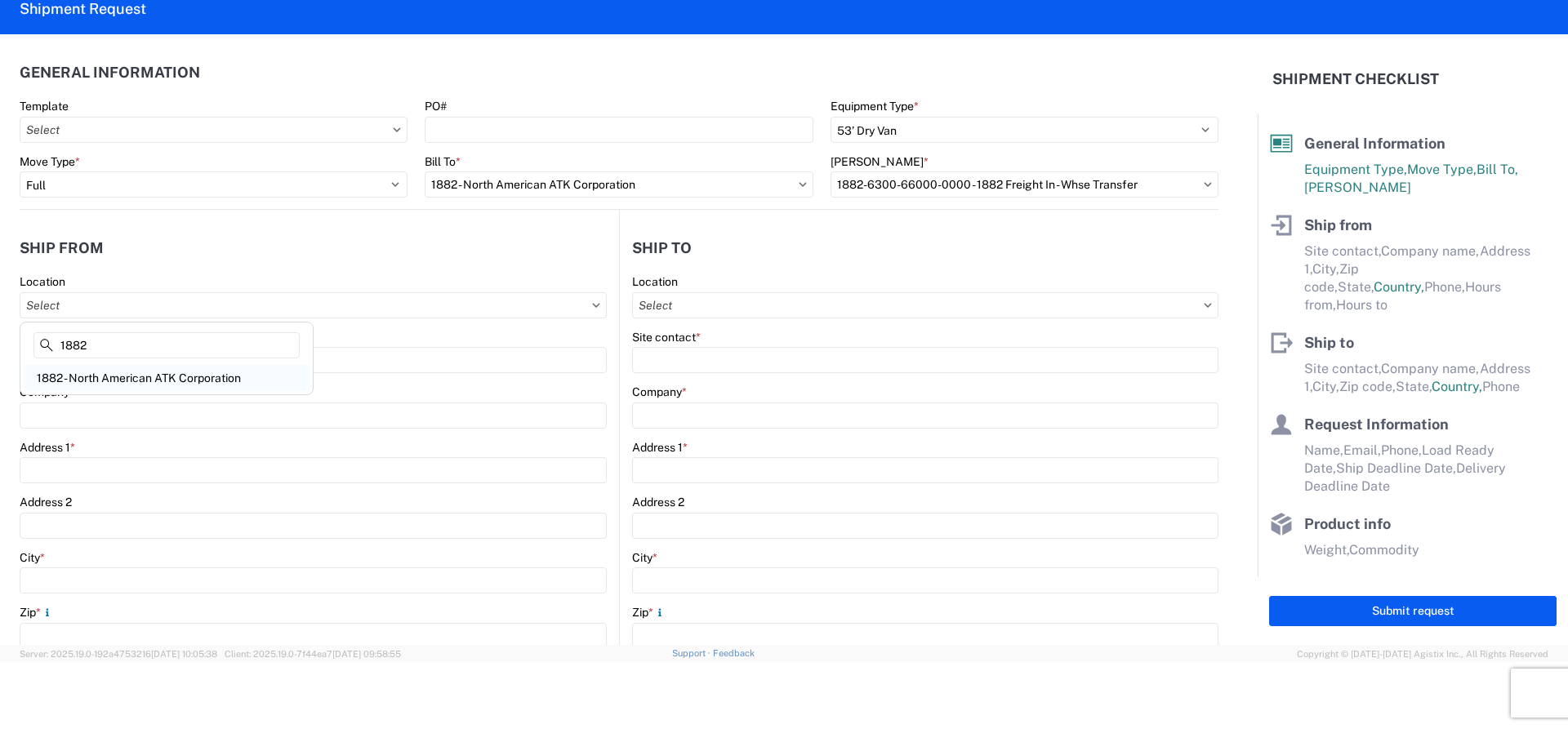
click at [112, 375] on div "1882 - North American ATK Corporation" at bounding box center [166, 378] width 286 height 26
type input "1882 - North American ATK Corporation"
type input "LKQ Corporation"
type input "1102 W Carrier Pkwy STE 100"
type input "Grand Prairie"
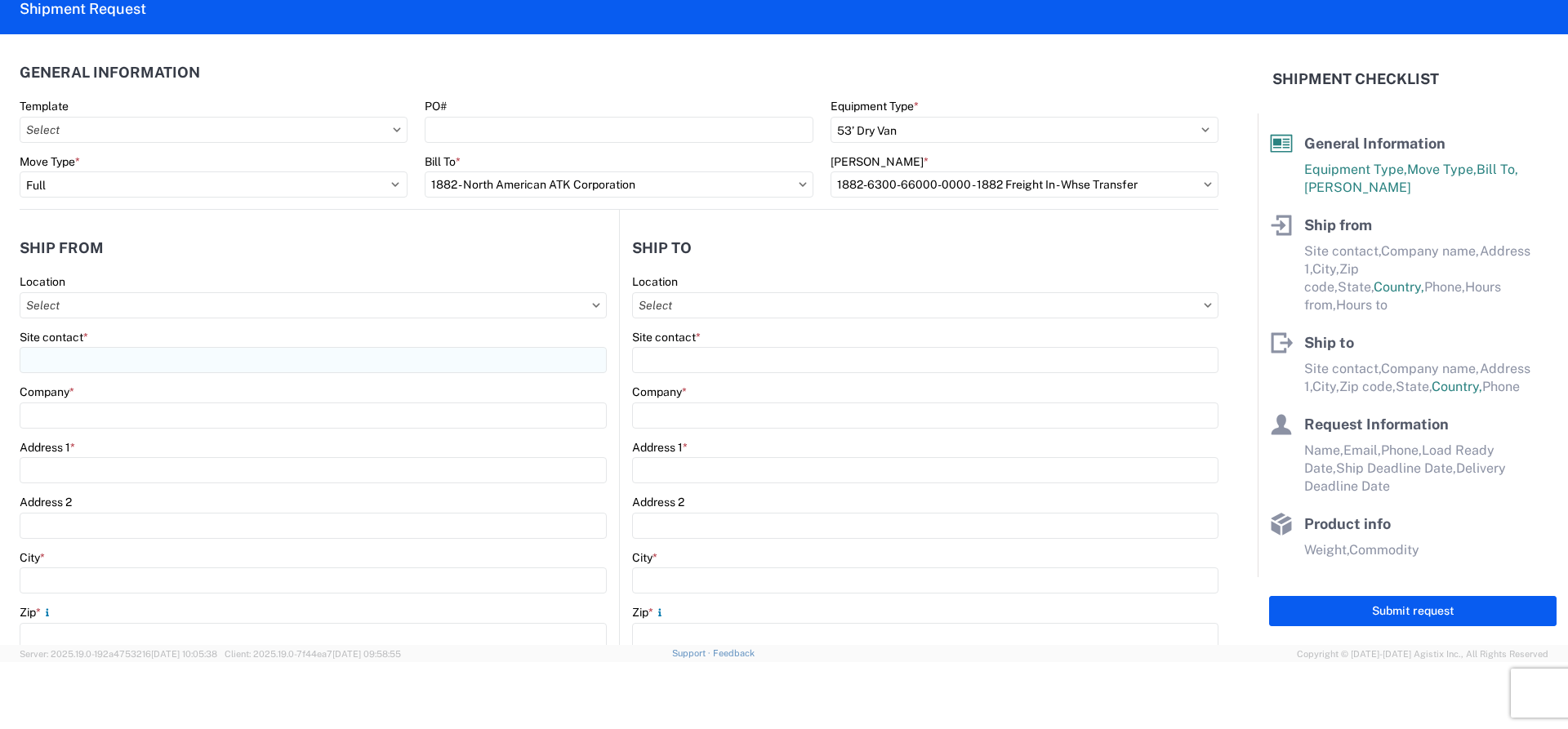
type input "75050"
select select "TX"
type input "800-421-3746"
type input "07:00"
type input "17:00"
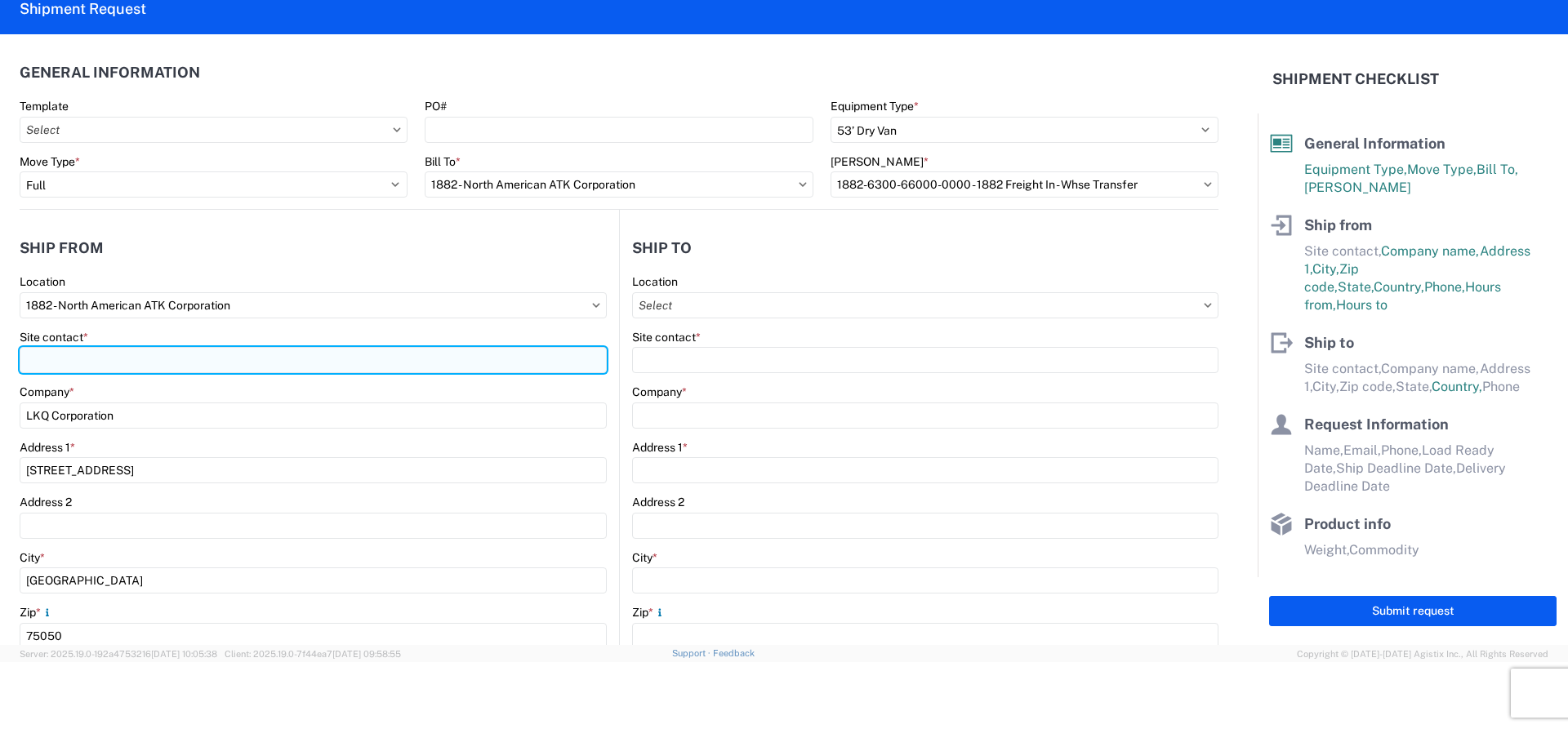
click at [112, 365] on input "Site contact *" at bounding box center [313, 359] width 587 height 26
type input "m"
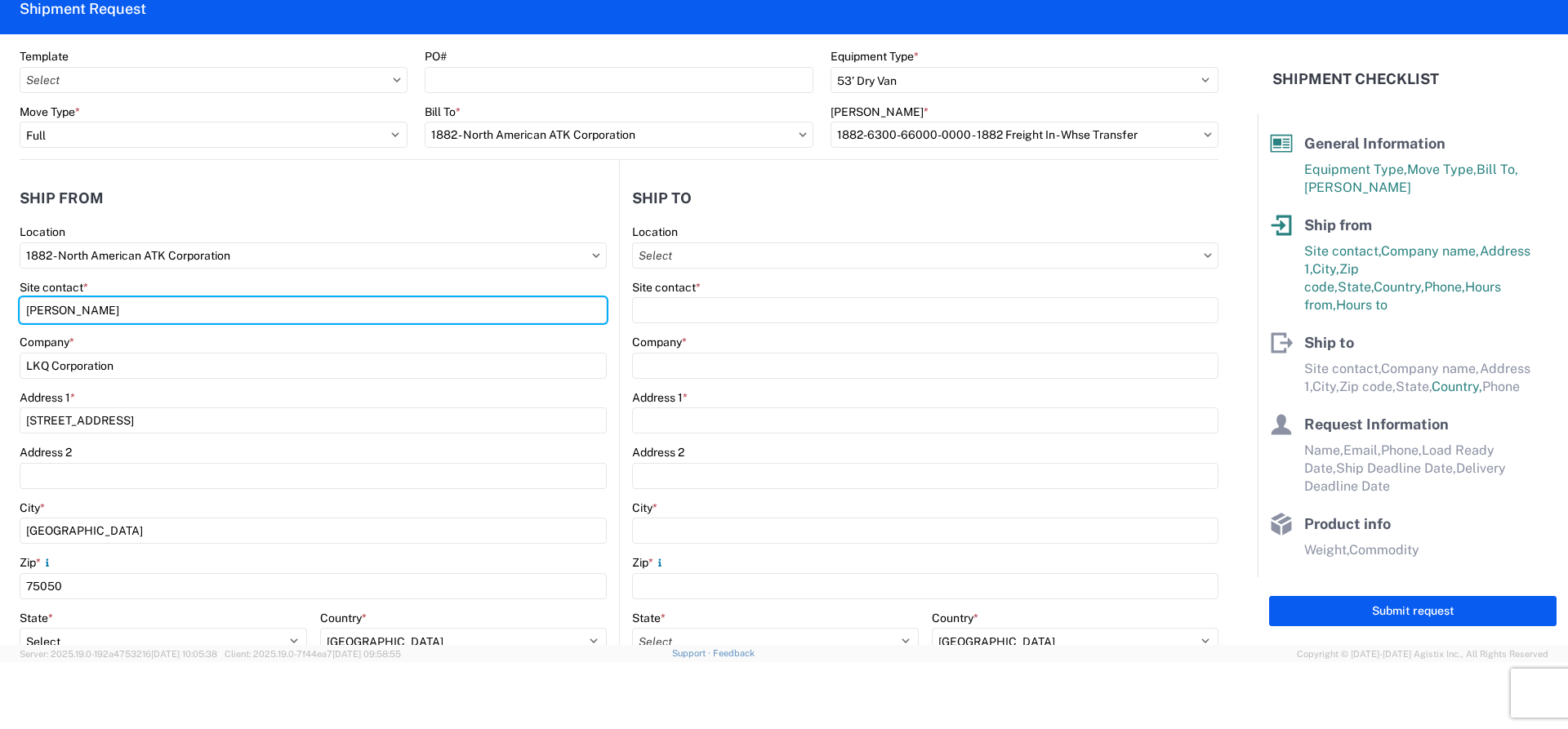
scroll to position [326, 0]
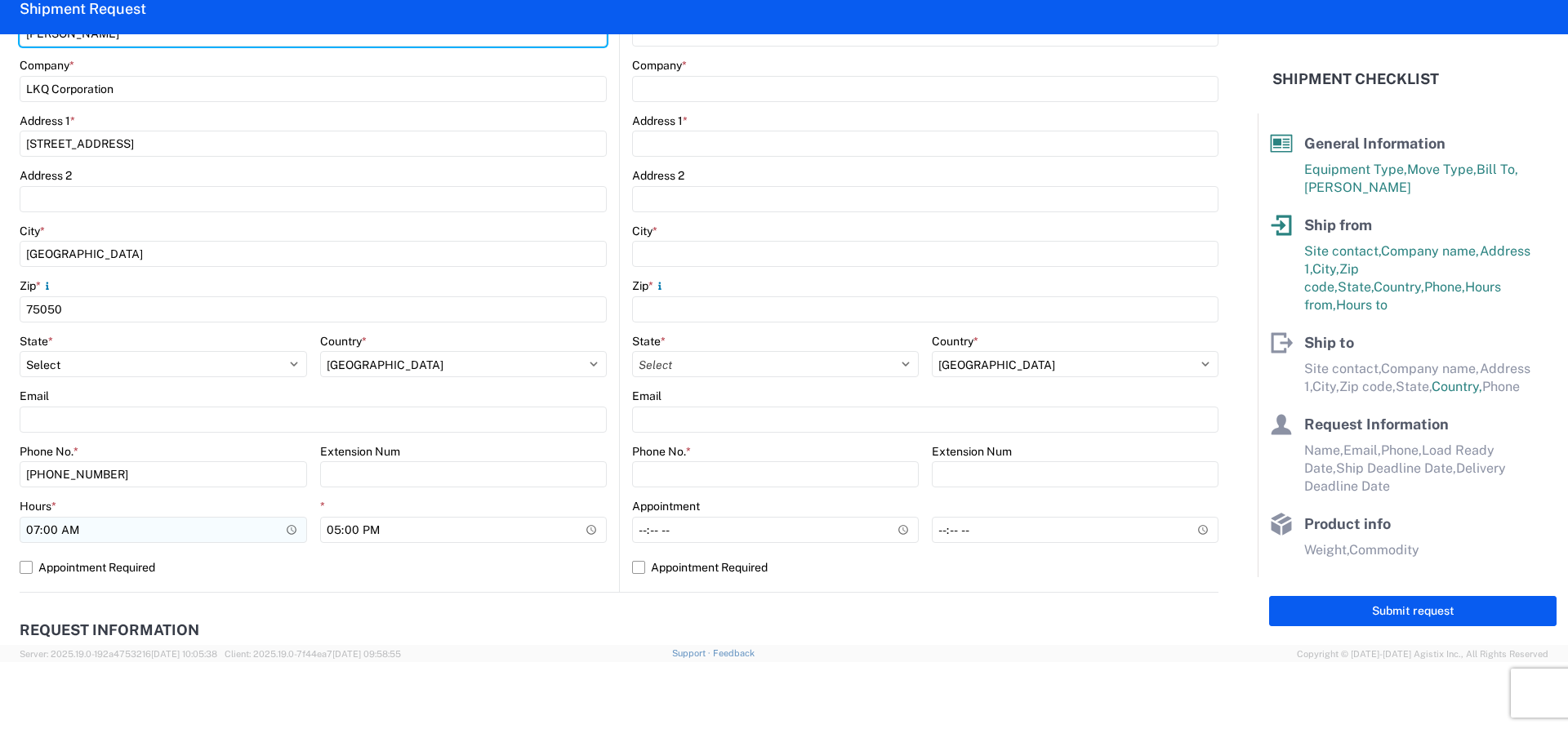
type input "MICHAEL VASQUEZ"
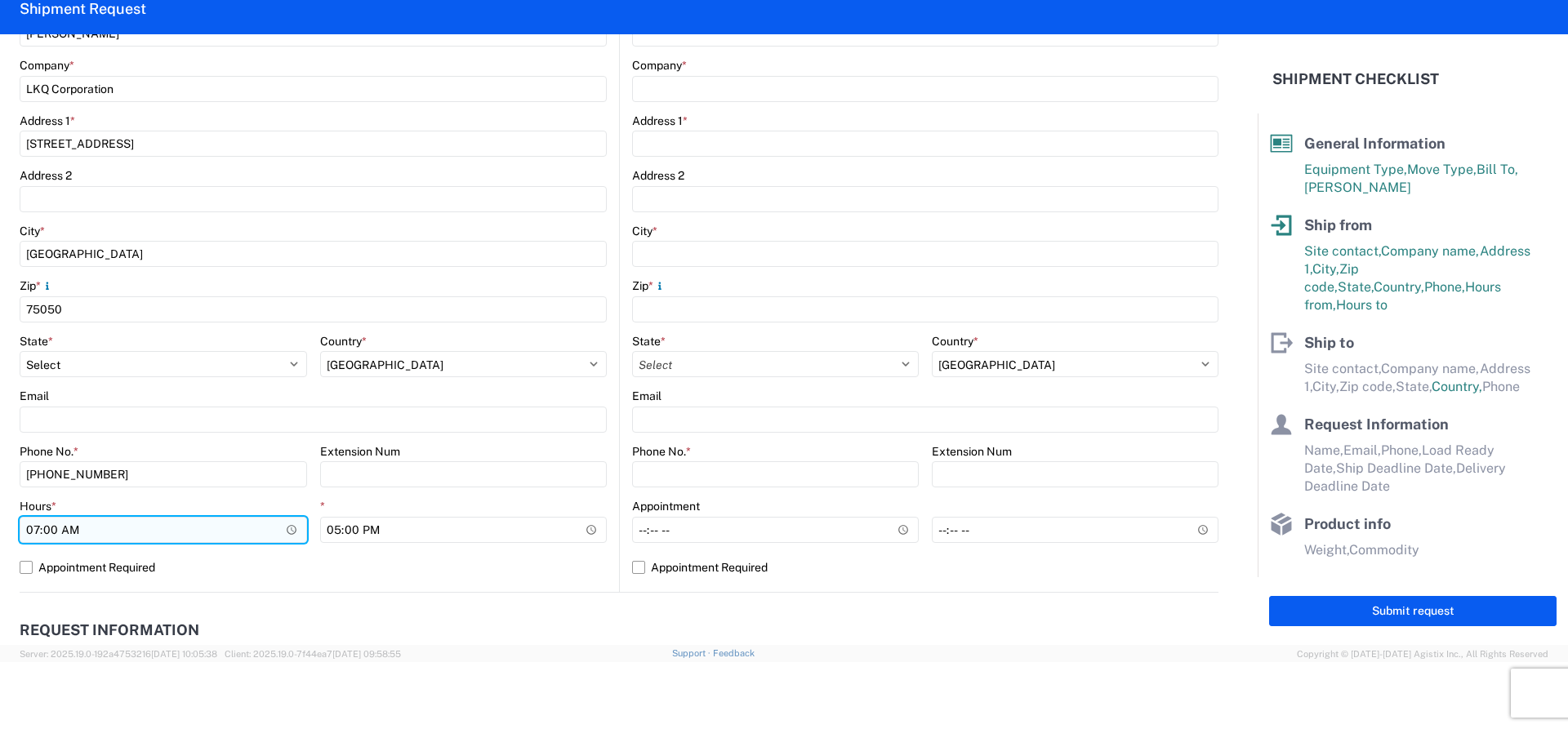
click at [42, 527] on input "07:00" at bounding box center [163, 530] width 288 height 26
type input "13:00"
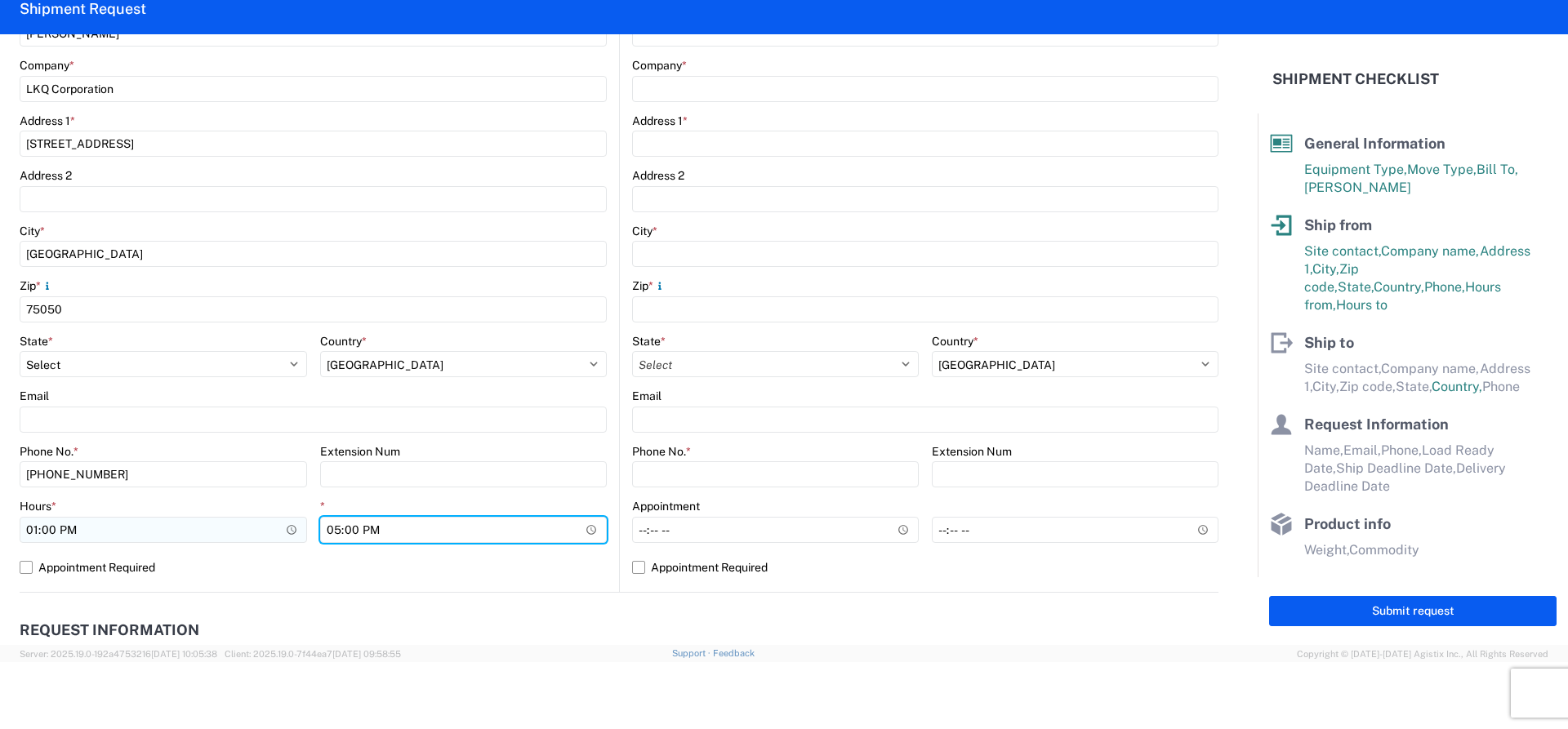
type input "15:00"
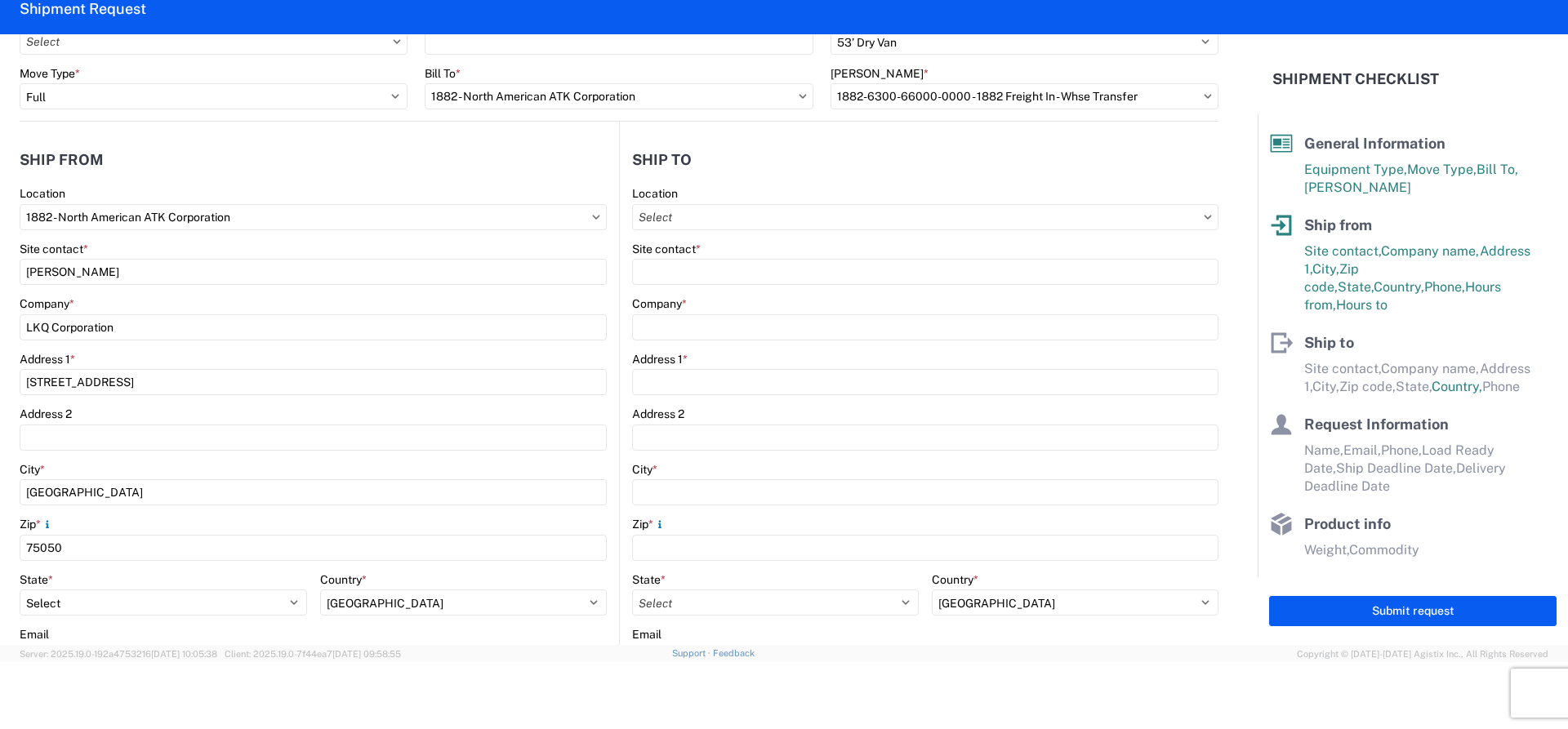
scroll to position [81, 0]
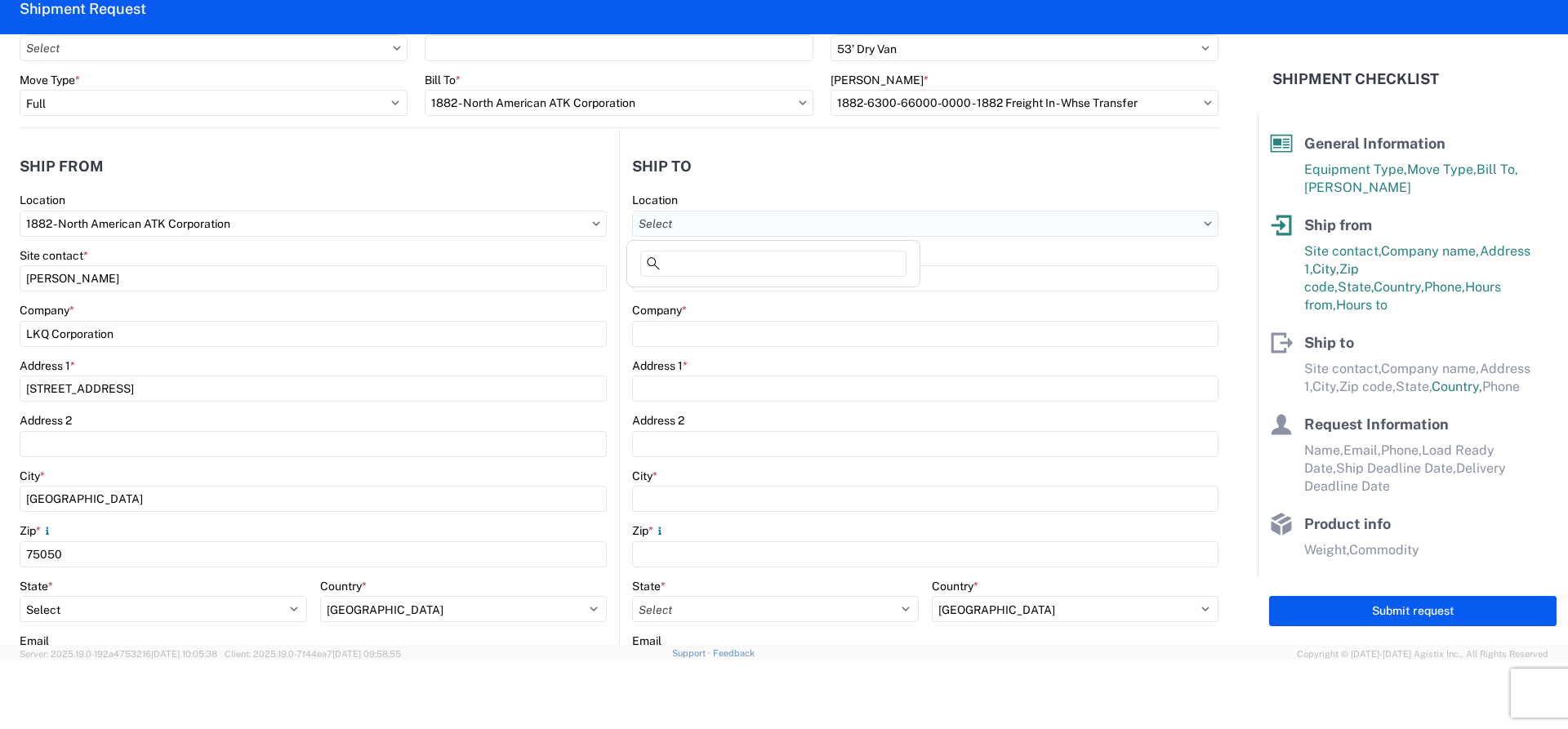
click at [693, 229] on input "text" at bounding box center [926, 224] width 587 height 26
type input "S"
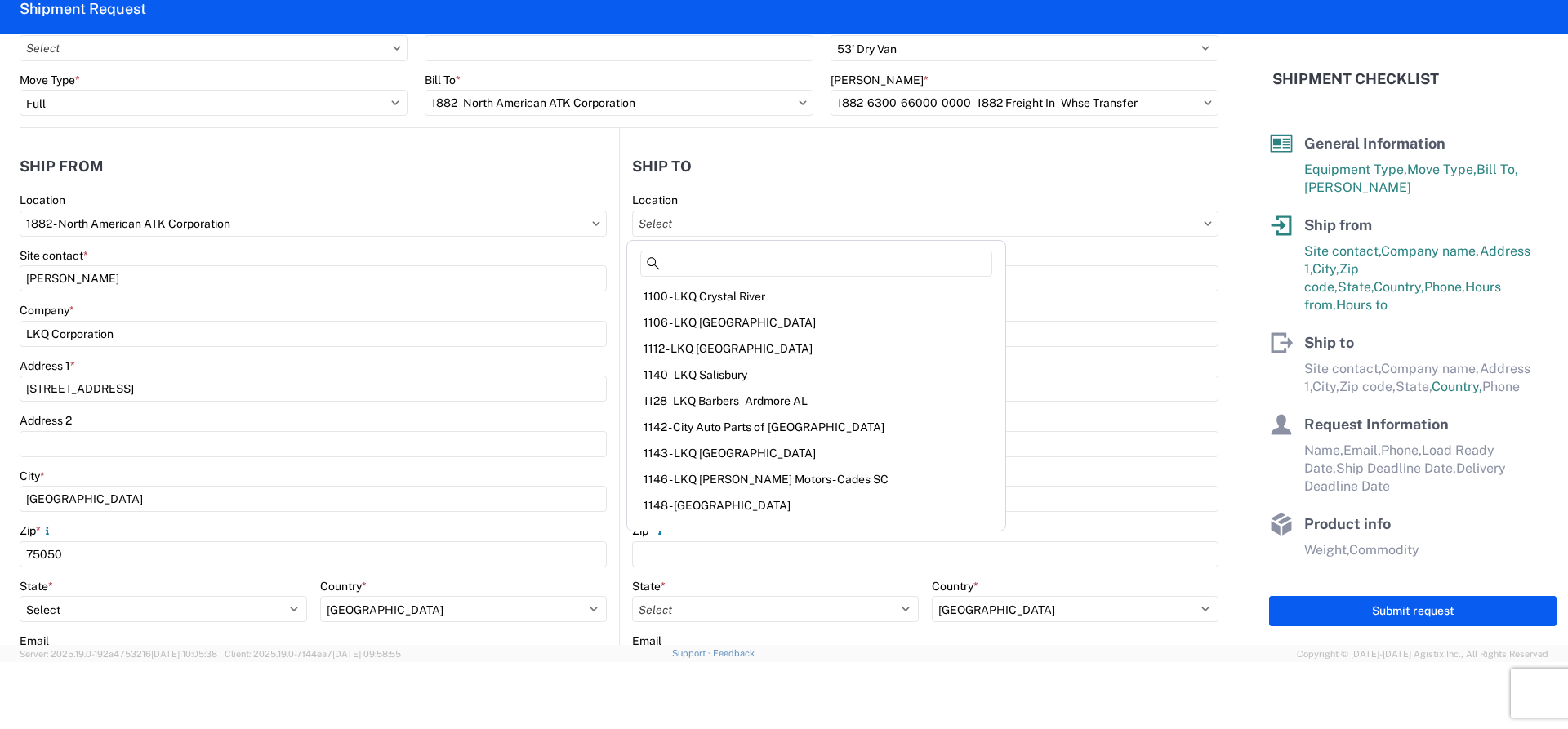
click at [970, 176] on header "Ship to" at bounding box center [919, 167] width 599 height 37
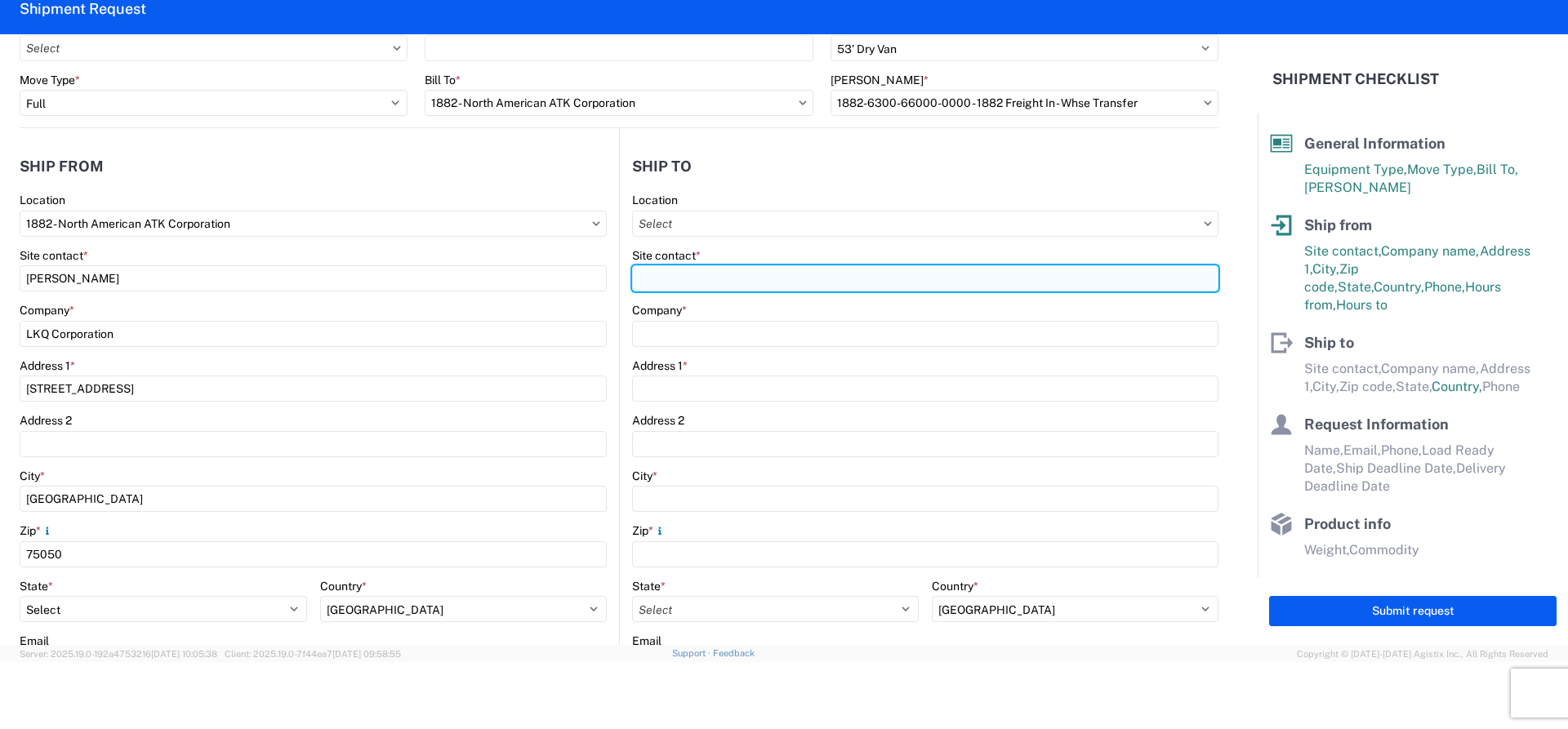
click at [718, 280] on input "Site contact *" at bounding box center [926, 278] width 587 height 26
click at [685, 285] on input "DARREL MILLER" at bounding box center [926, 278] width 587 height 26
type input "DARRELL MILLER"
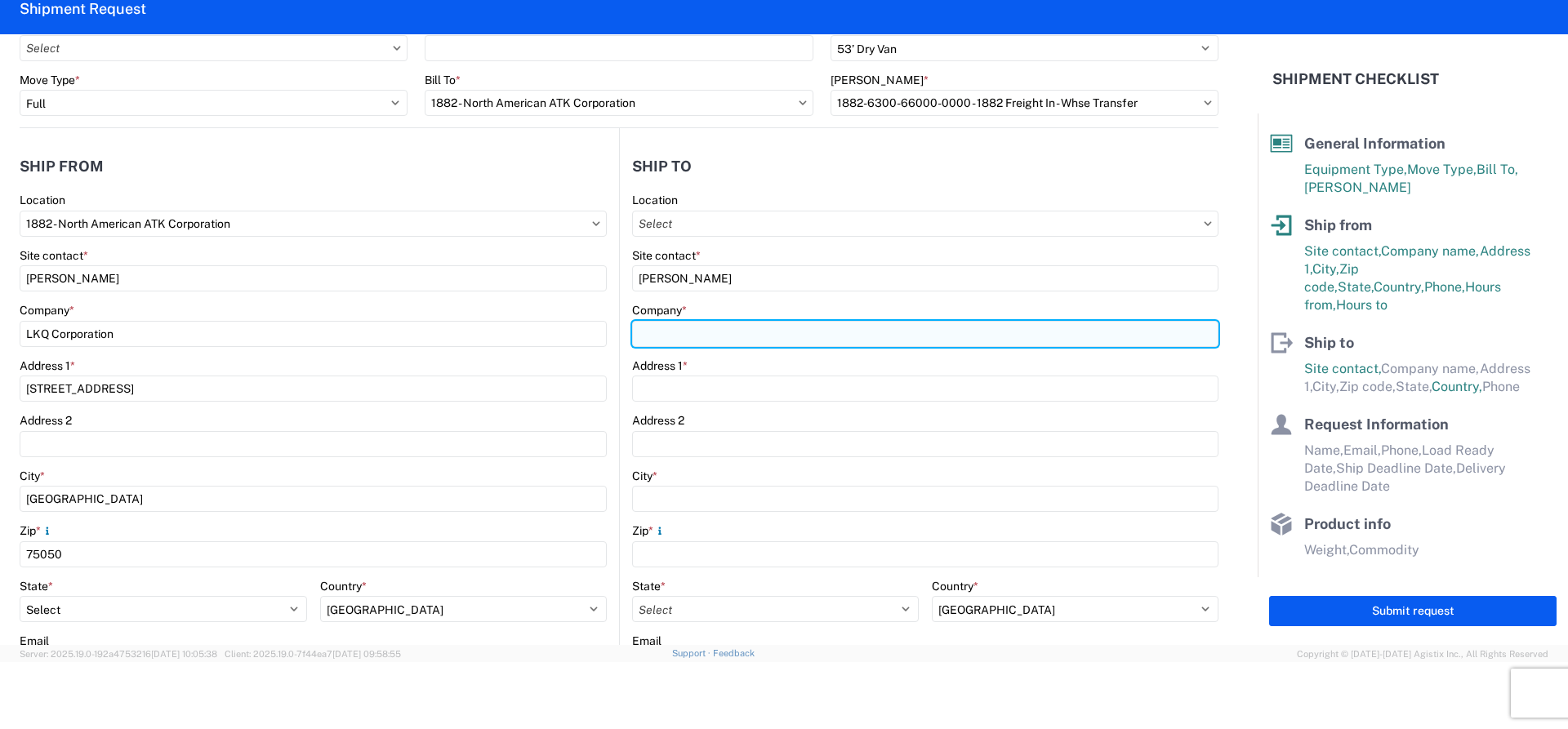
click at [681, 322] on input "Company *" at bounding box center [926, 333] width 587 height 26
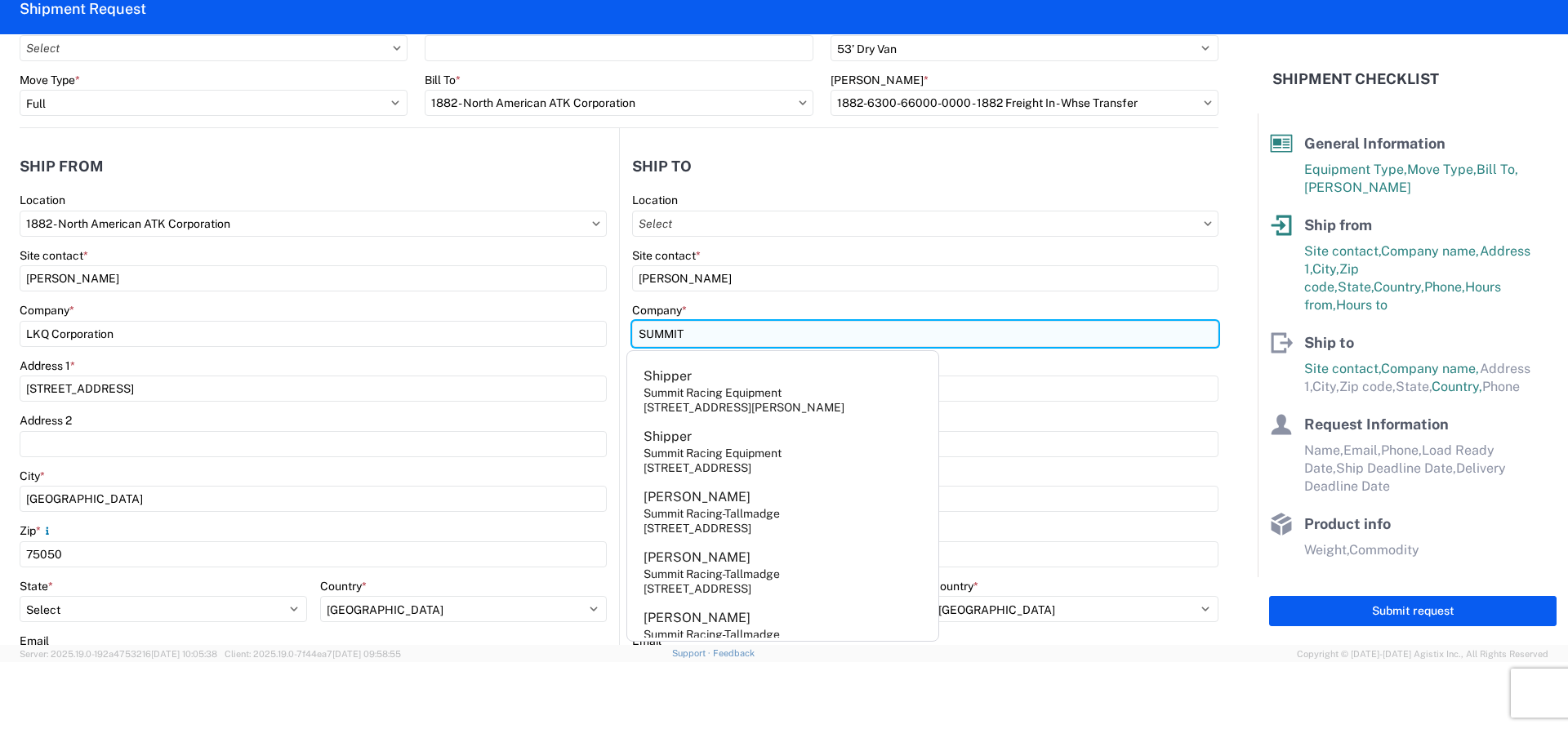
type input "SUMMIT RACING"
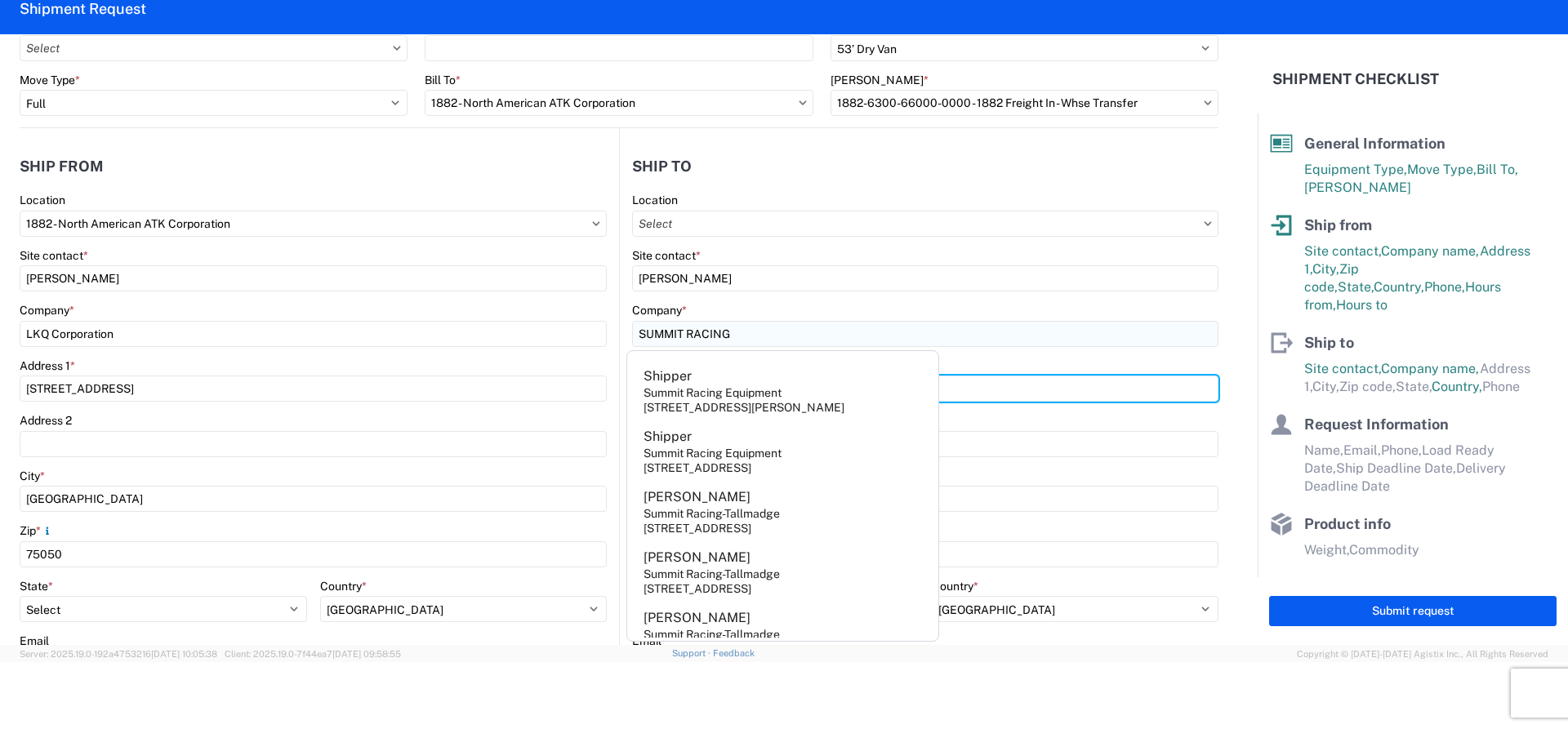
type input "2700 GILCHRIST RD"
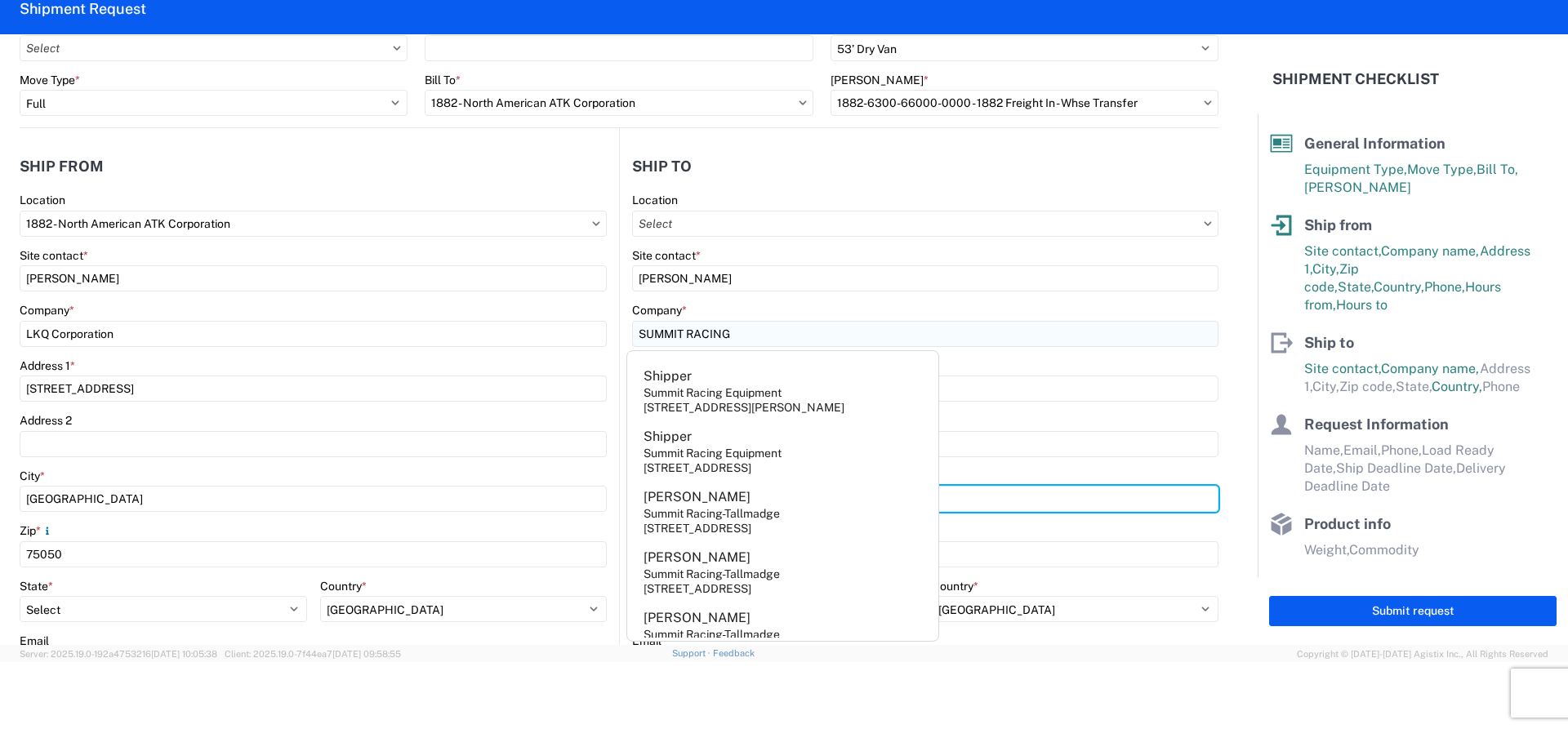
type input "AKRON"
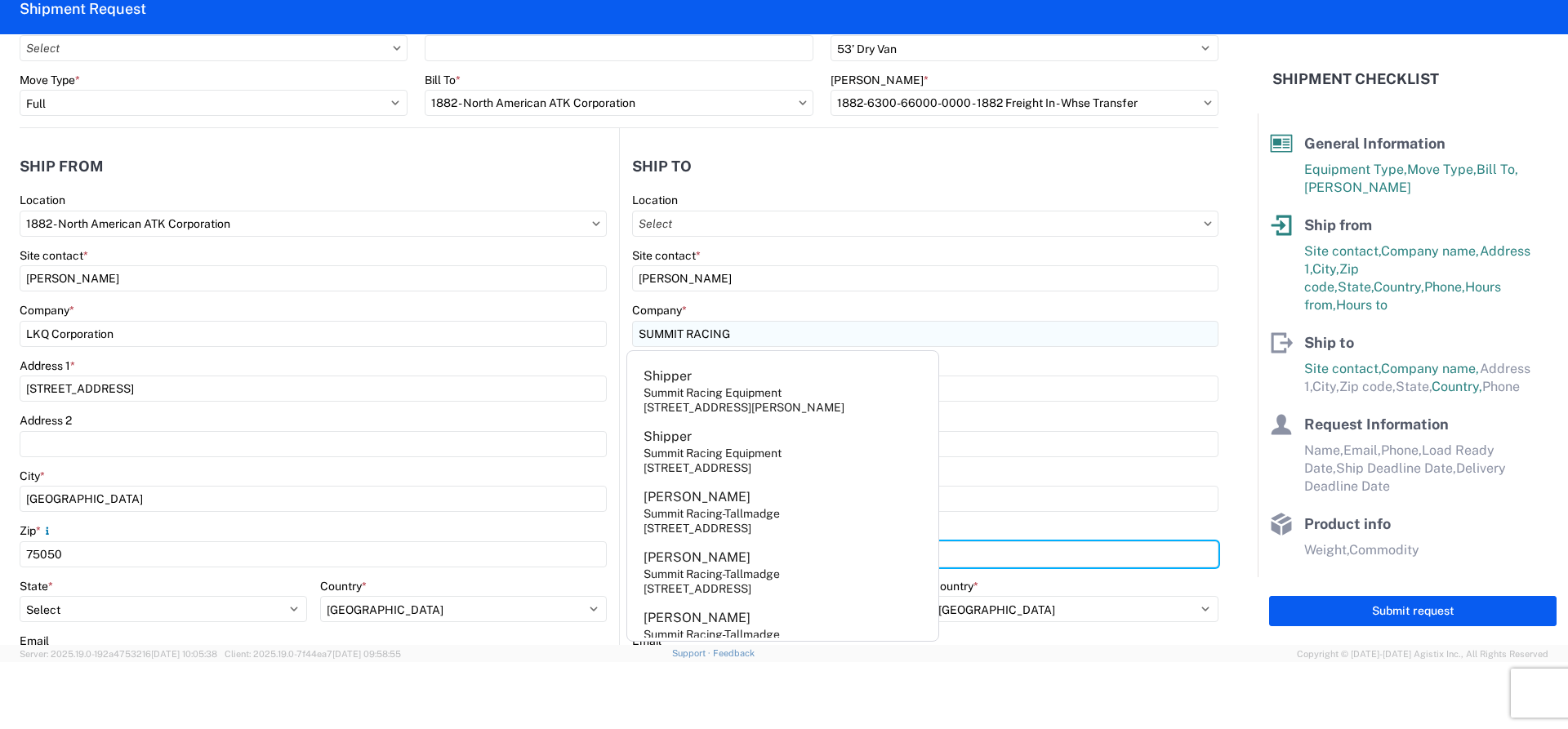
type input "44305"
select select "OH"
type input "DMILLER@SUMMITRACING.COM"
type input "DARRELL MILLER"
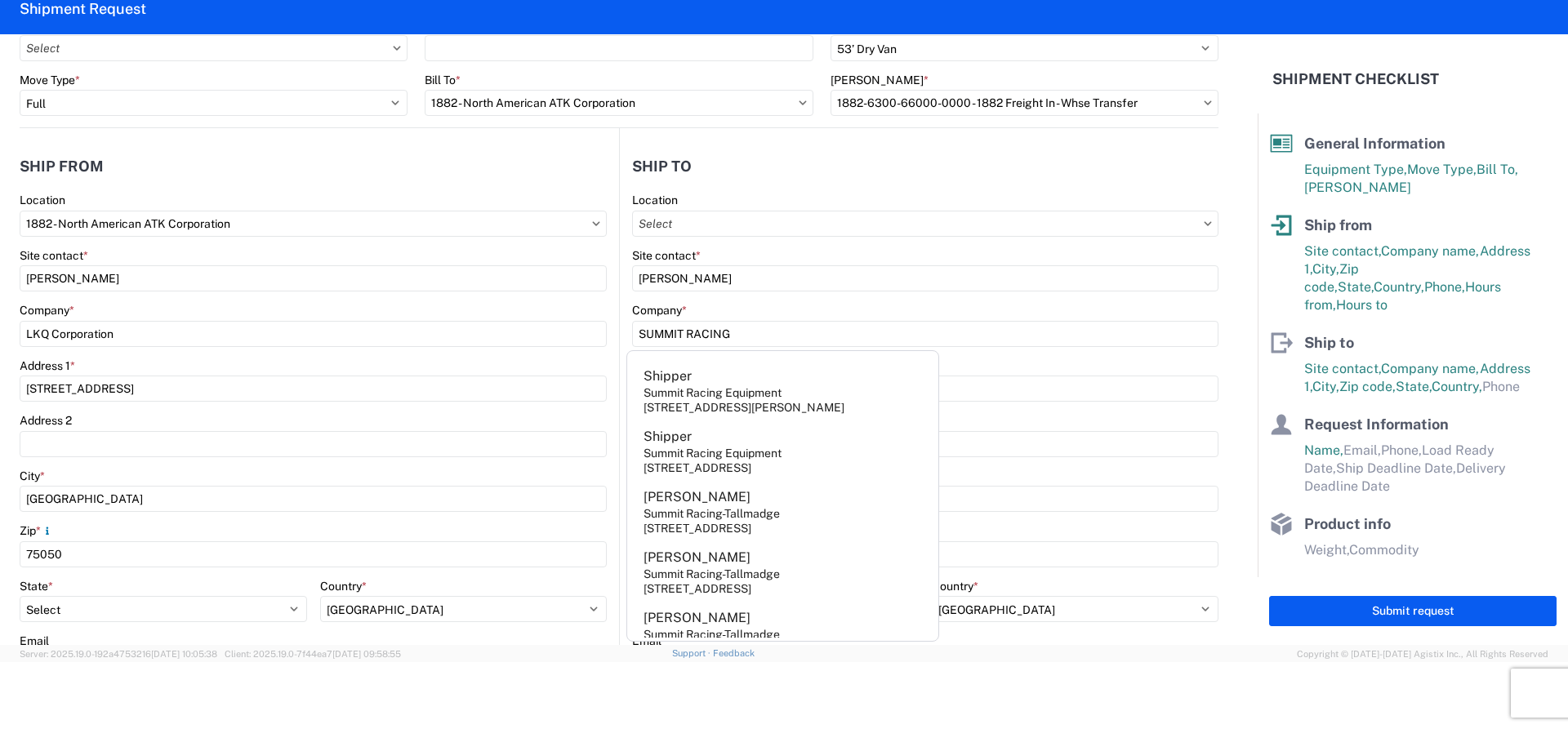
click at [1036, 303] on div "Company *" at bounding box center [926, 310] width 587 height 15
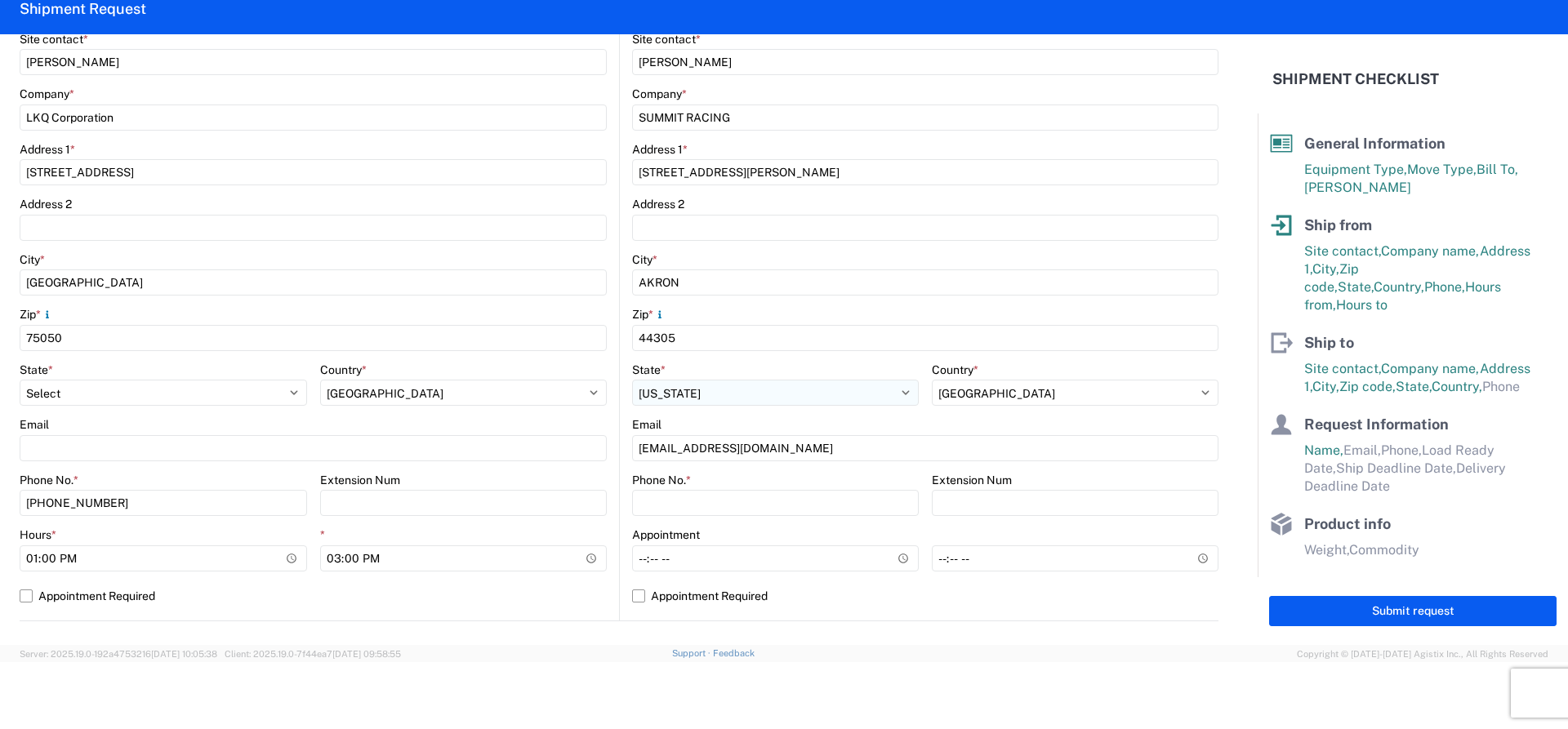
scroll to position [326, 0]
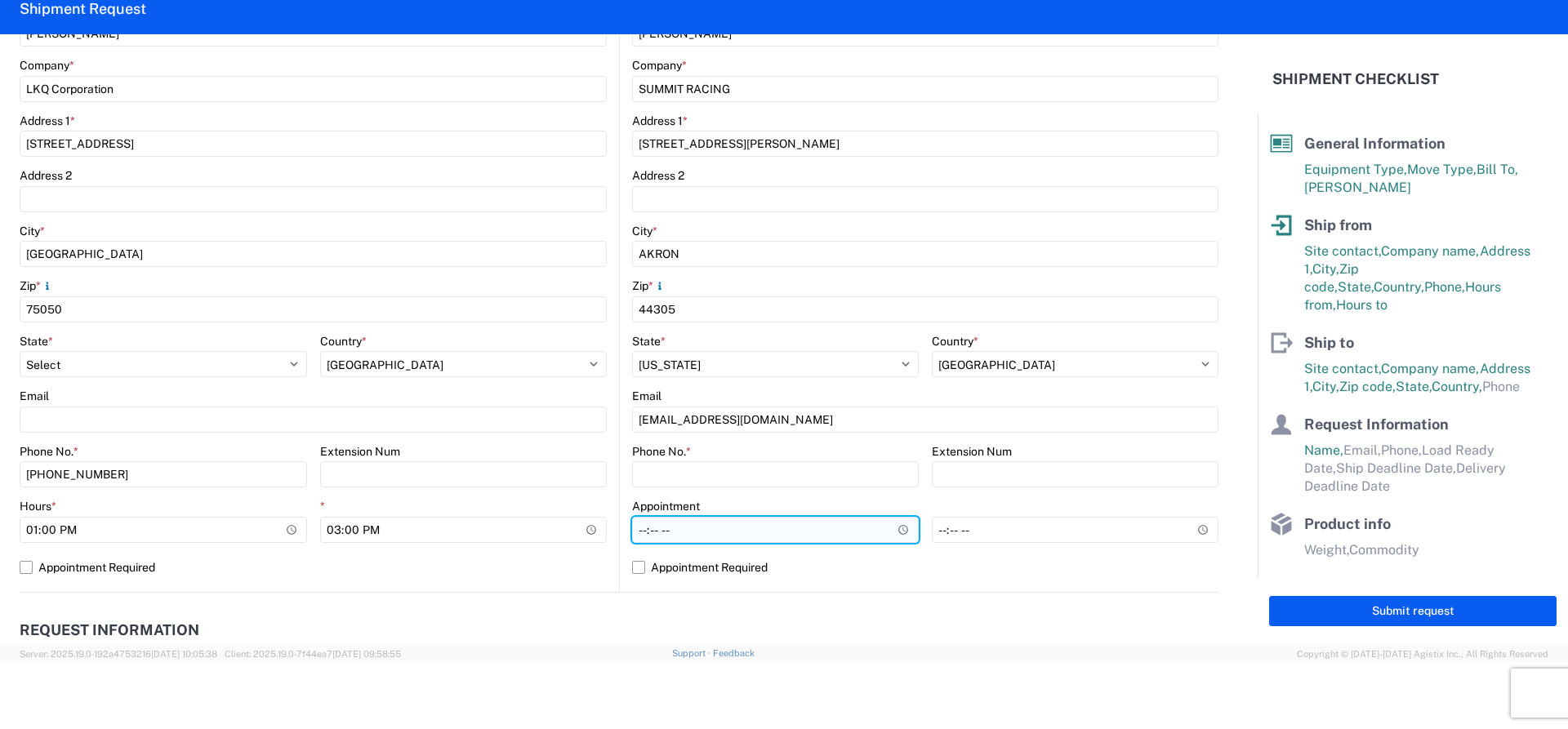
click at [645, 529] on input "Hours *" at bounding box center [776, 530] width 287 height 26
click at [634, 531] on input "Hours *" at bounding box center [776, 530] width 287 height 26
type input "09:00"
click at [633, 567] on label "Appointment Required" at bounding box center [926, 567] width 587 height 26
click at [0, 0] on input "Appointment Required" at bounding box center [0, 0] width 0 height 0
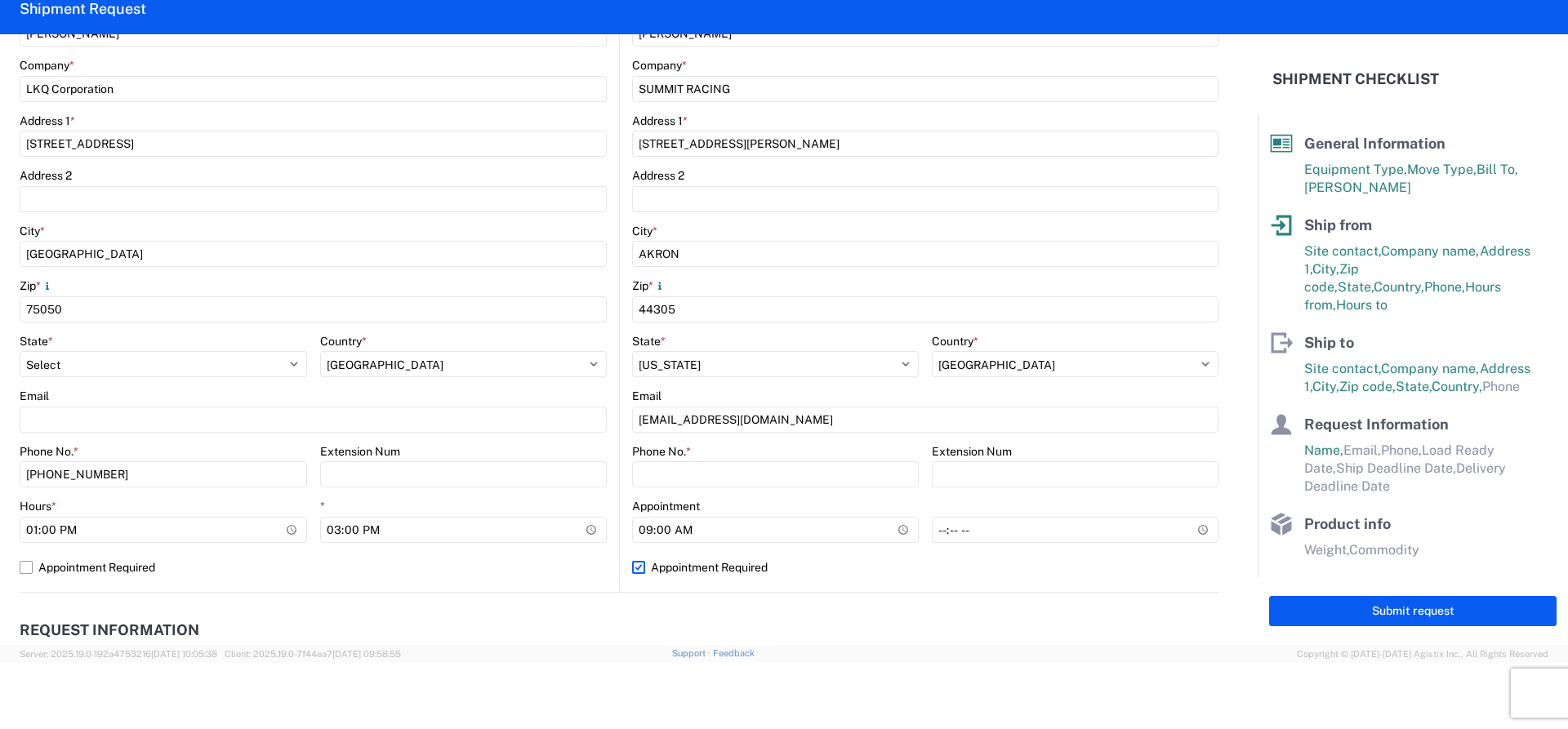
select select "OH"
select select "US"
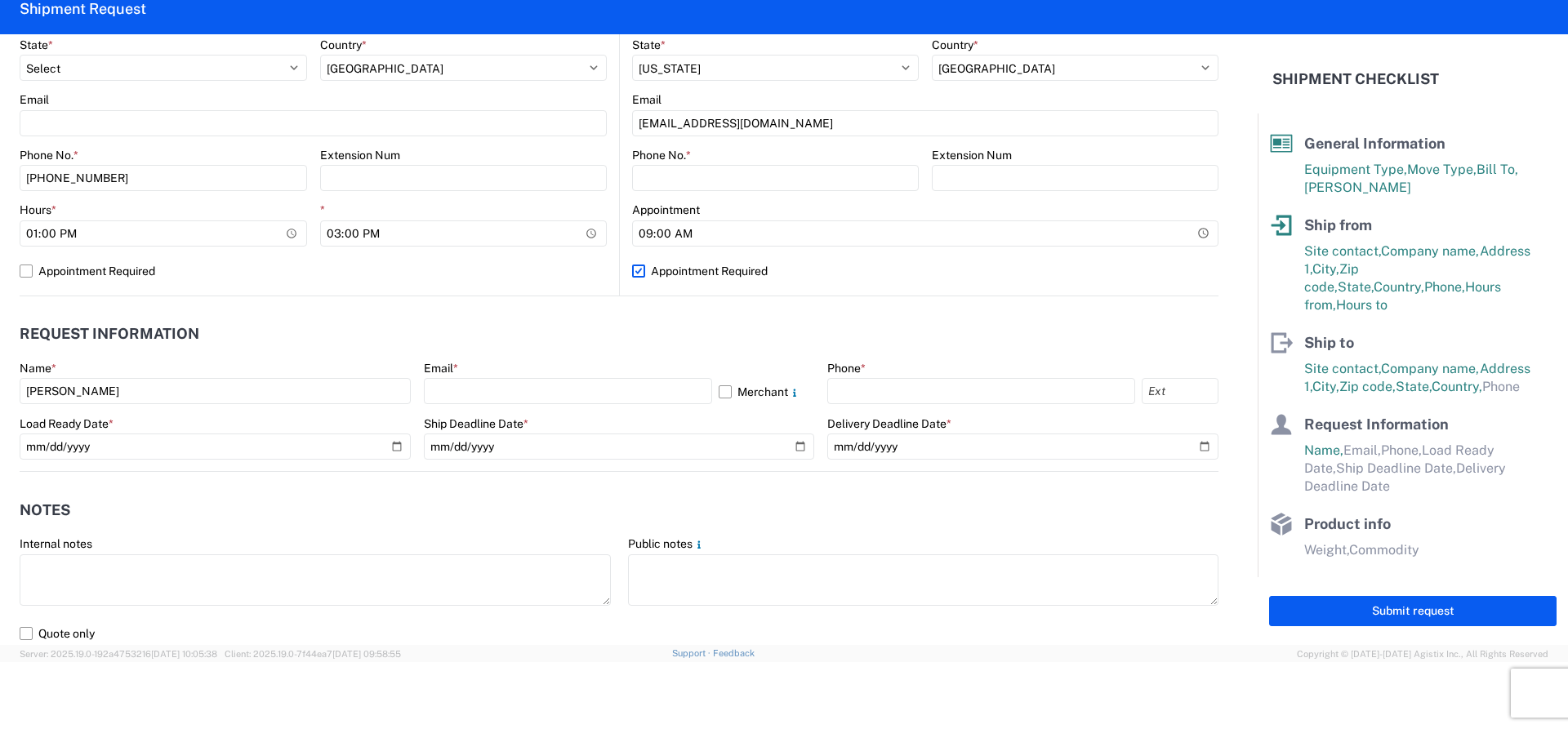
scroll to position [653, 0]
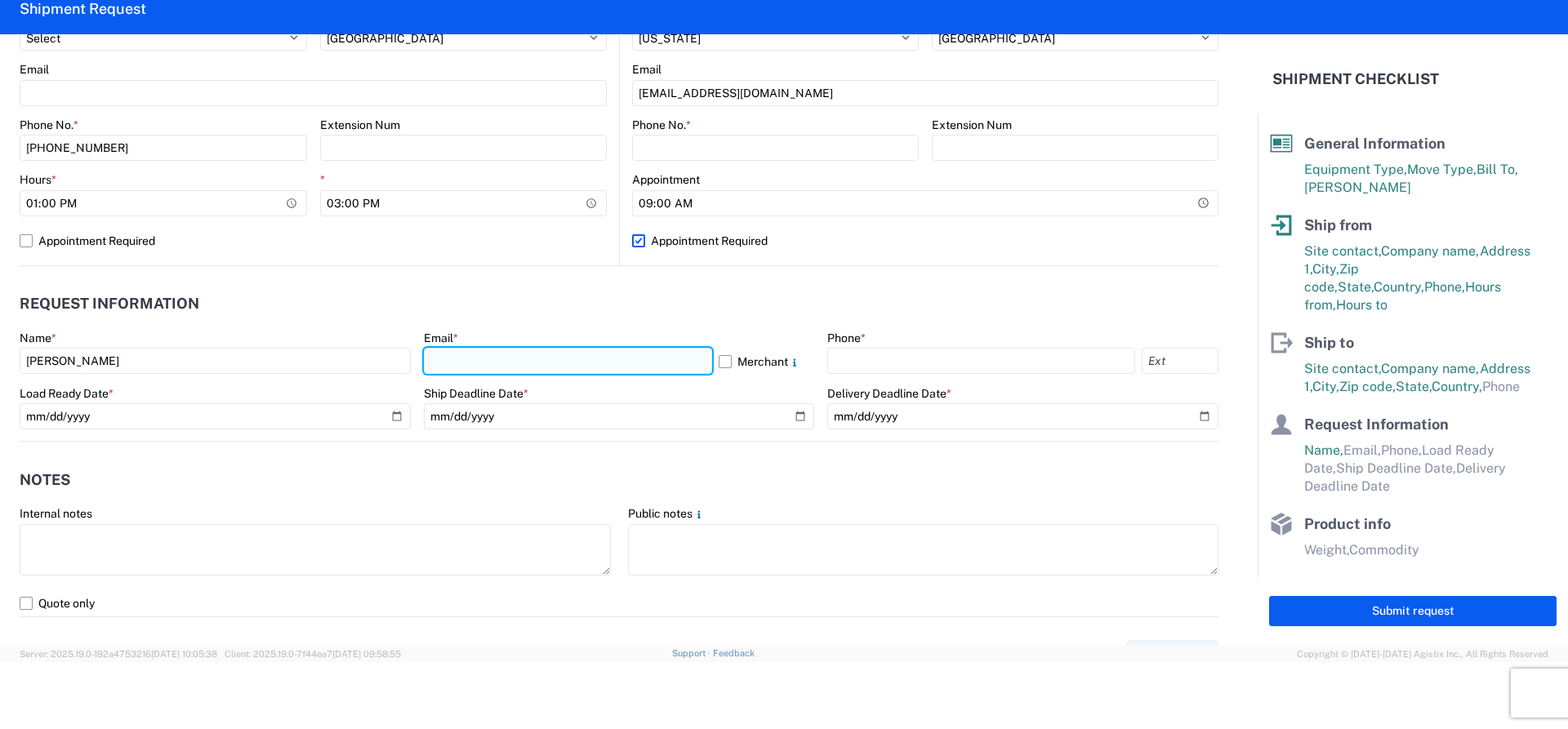
click at [539, 354] on input "text" at bounding box center [569, 360] width 289 height 26
type input "malopez@lkqcorp.com"
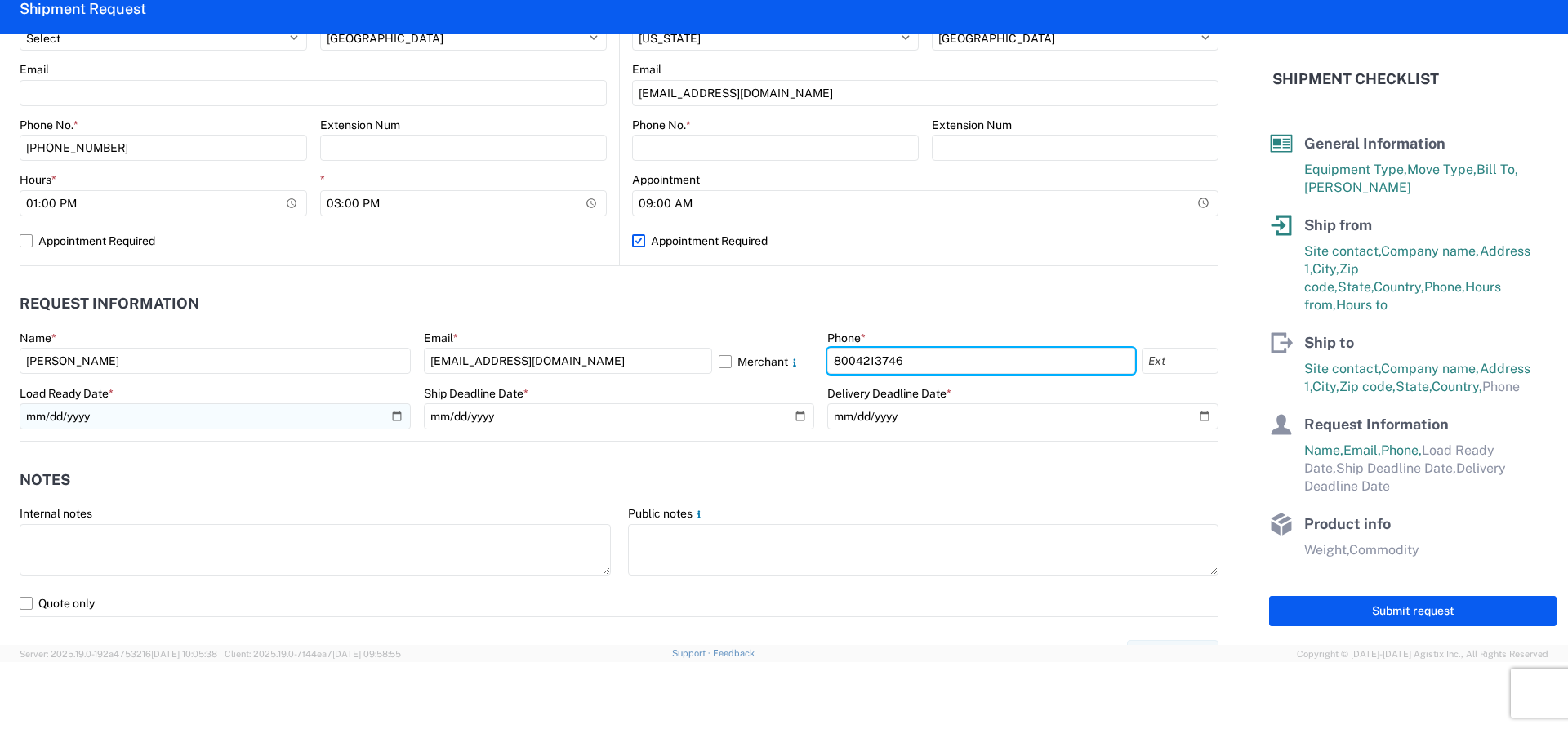
type input "8004213746"
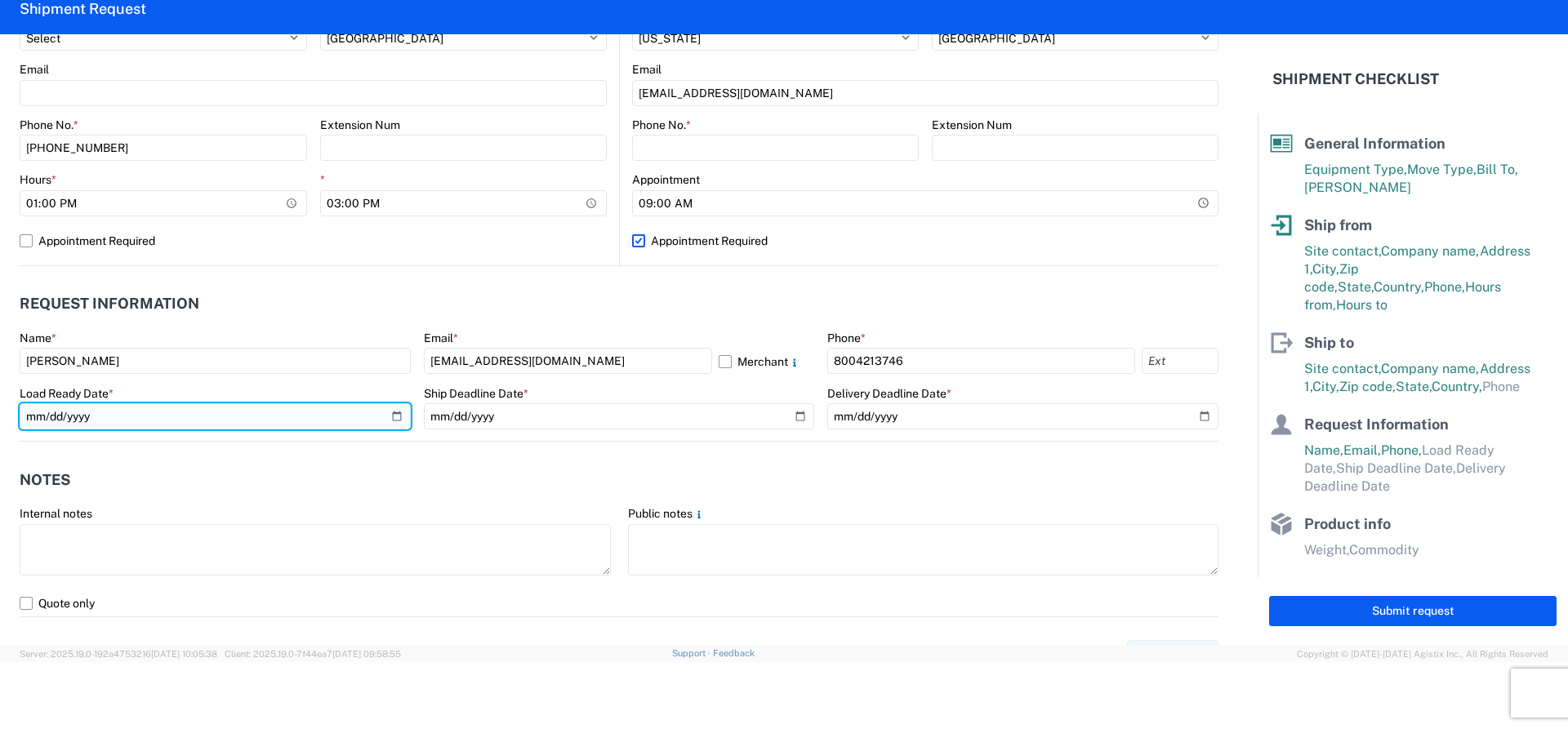
click at [142, 413] on input "date" at bounding box center [215, 416] width 391 height 26
type input "2025-09-17"
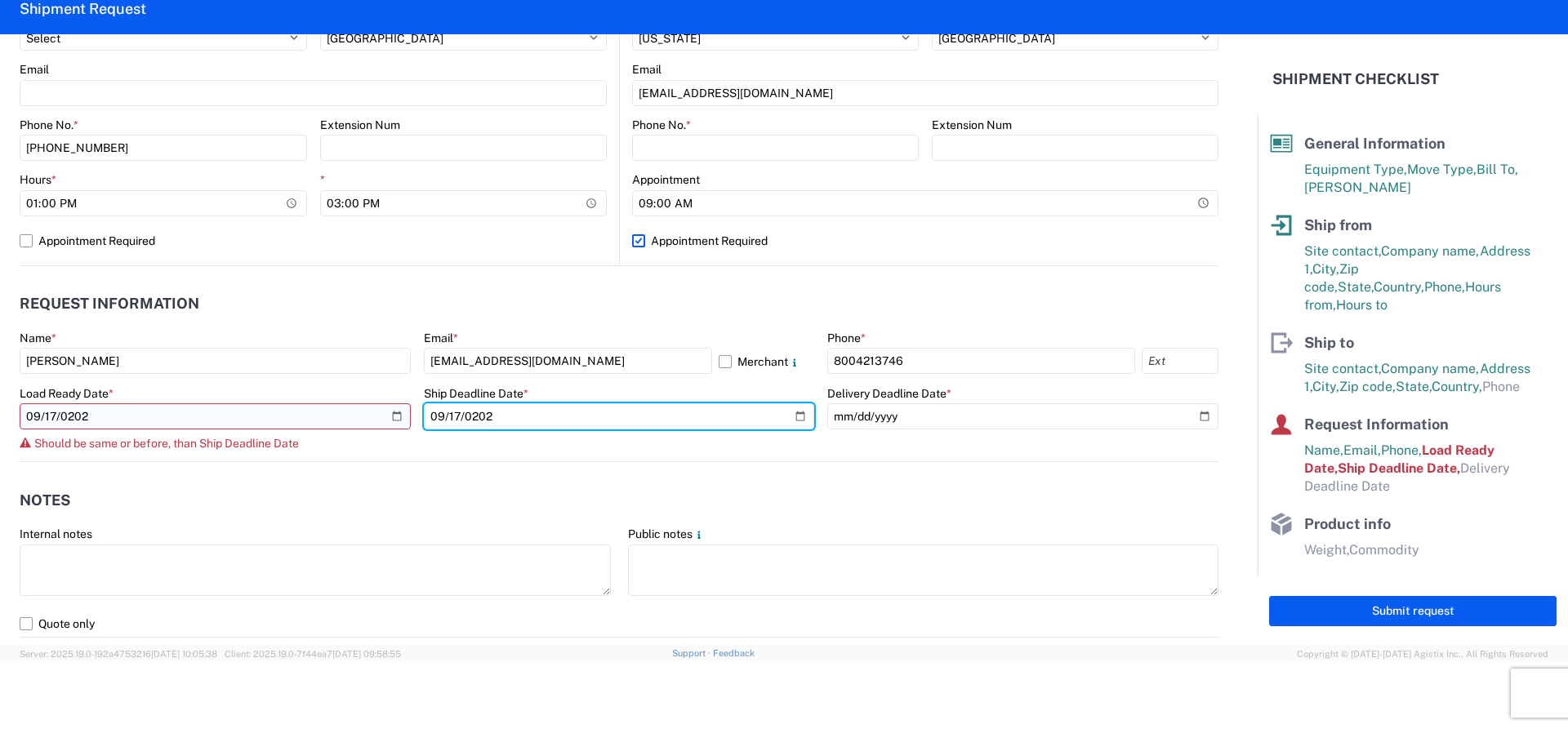
type input "2025-09-17"
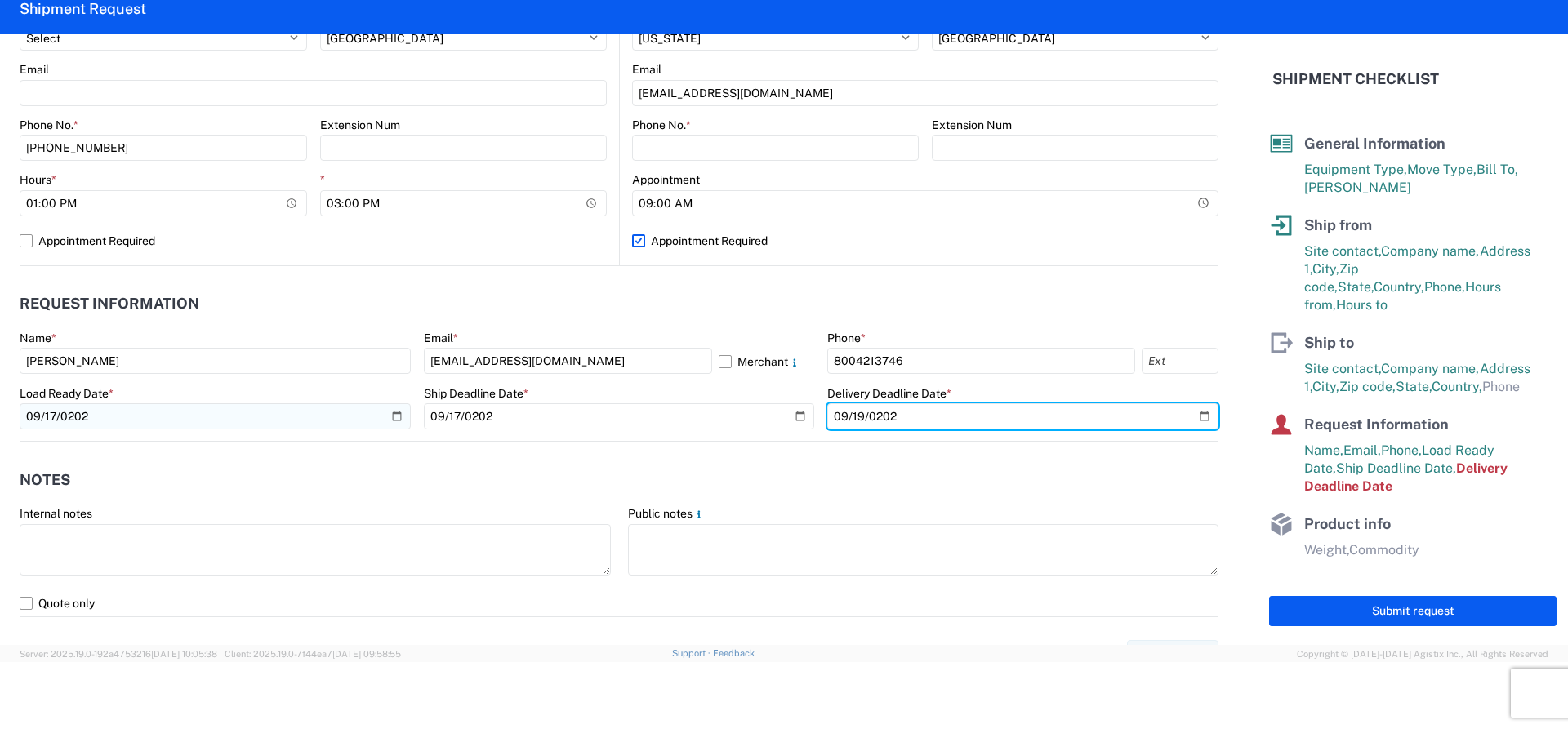
type input "2025-09-19"
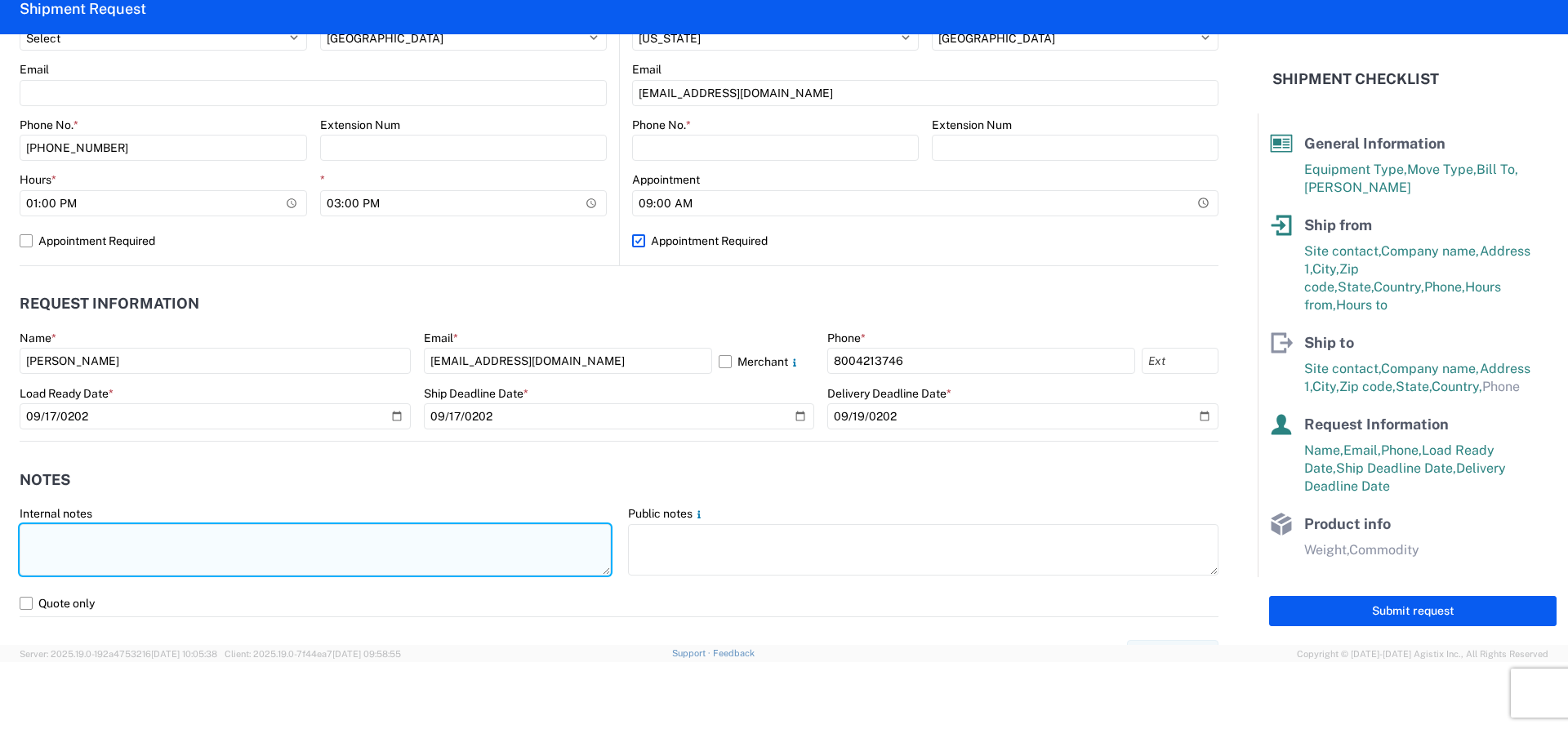
click at [34, 543] on textarea at bounding box center [315, 549] width 592 height 51
type textarea "m"
type textarea "NO REEFER , NO RAIL , NO FOOD TRUCK"
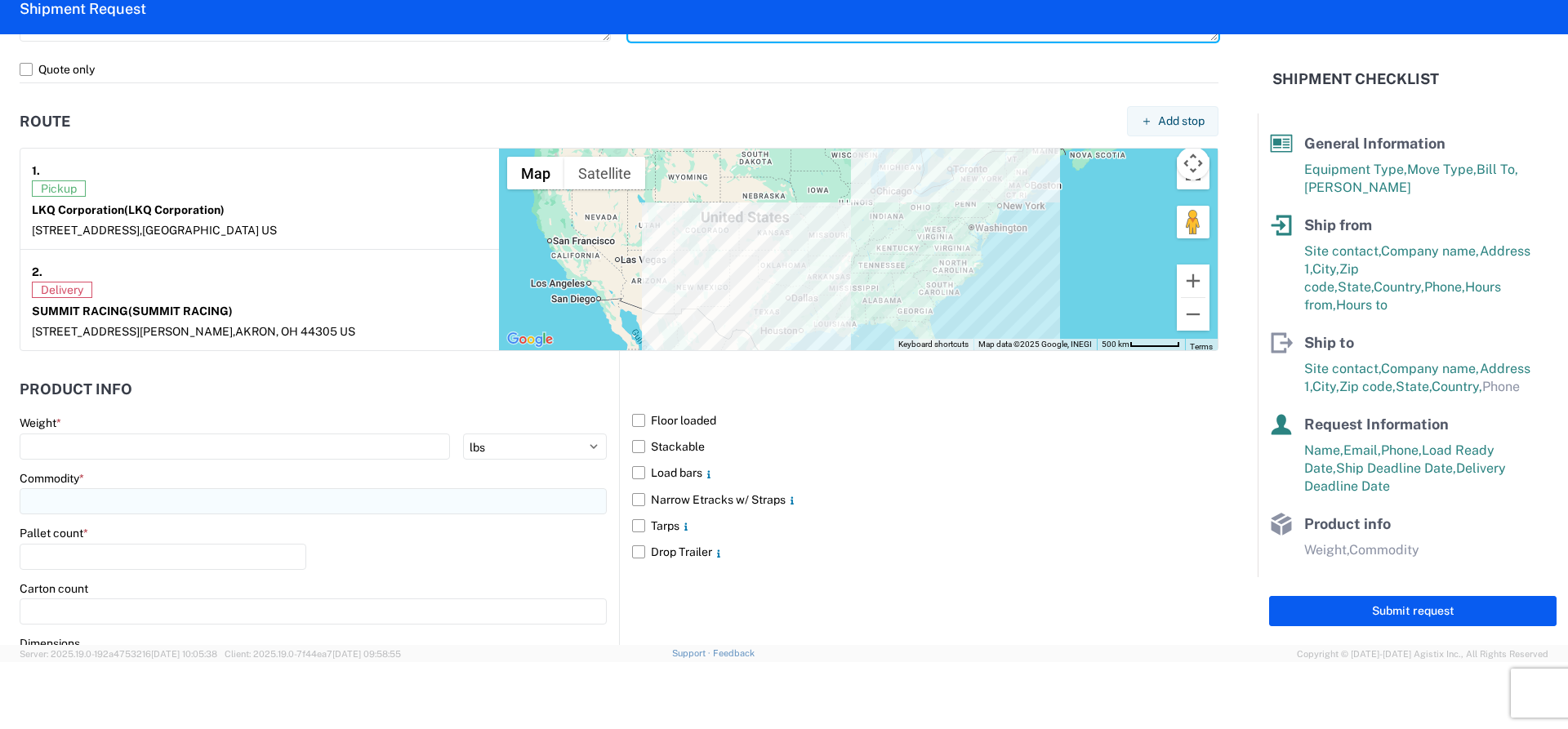
scroll to position [1225, 0]
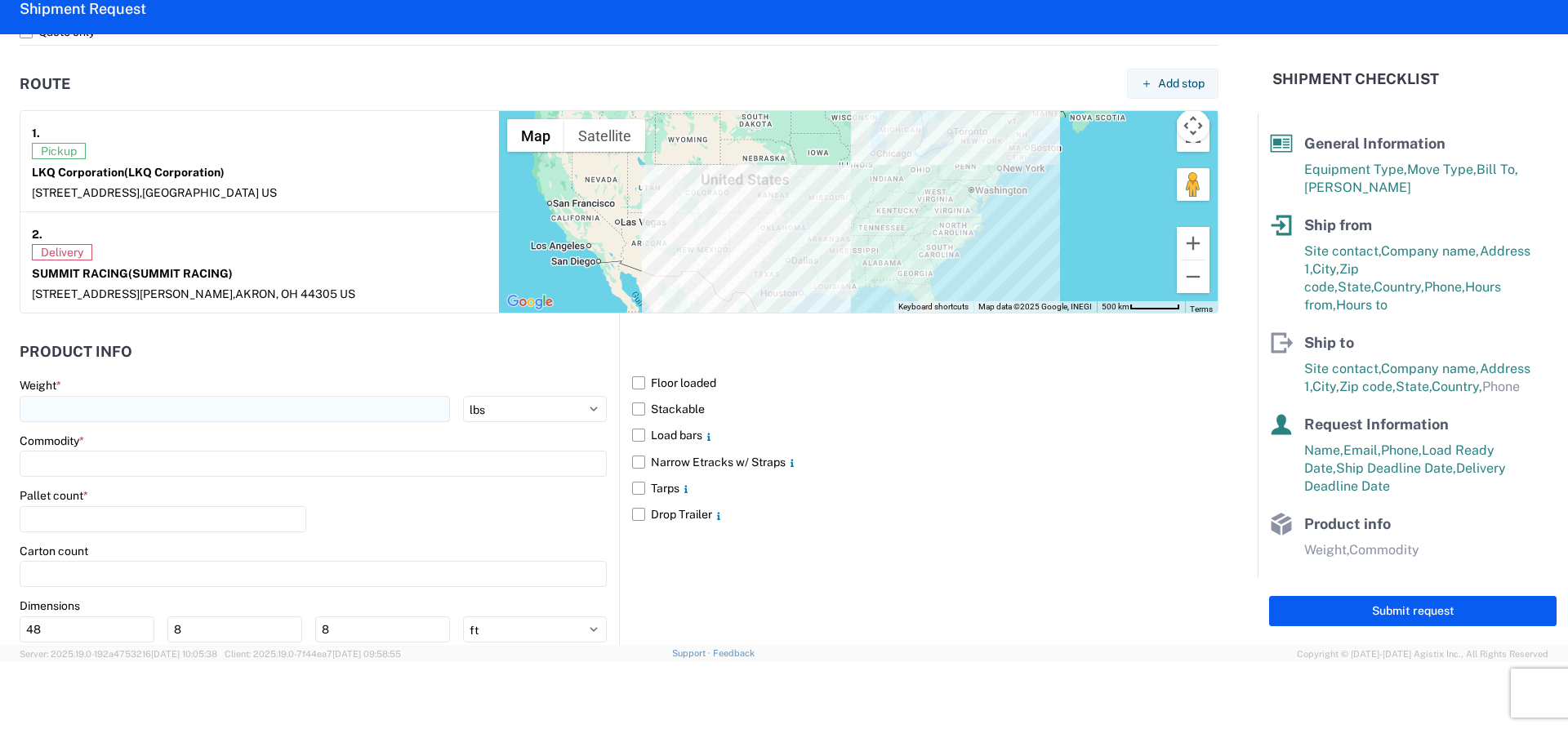
type textarea "APPT @ 0900 ON FRIDAY SEPTEMBER 19, 2025"
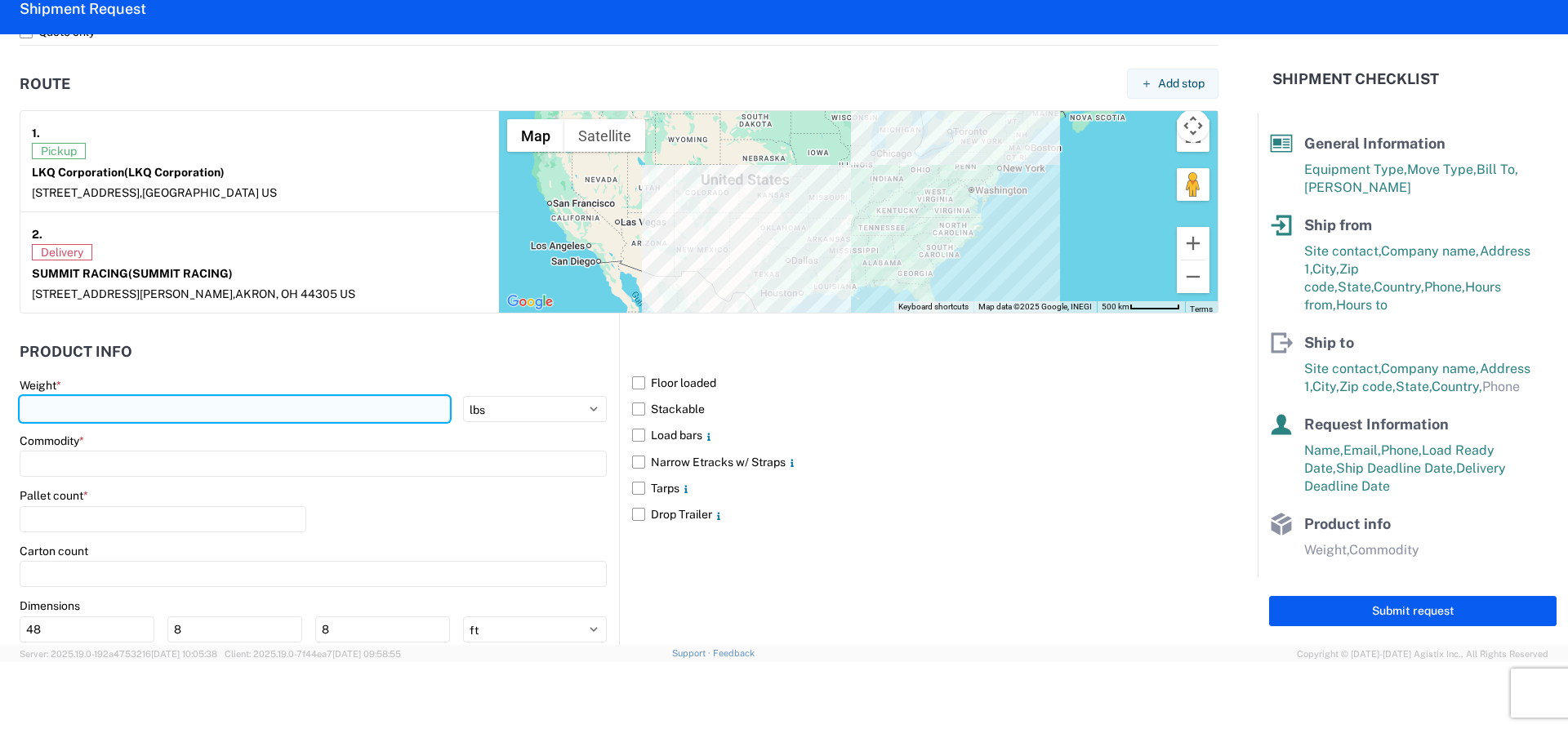
click at [72, 410] on input "number" at bounding box center [234, 409] width 430 height 26
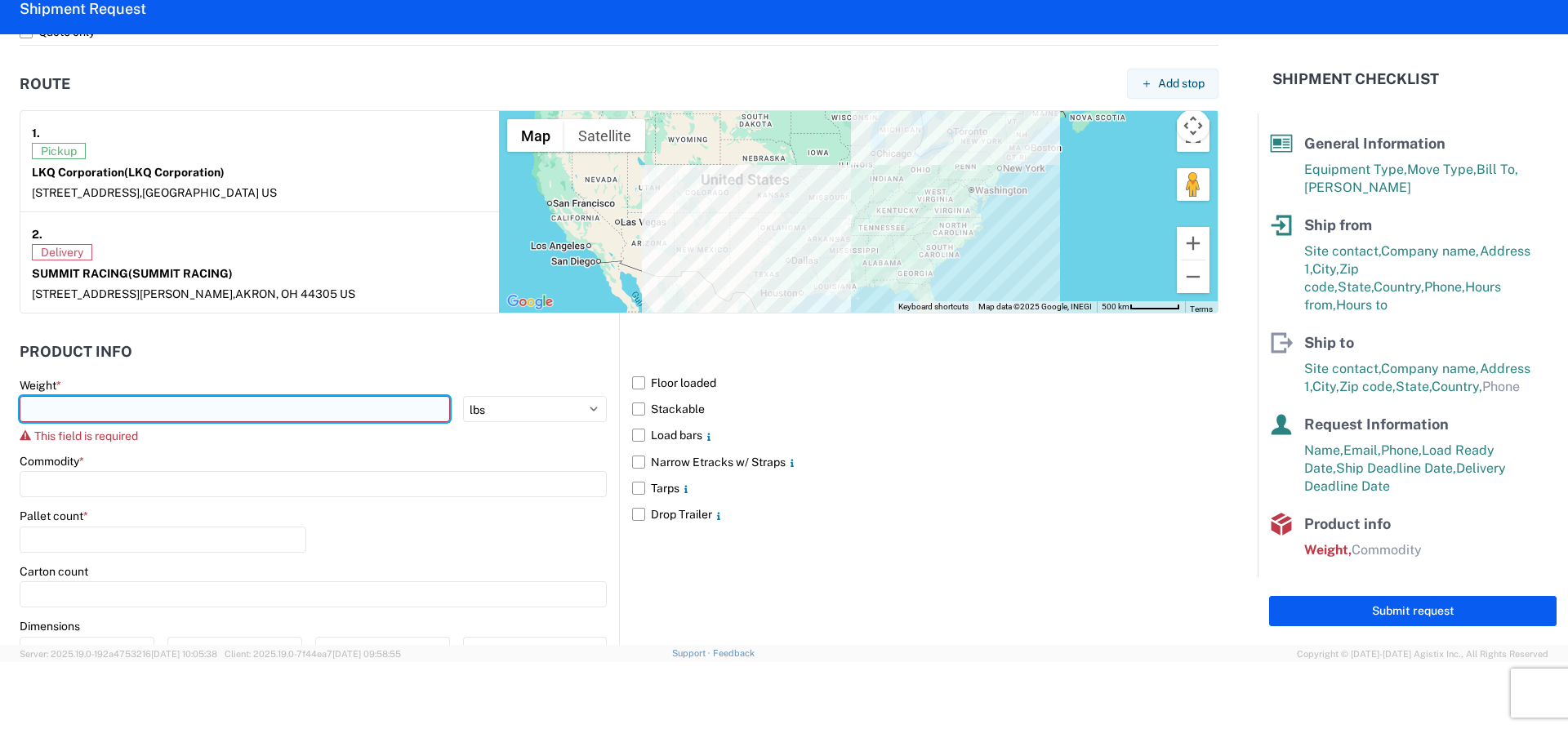
drag, startPoint x: 86, startPoint y: 408, endPoint x: 80, endPoint y: 414, distance: 8.5
click at [80, 414] on input "number" at bounding box center [234, 409] width 430 height 26
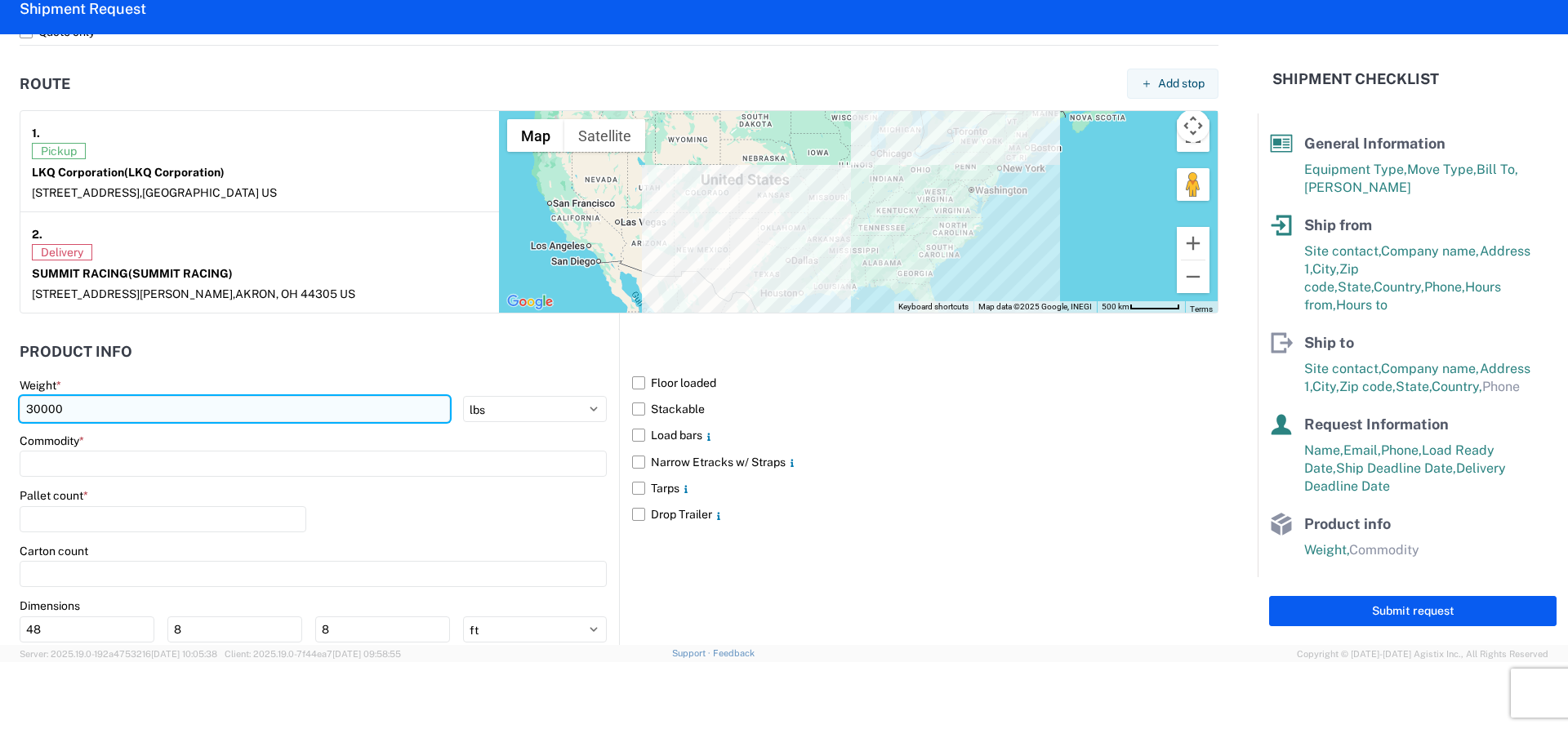
type input "30000"
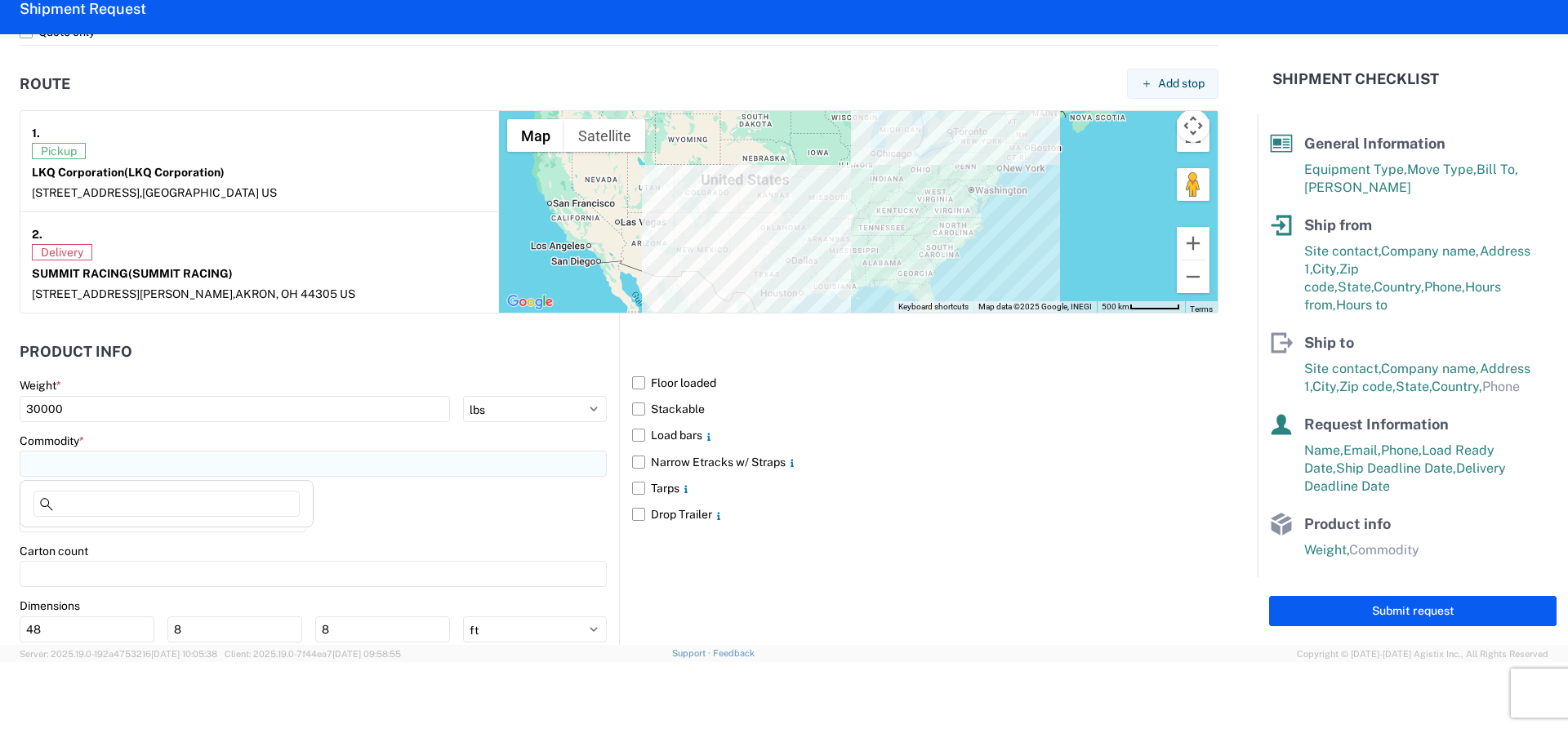
click at [91, 468] on input at bounding box center [313, 464] width 587 height 26
click at [106, 473] on input at bounding box center [313, 464] width 587 height 26
click at [106, 472] on input at bounding box center [313, 464] width 587 height 26
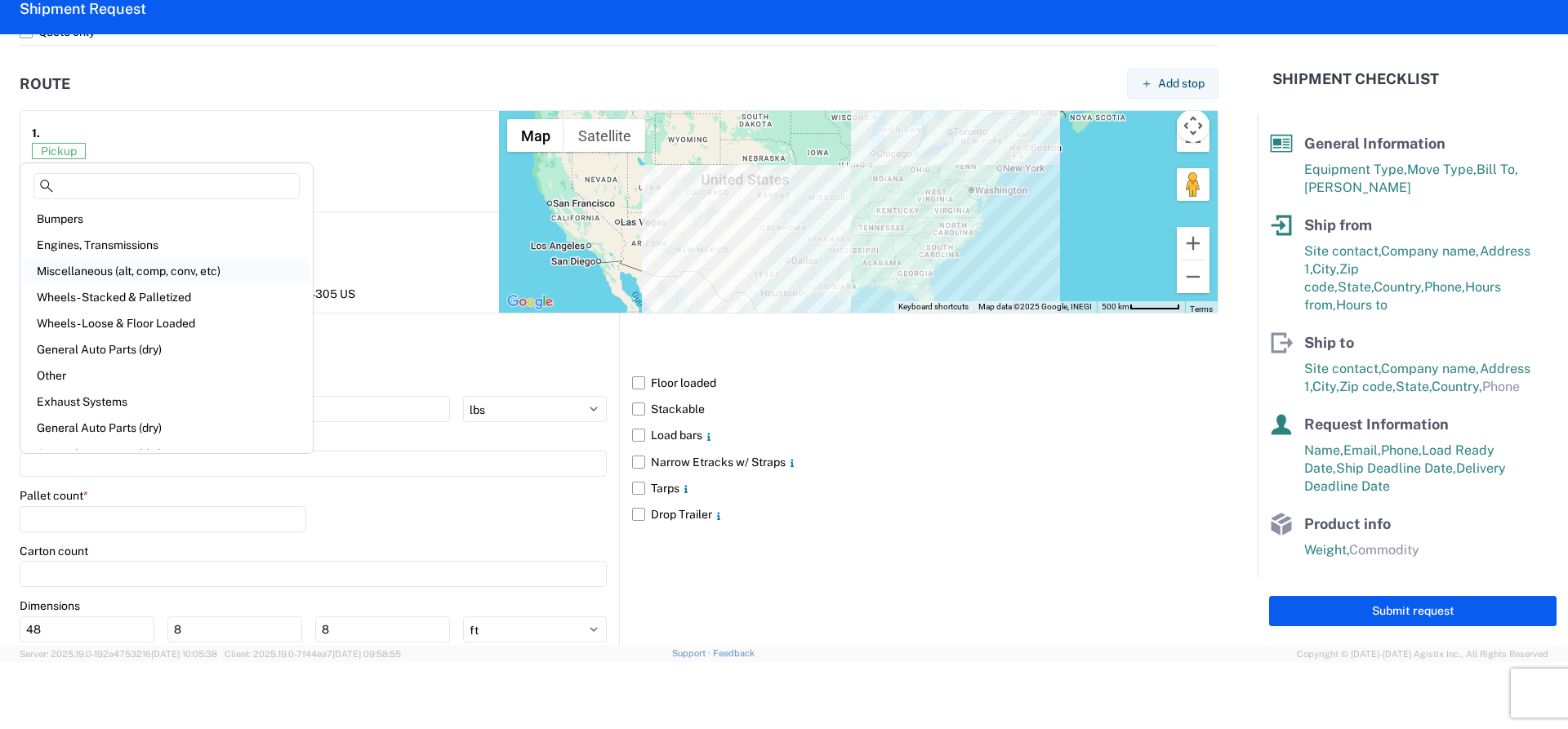
click at [158, 271] on div "Miscellaneous (alt, comp, conv, etc)" at bounding box center [166, 271] width 286 height 26
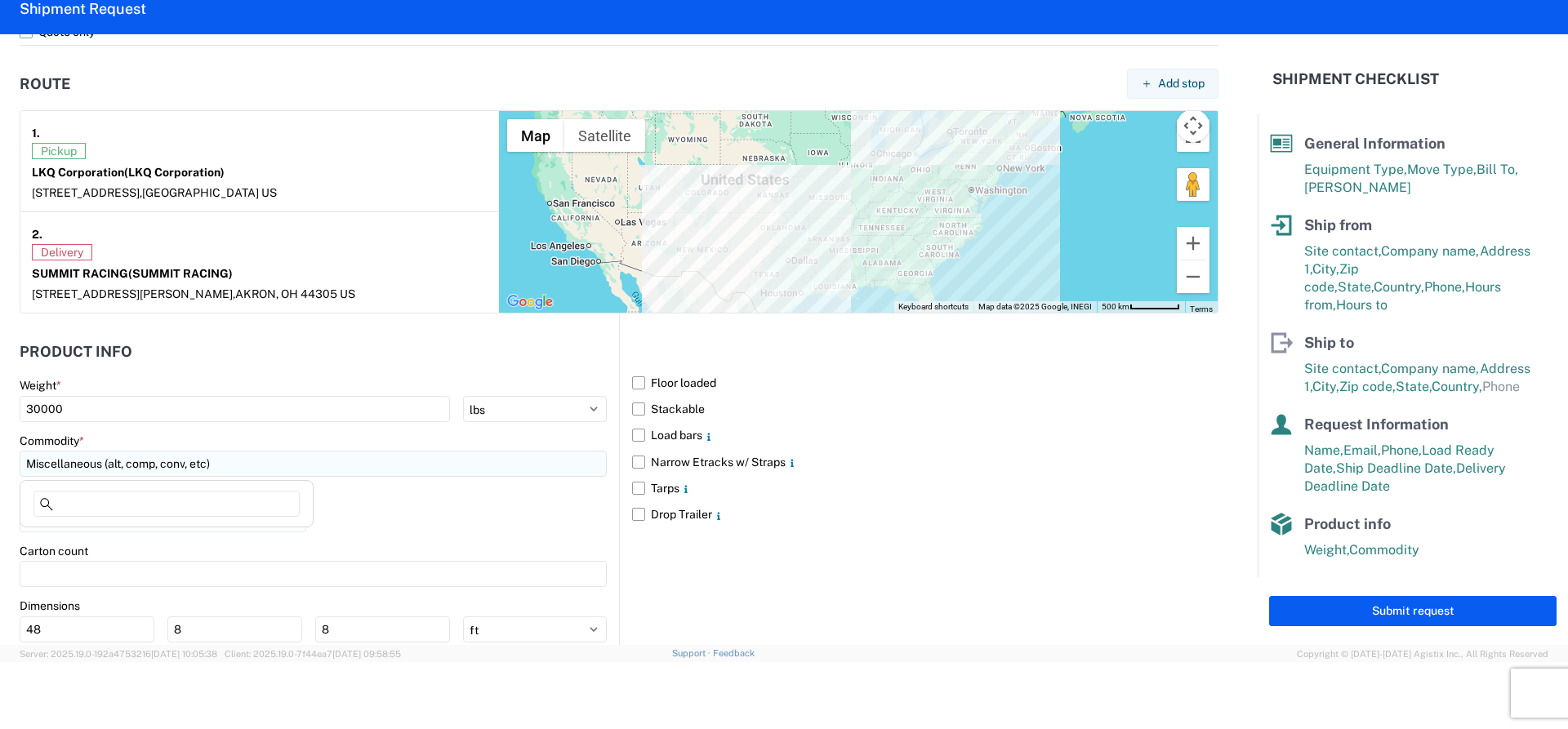
click at [193, 456] on input "Miscellaneous (alt, comp, conv, etc)" at bounding box center [313, 464] width 587 height 26
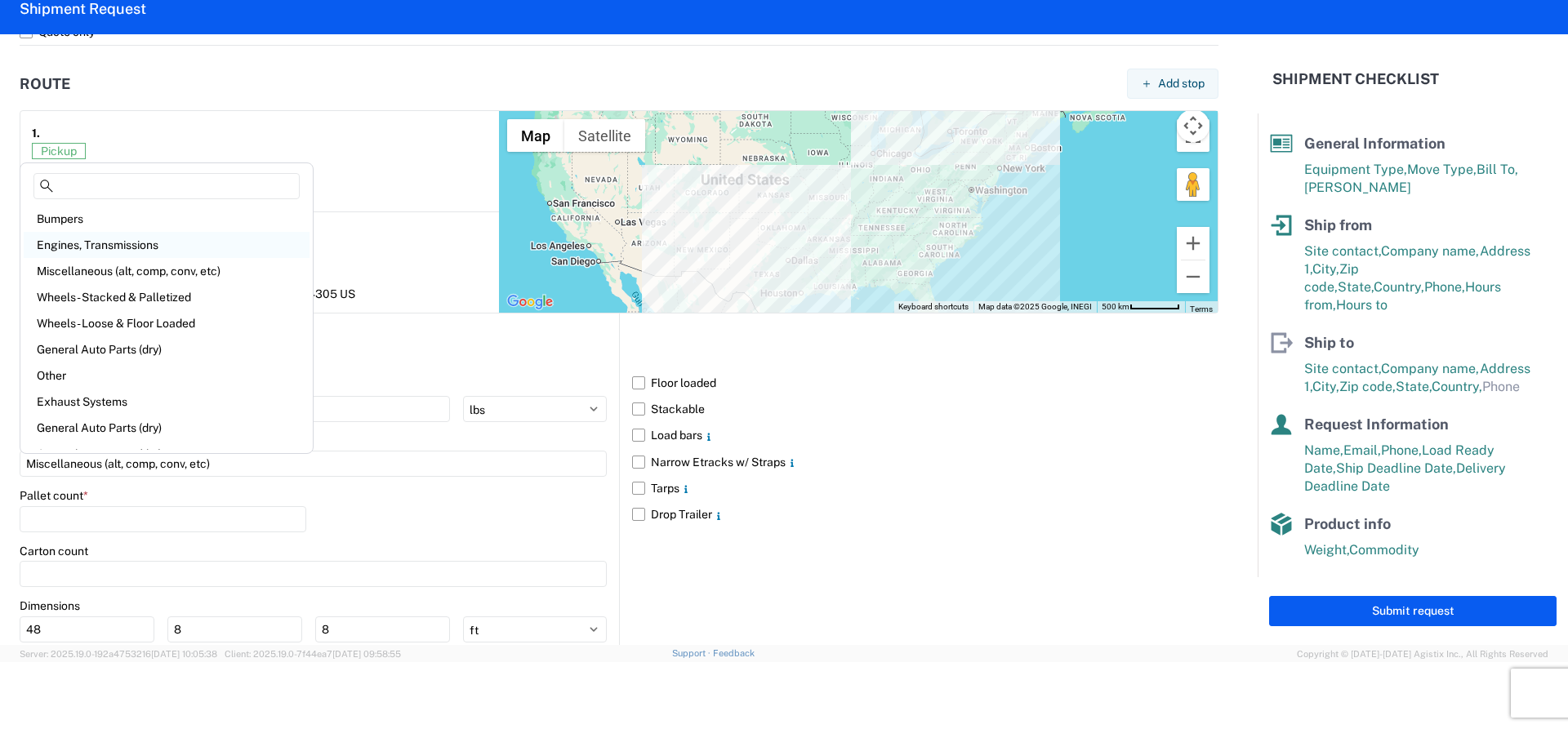
click at [86, 247] on div "Engines, Transmissions" at bounding box center [166, 245] width 286 height 26
type input "Engines, Transmissions"
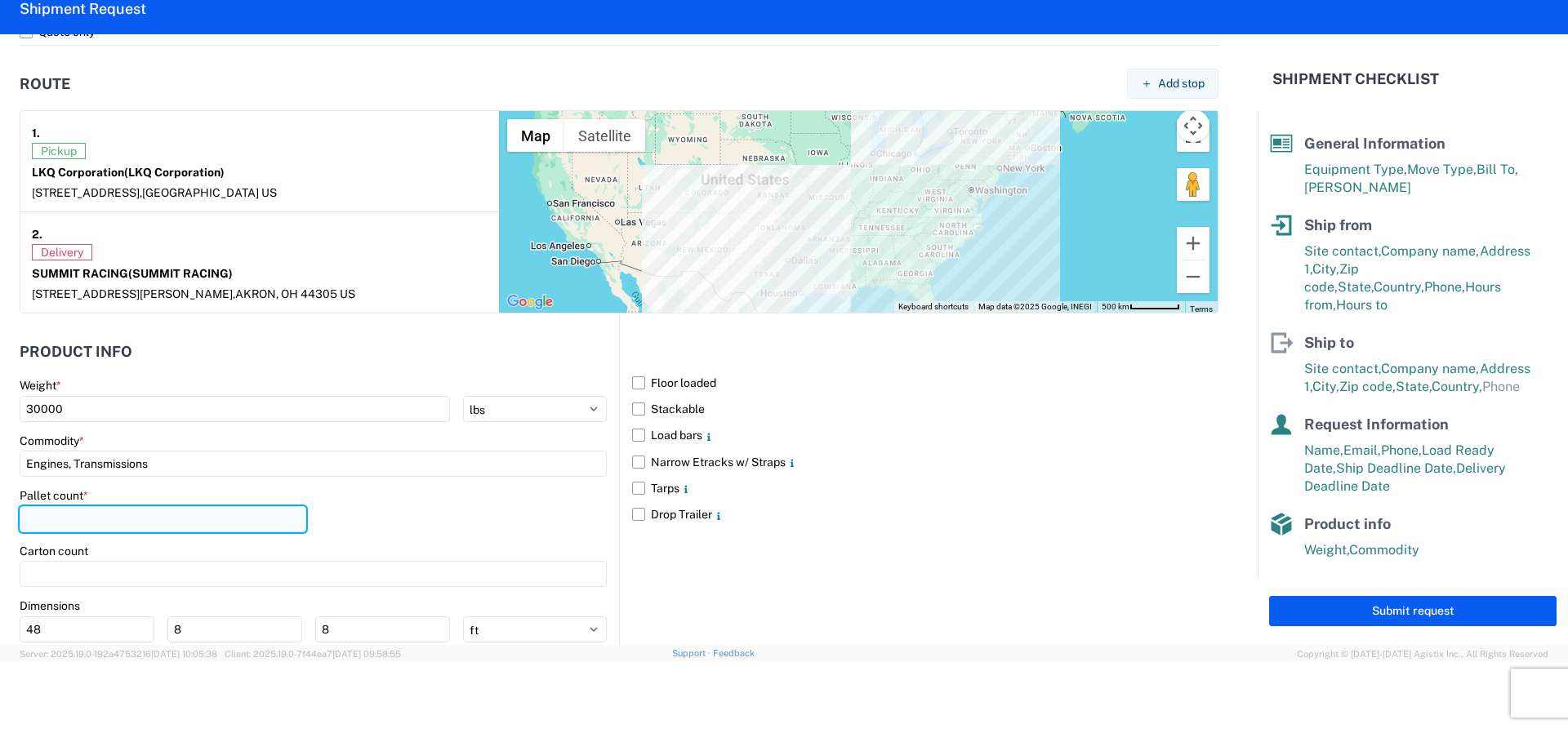
click at [133, 515] on input "number" at bounding box center [163, 519] width 287 height 26
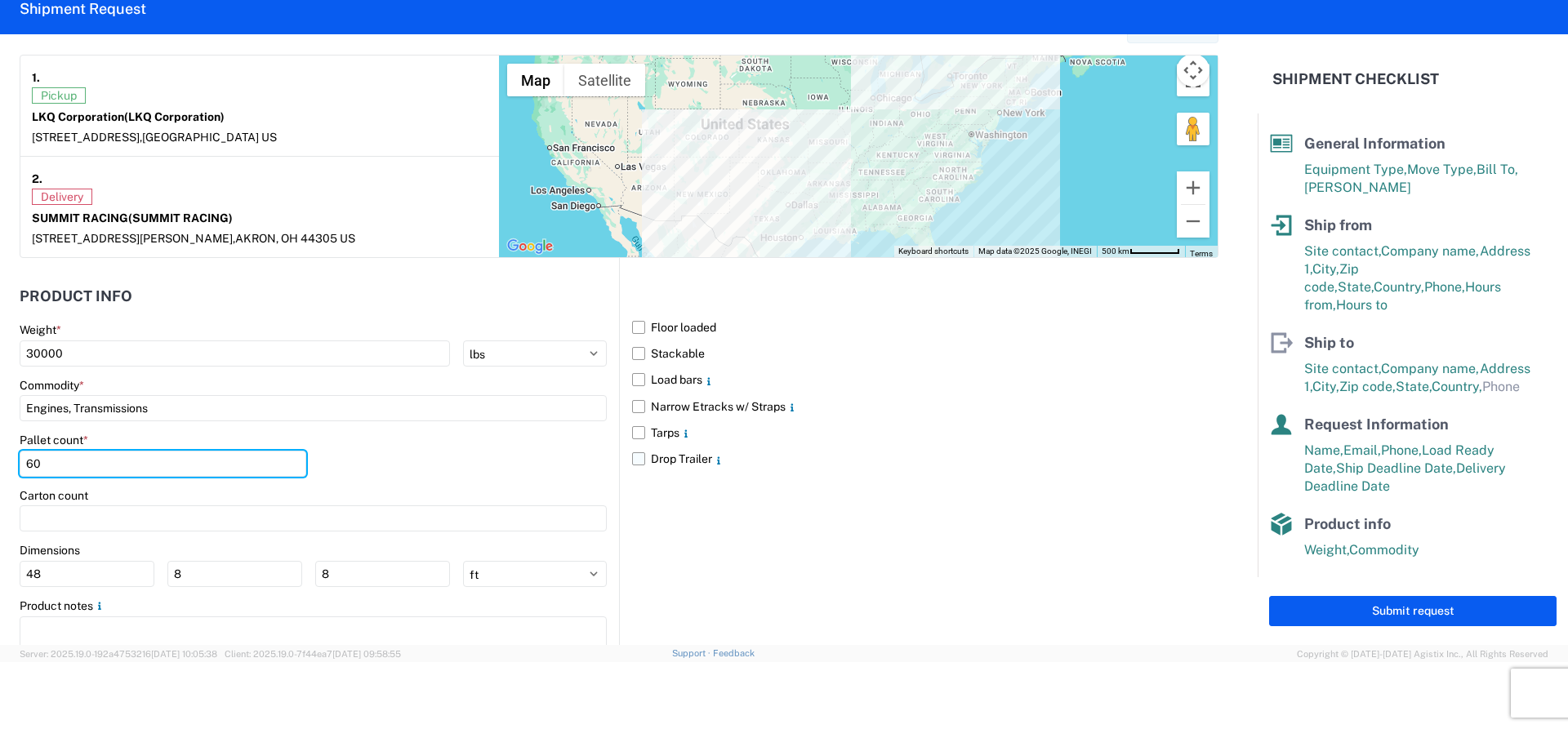
scroll to position [1348, 0]
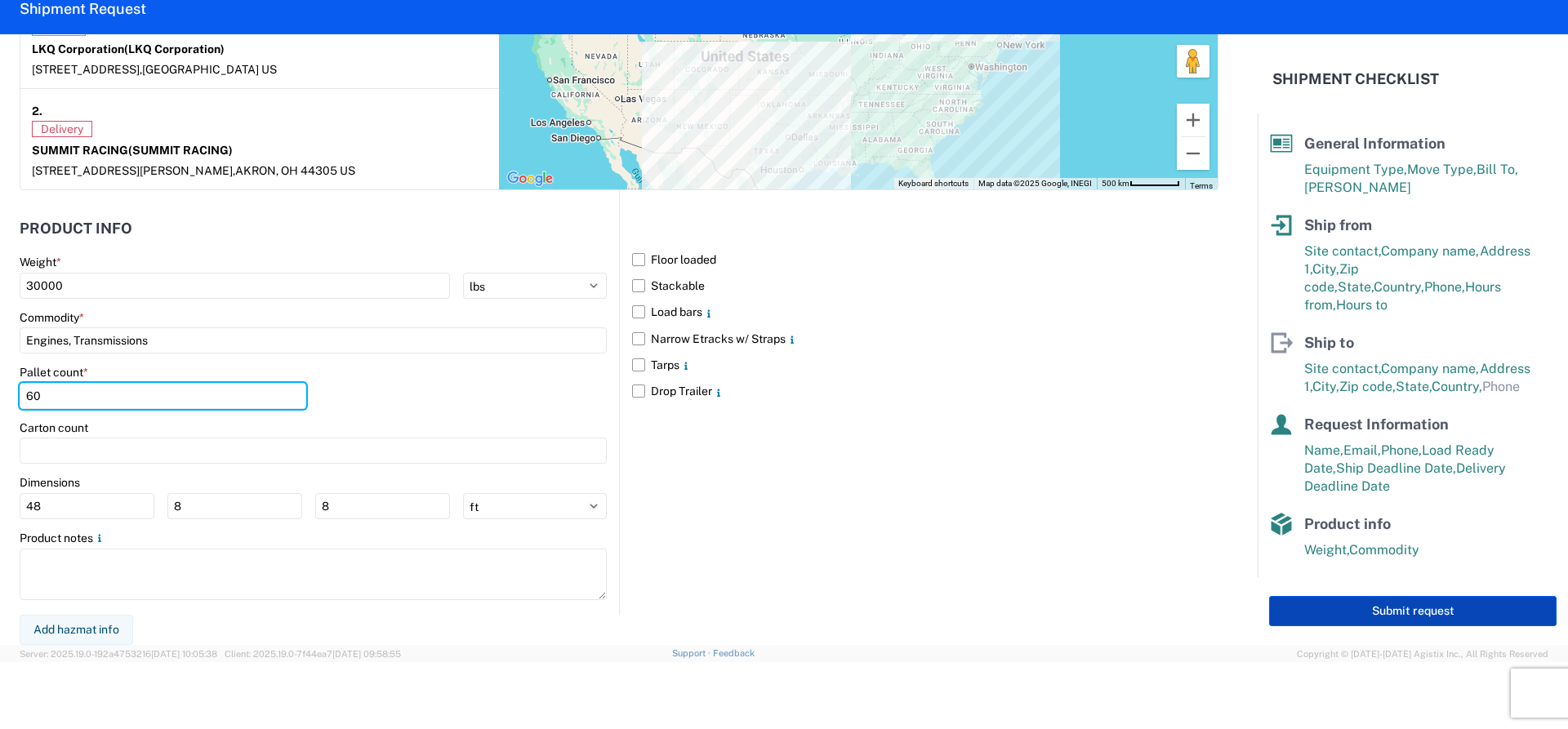
type input "60"
click at [1353, 602] on button "Submit request" at bounding box center [1413, 611] width 288 height 30
select select "US"
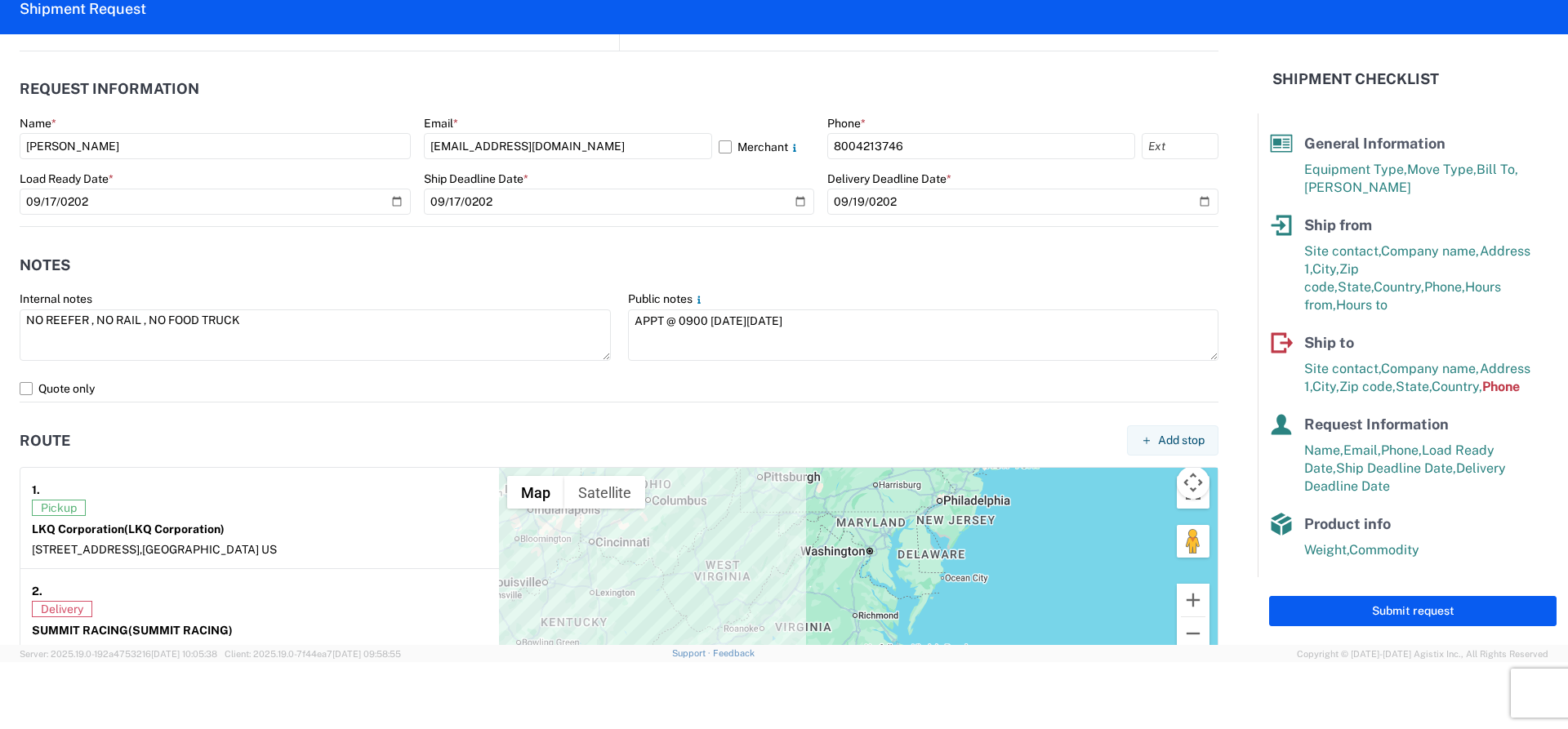
scroll to position [552, 0]
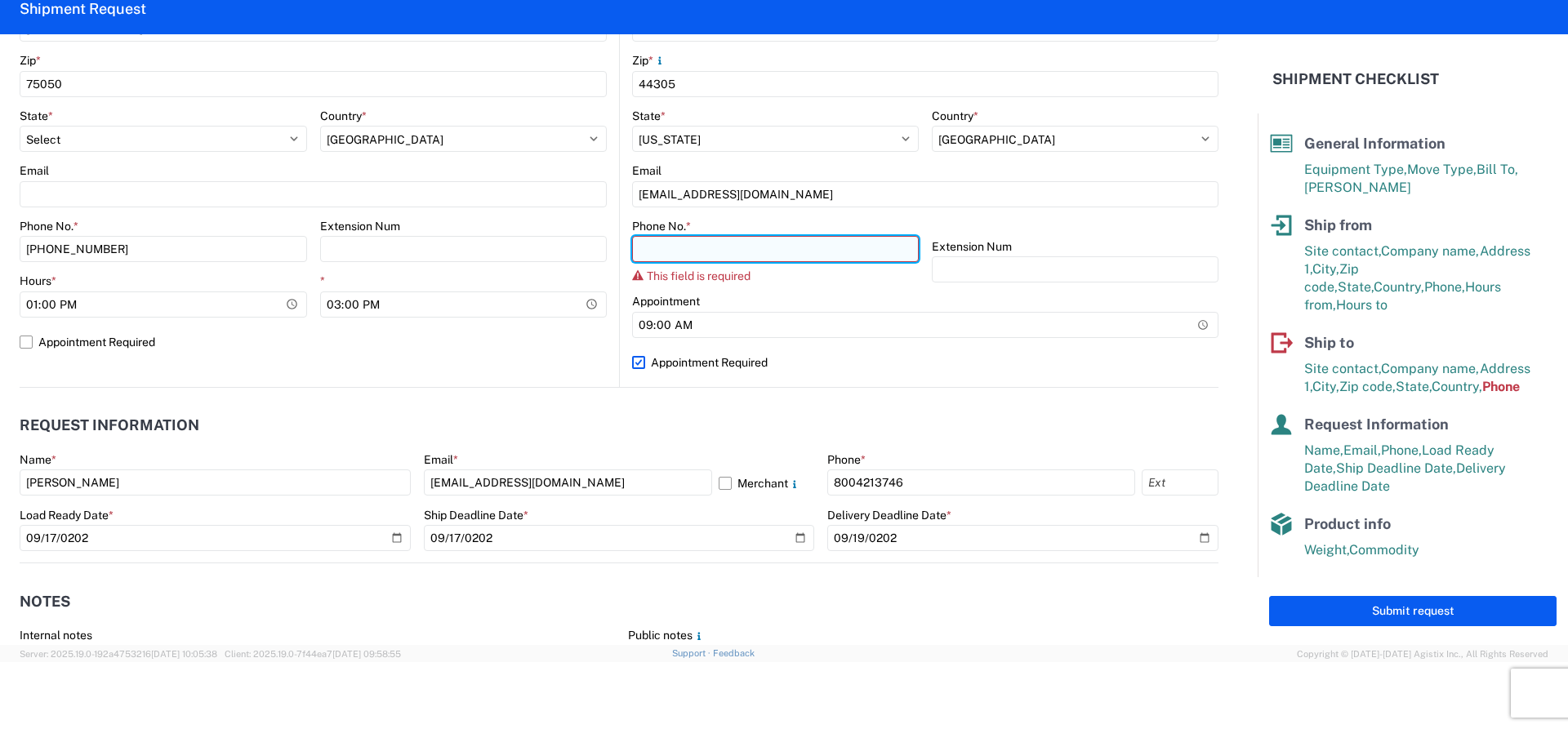
click at [783, 244] on input "Phone No. *" at bounding box center [776, 249] width 287 height 26
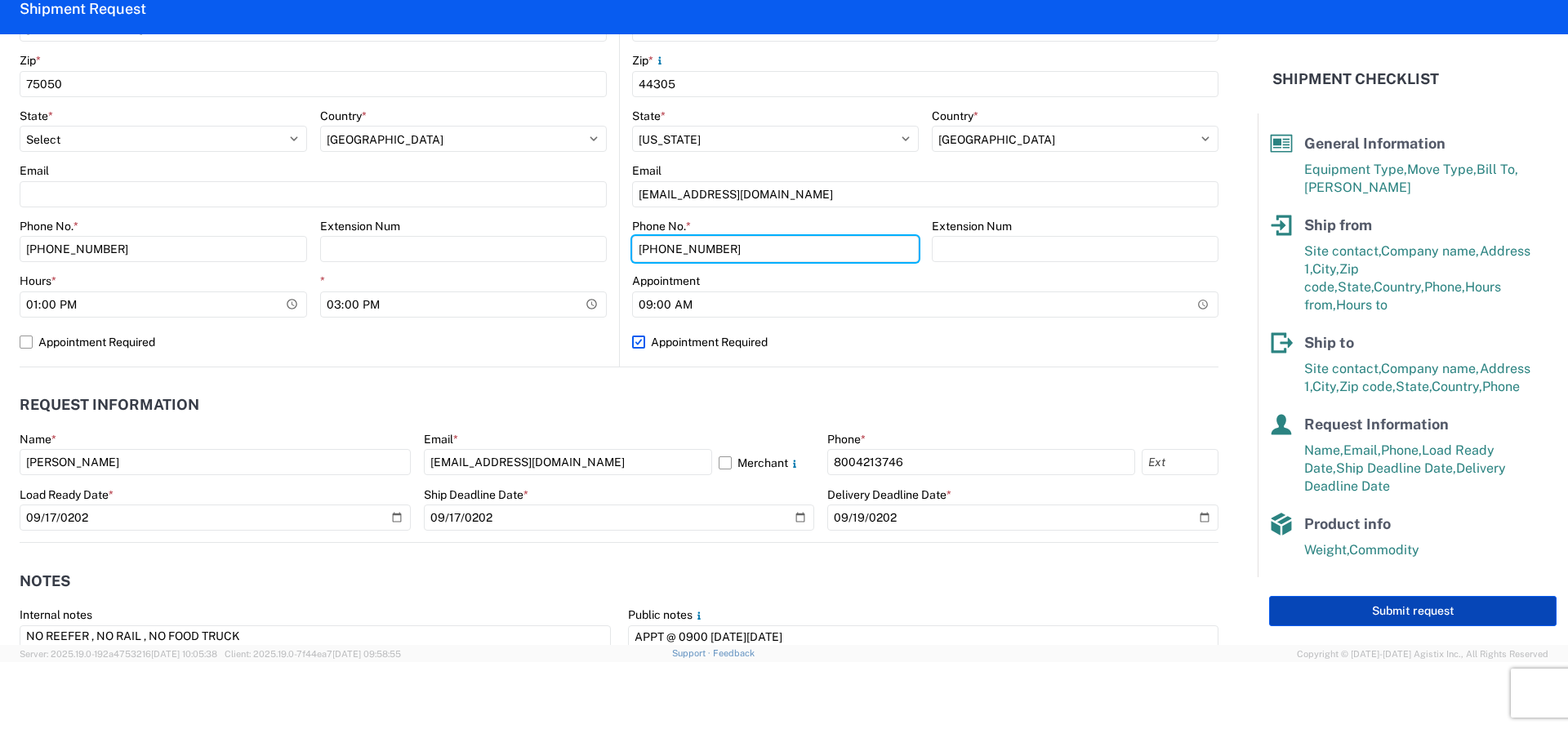
type input "800-230-3030"
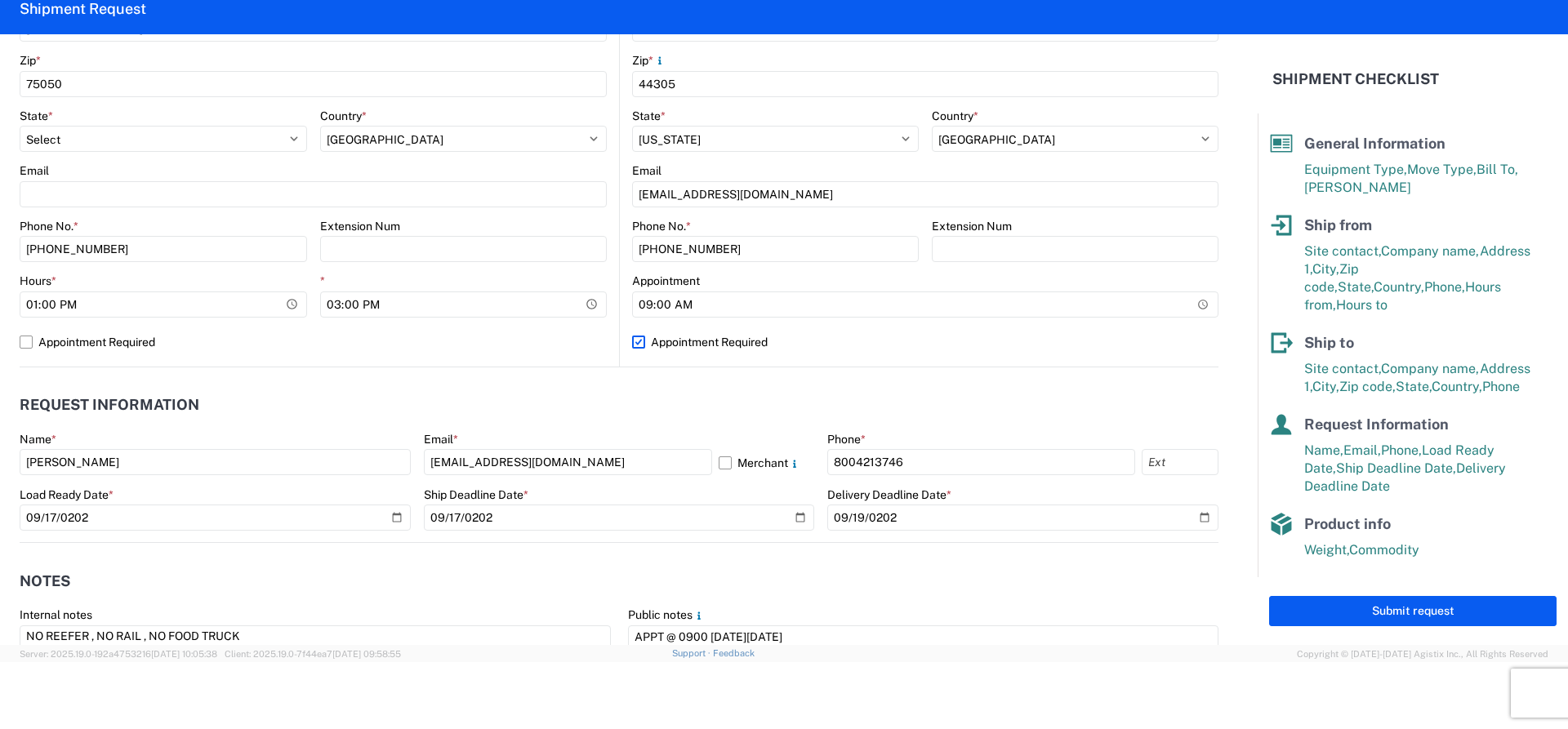
click at [1346, 617] on button "Submit request" at bounding box center [1413, 611] width 288 height 30
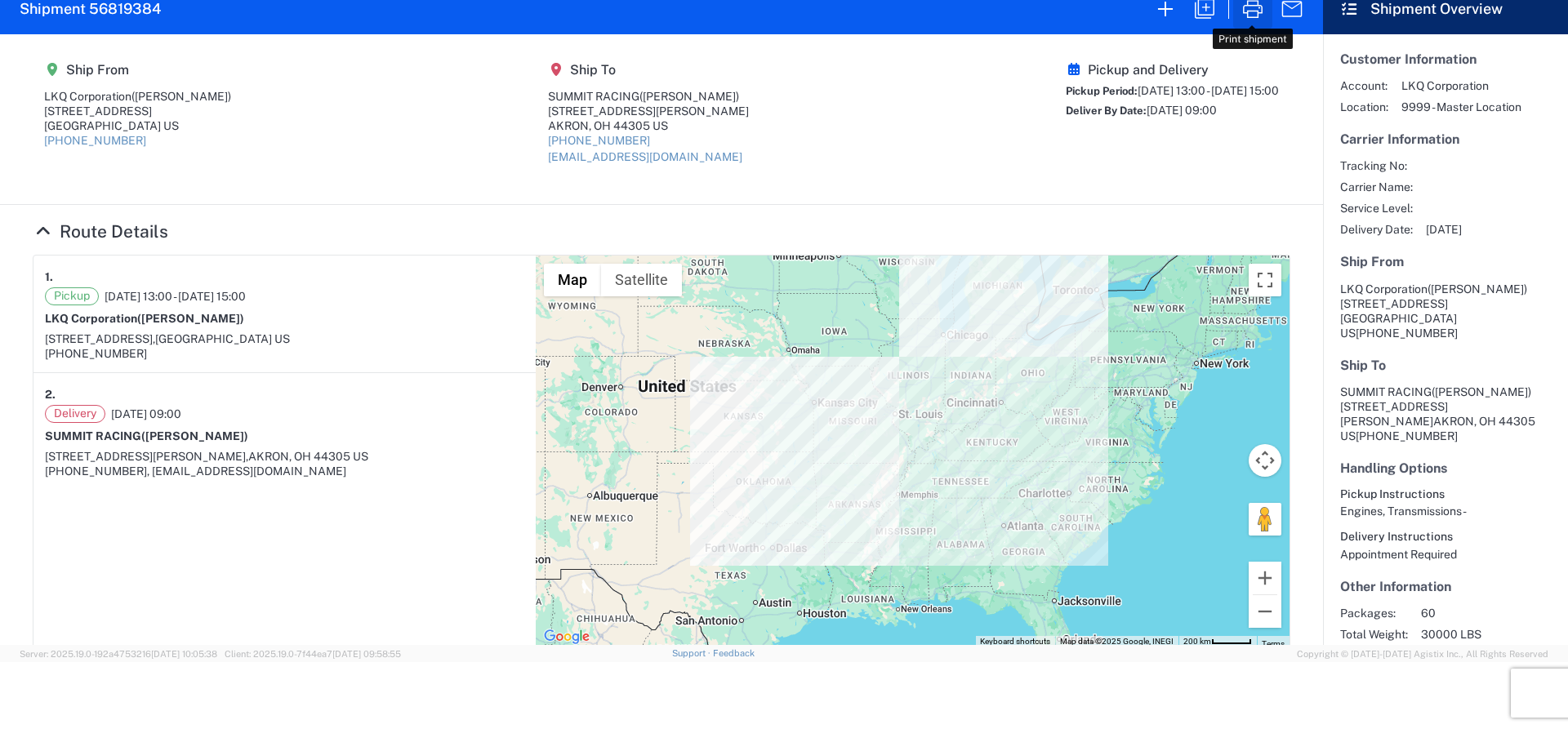
click at [1259, 8] on icon "button" at bounding box center [1252, 9] width 26 height 26
